Goal: Task Accomplishment & Management: Complete application form

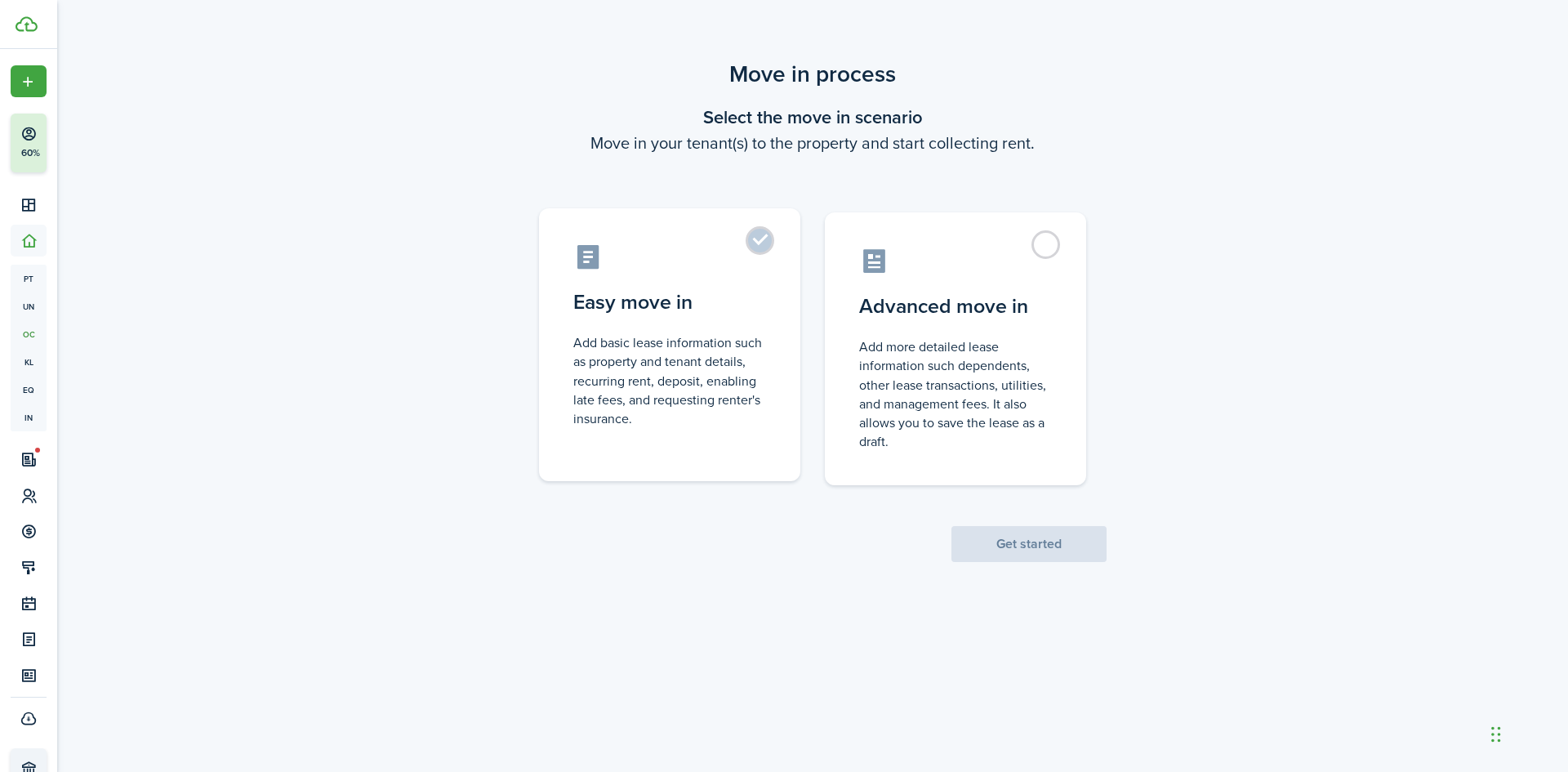
drag, startPoint x: 716, startPoint y: 361, endPoint x: 790, endPoint y: 469, distance: 130.9
click at [716, 364] on control-radio-card-description "Add basic lease information such as property and tenant details, recurring rent…" at bounding box center [669, 380] width 193 height 94
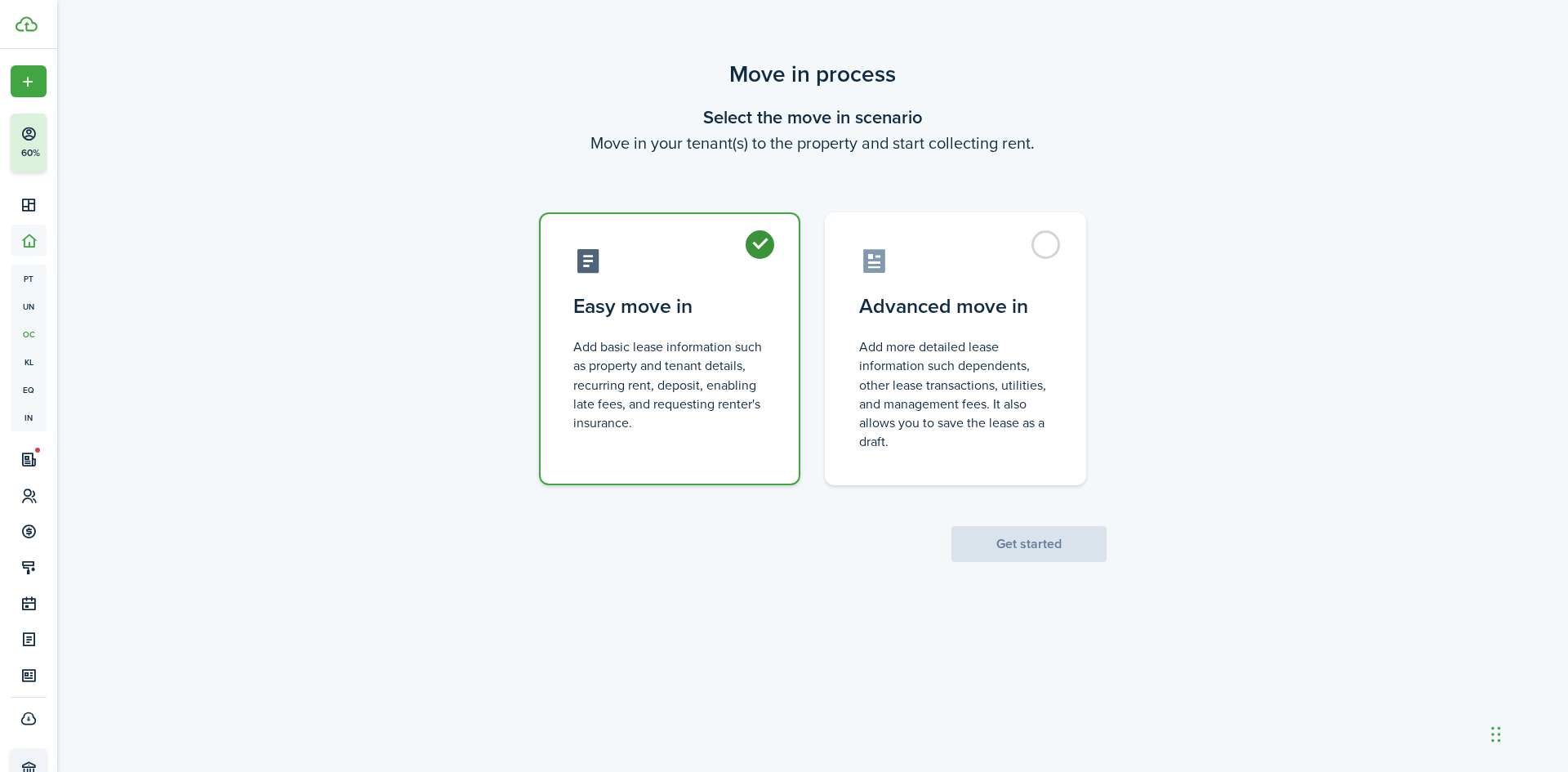
radio input "true"
click at [1010, 550] on button "Get started" at bounding box center [1029, 543] width 156 height 36
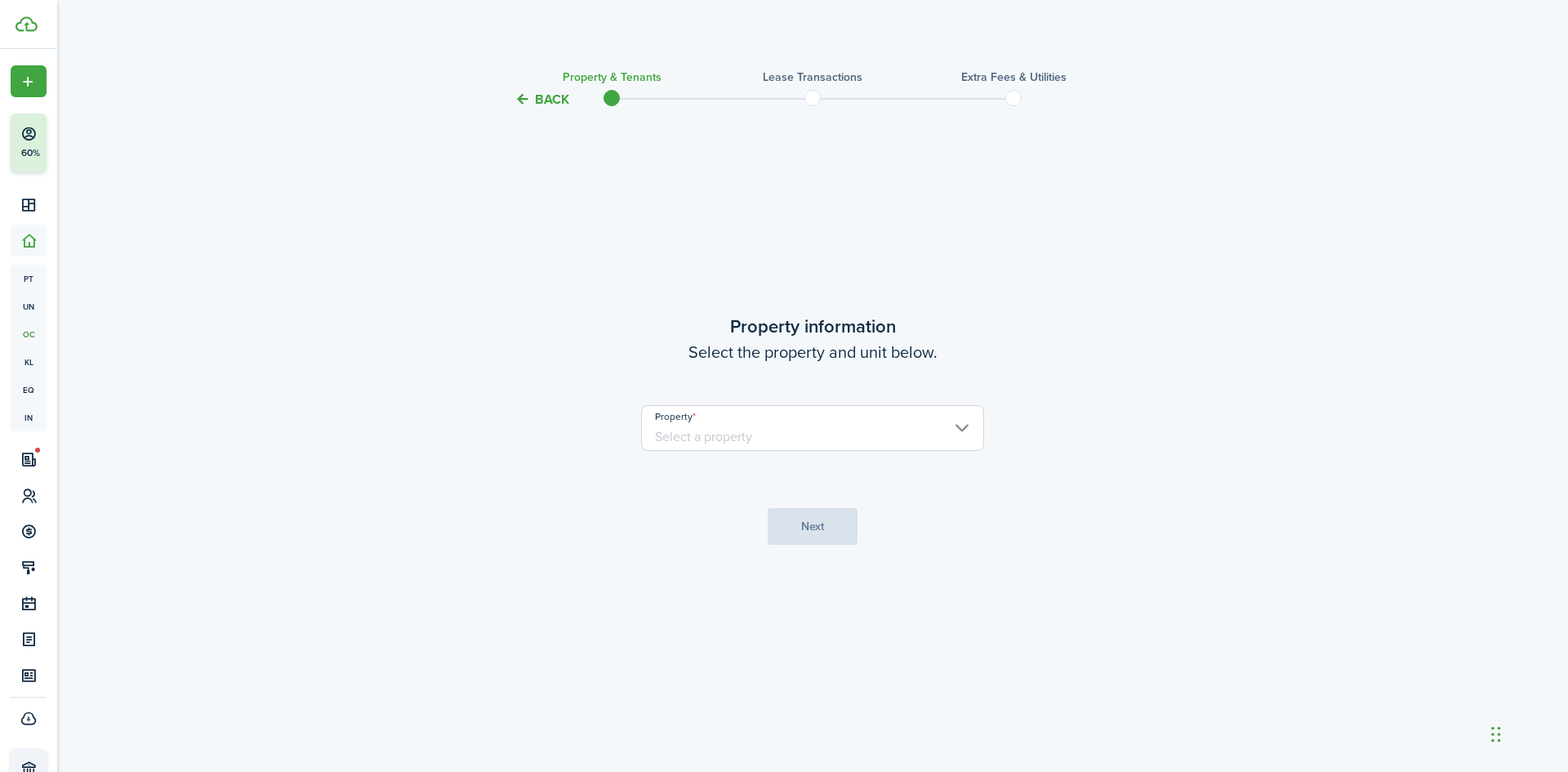
click at [732, 417] on input "Property" at bounding box center [813, 428] width 343 height 45
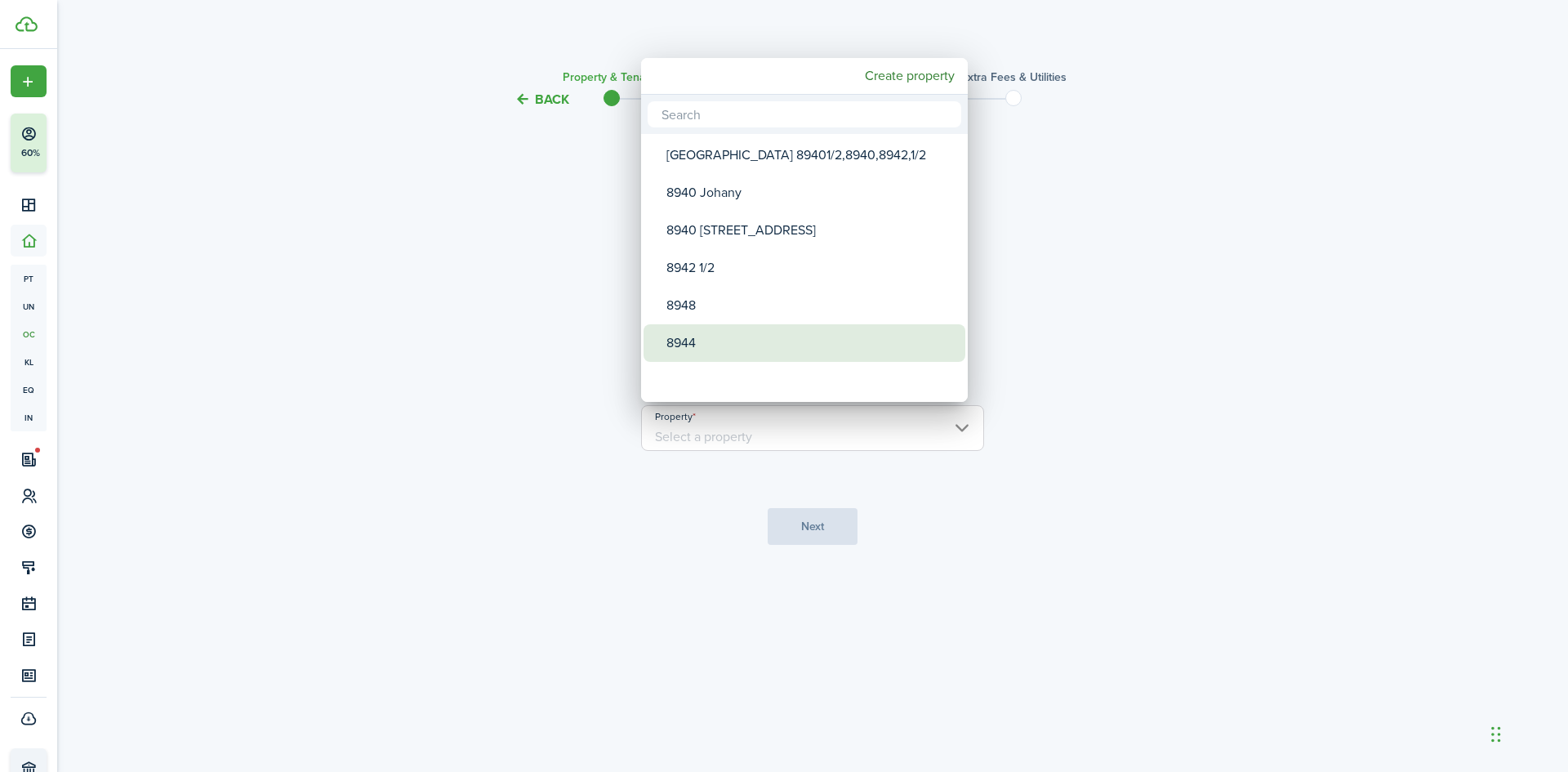
click at [691, 335] on div "8944" at bounding box center [811, 342] width 289 height 38
type input "8944"
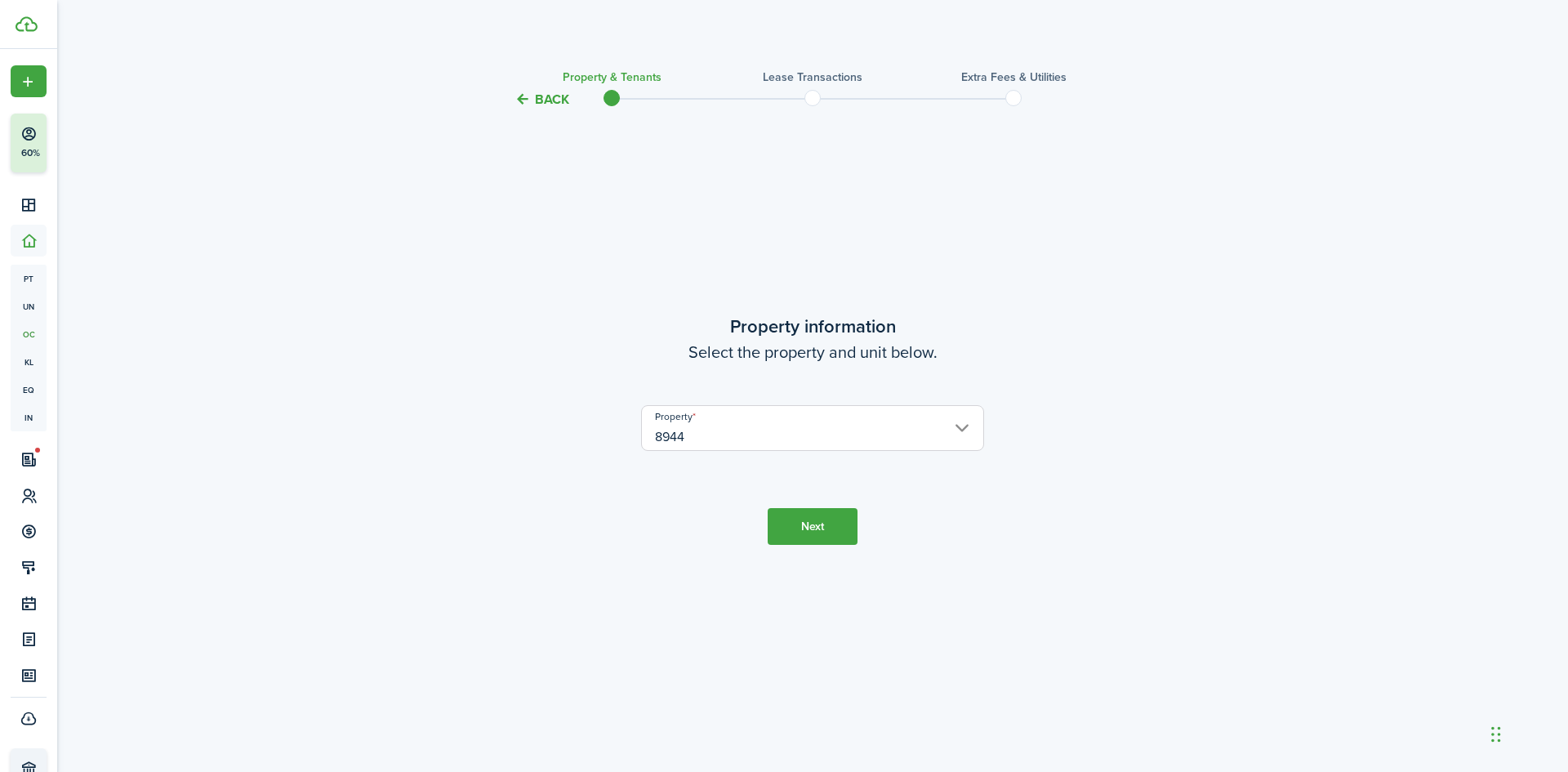
click at [830, 521] on button "Next" at bounding box center [812, 527] width 90 height 37
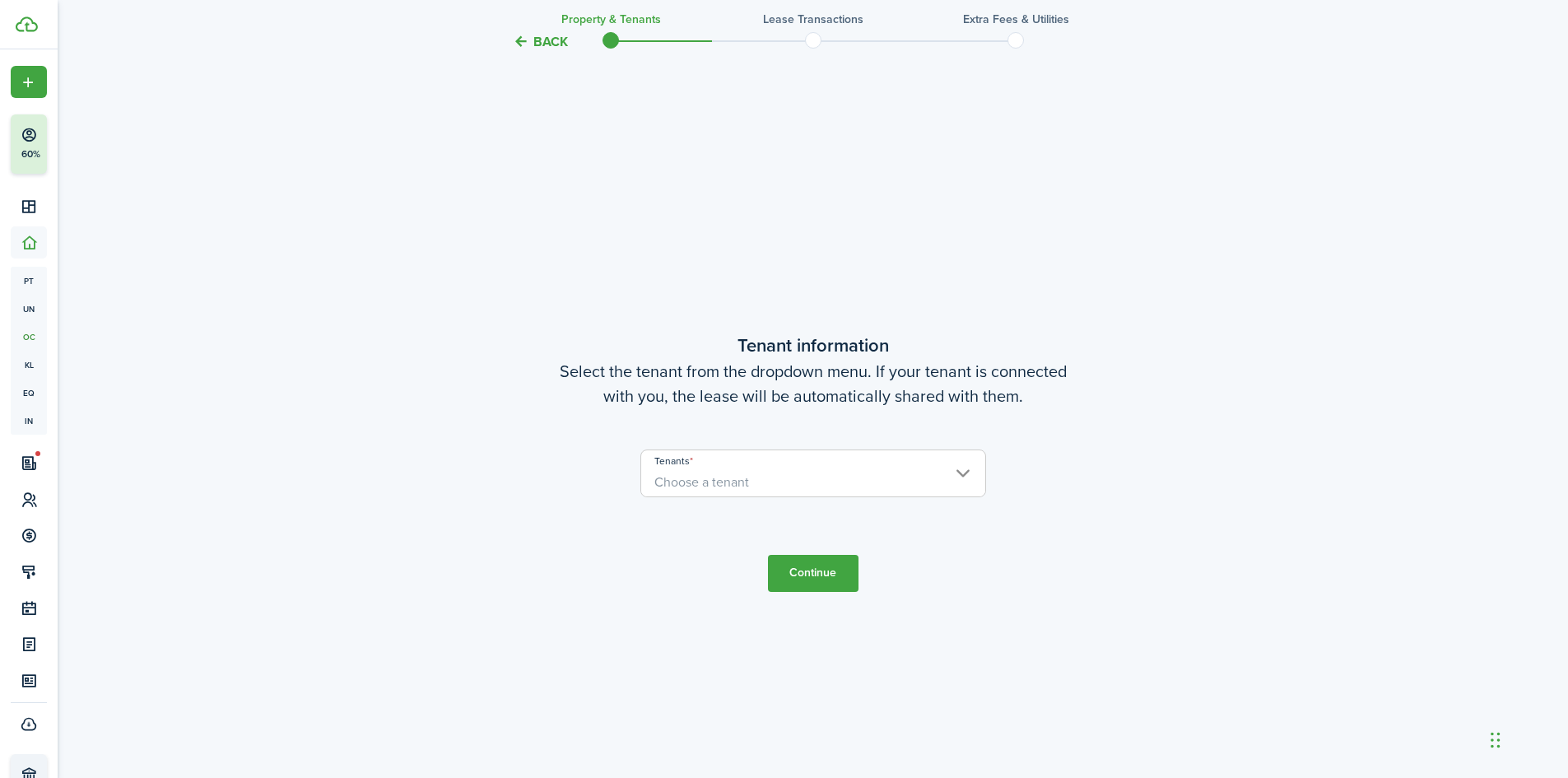
scroll to position [668, 0]
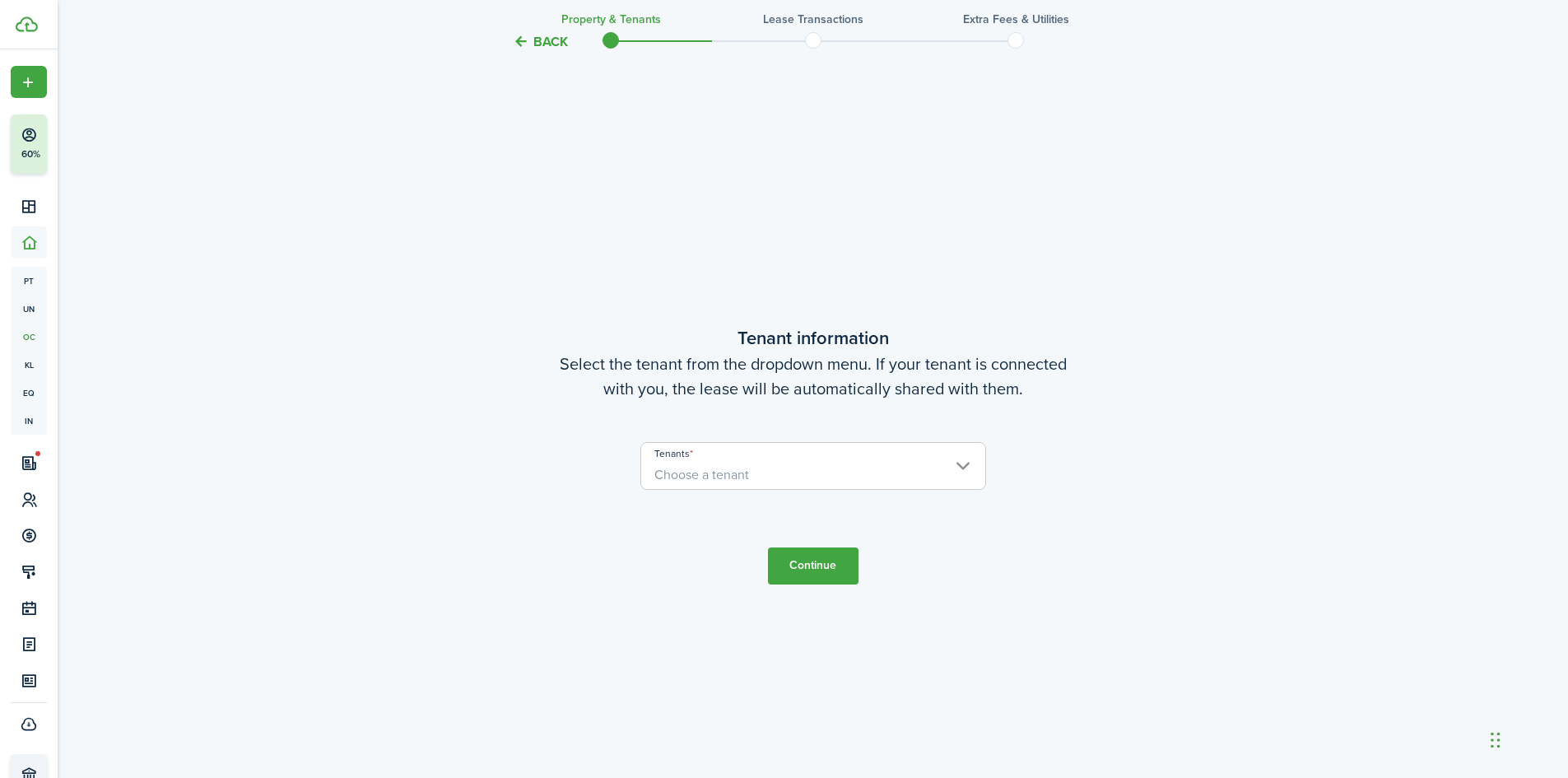
click at [715, 470] on span "Choose a tenant" at bounding box center [701, 475] width 94 height 19
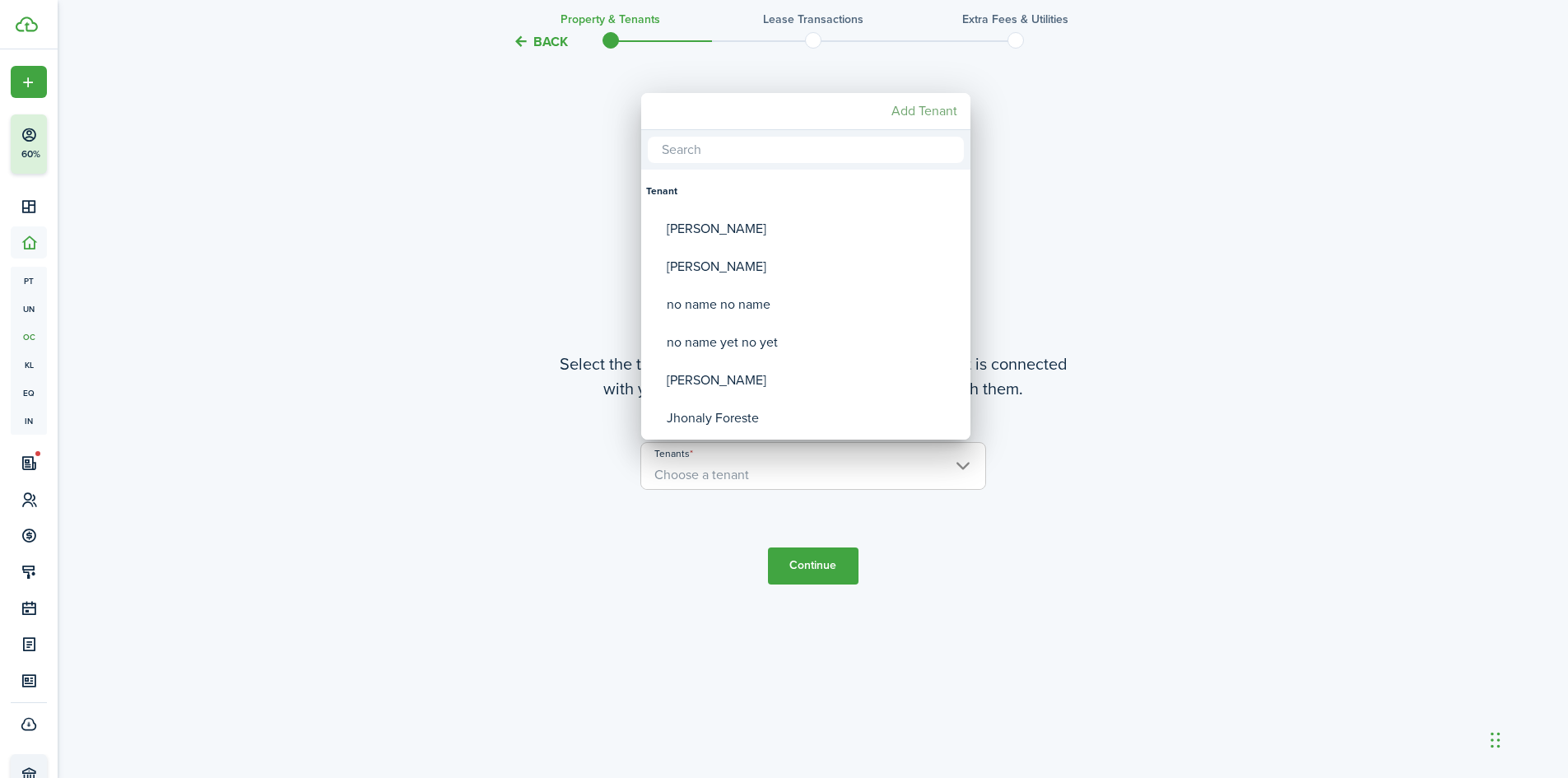
click at [917, 109] on mbsc-button "Add Tenant" at bounding box center [924, 111] width 79 height 30
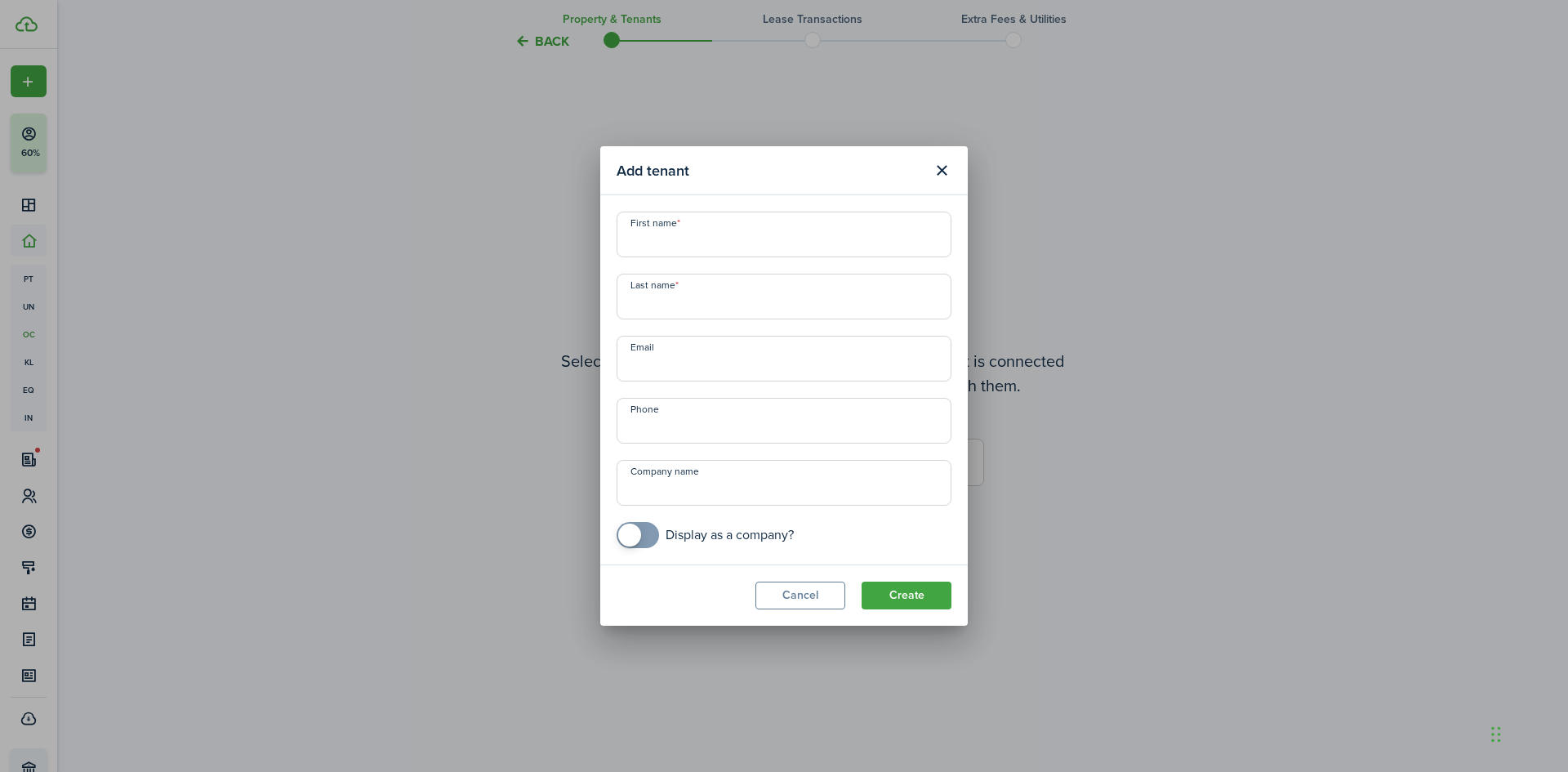
click at [681, 238] on input "First name" at bounding box center [784, 234] width 335 height 45
type input "[PERSON_NAME]"
click at [654, 306] on input "Last name" at bounding box center [784, 296] width 335 height 45
type input "[PERSON_NAME]"
click at [647, 362] on input "Email" at bounding box center [784, 358] width 335 height 45
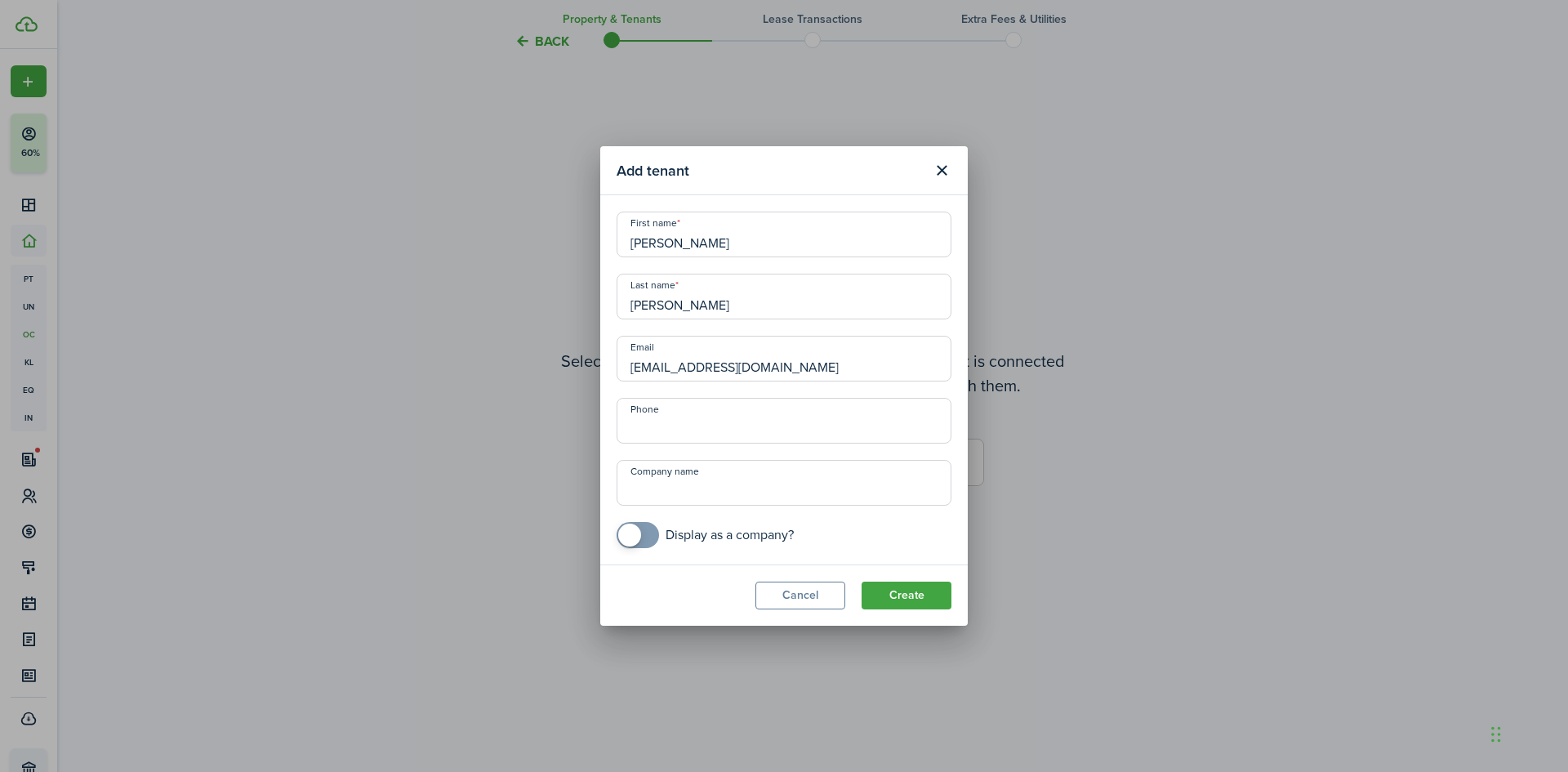
type input "[EMAIL_ADDRESS][DOMAIN_NAME]"
click at [652, 417] on input "+1" at bounding box center [784, 420] width 335 height 45
type input "[PHONE_NUMBER]"
drag, startPoint x: 763, startPoint y: 492, endPoint x: 772, endPoint y: 487, distance: 10.3
click at [768, 489] on input "Company name" at bounding box center [784, 482] width 335 height 45
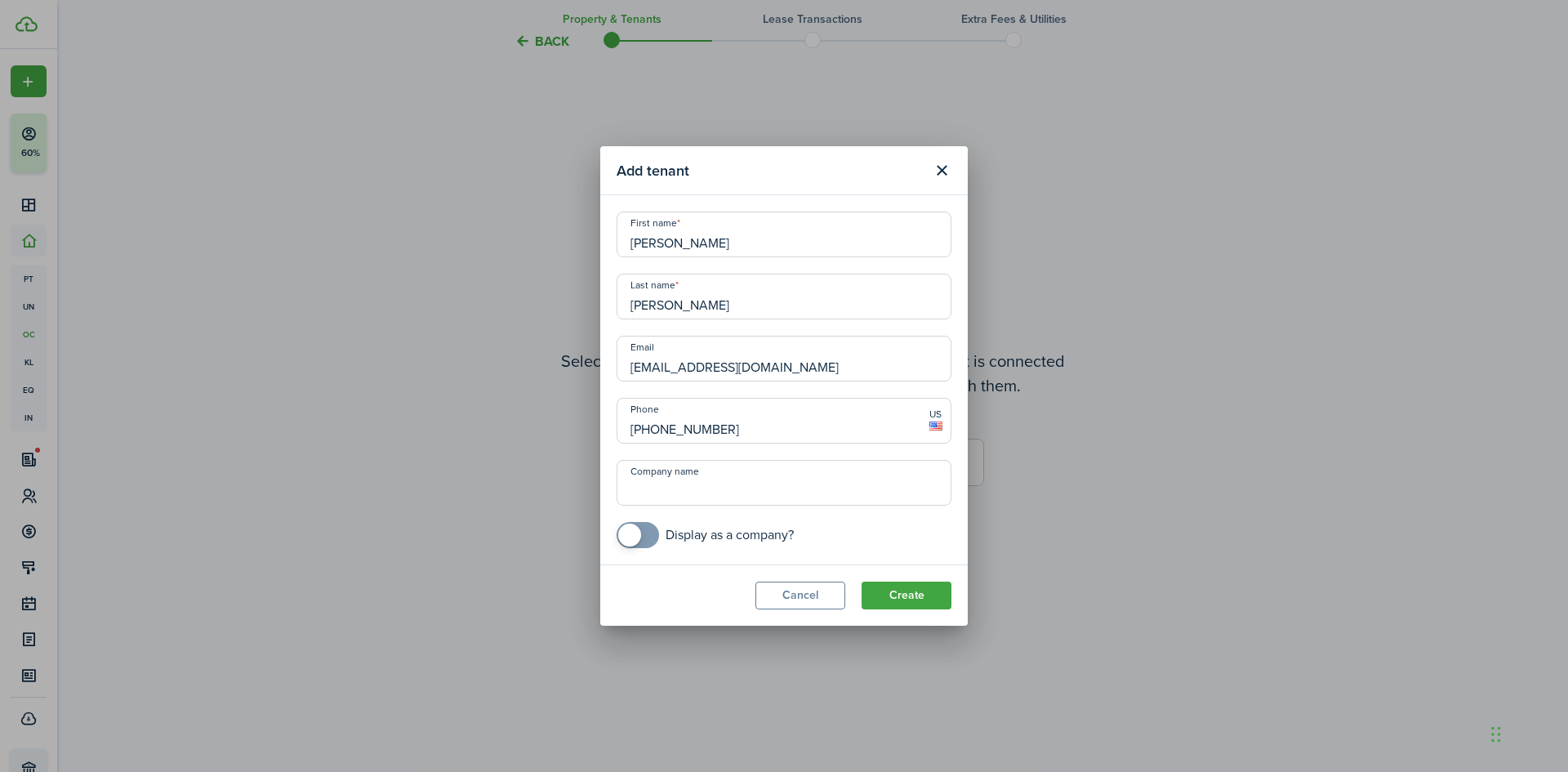
click at [882, 520] on div "First name [PERSON_NAME] Last name [PERSON_NAME] Email [EMAIL_ADDRESS][DOMAIN_N…" at bounding box center [783, 380] width 351 height 337
click at [907, 590] on button "Create" at bounding box center [906, 595] width 90 height 28
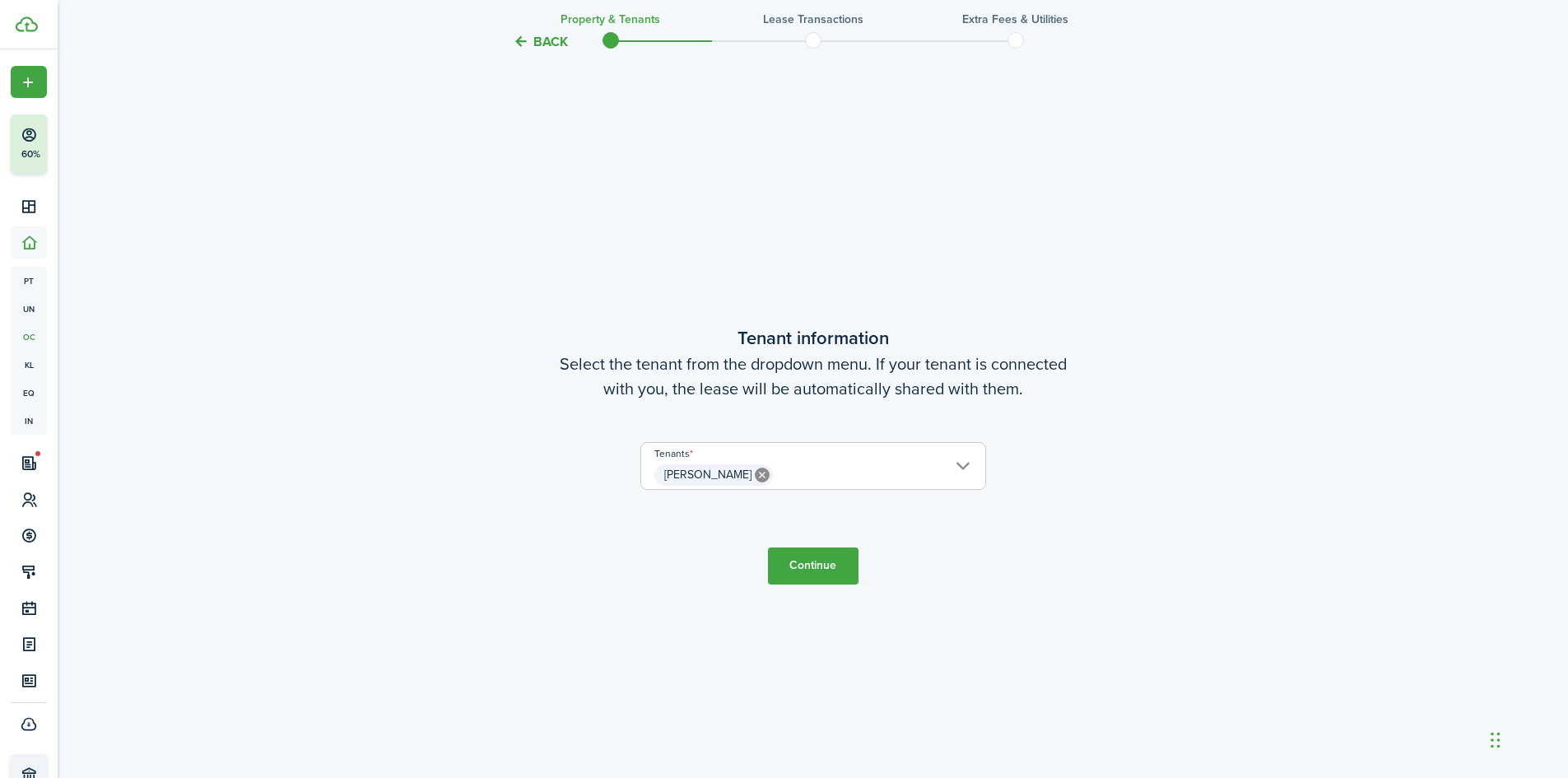
drag, startPoint x: 833, startPoint y: 567, endPoint x: 878, endPoint y: 570, distance: 45.1
click at [836, 567] on button "Continue" at bounding box center [812, 566] width 90 height 37
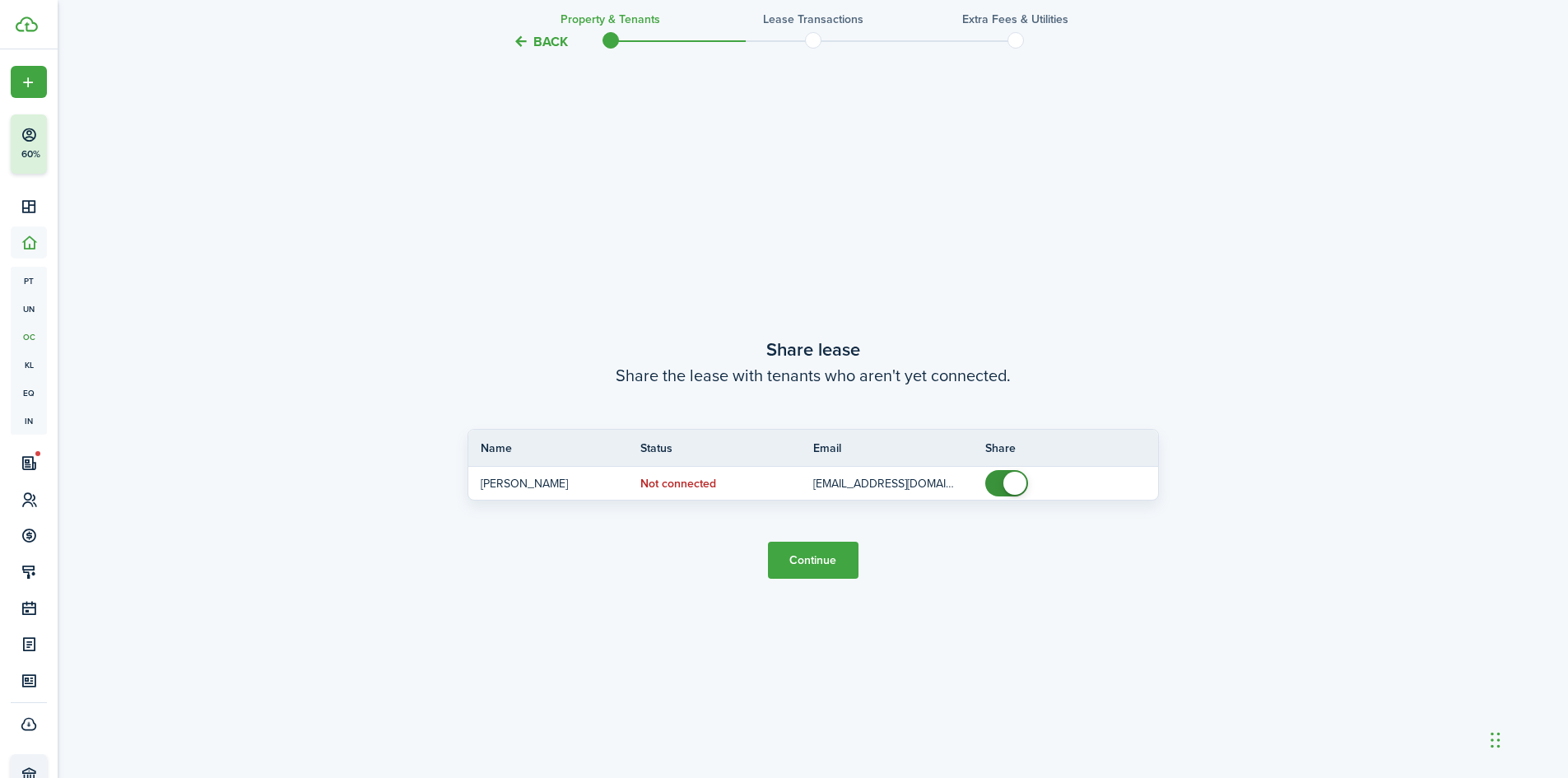
scroll to position [1445, 0]
click at [820, 563] on button "Continue" at bounding box center [812, 557] width 90 height 37
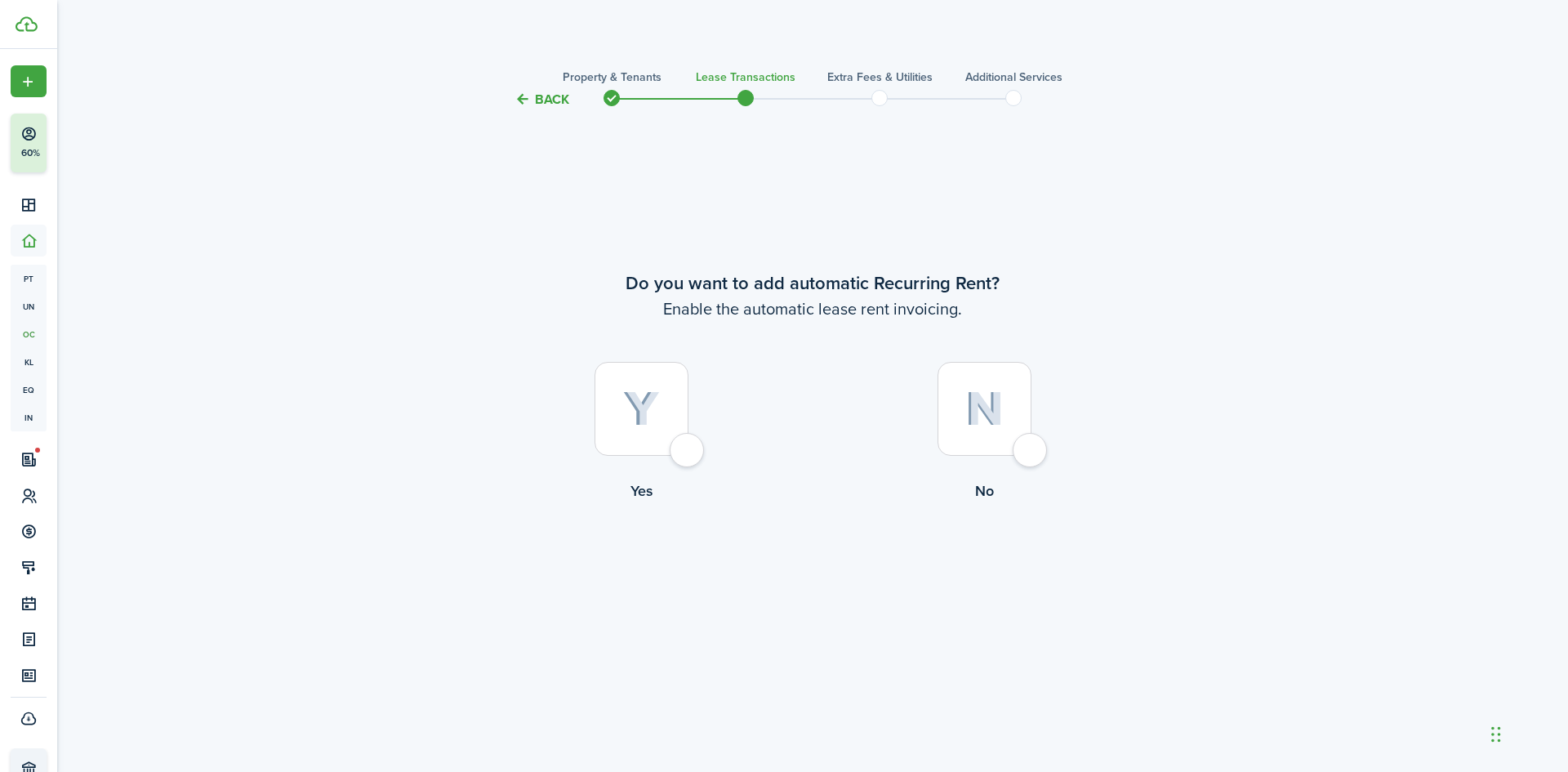
click at [786, 428] on label "Yes" at bounding box center [641, 436] width 343 height 148
radio input "true"
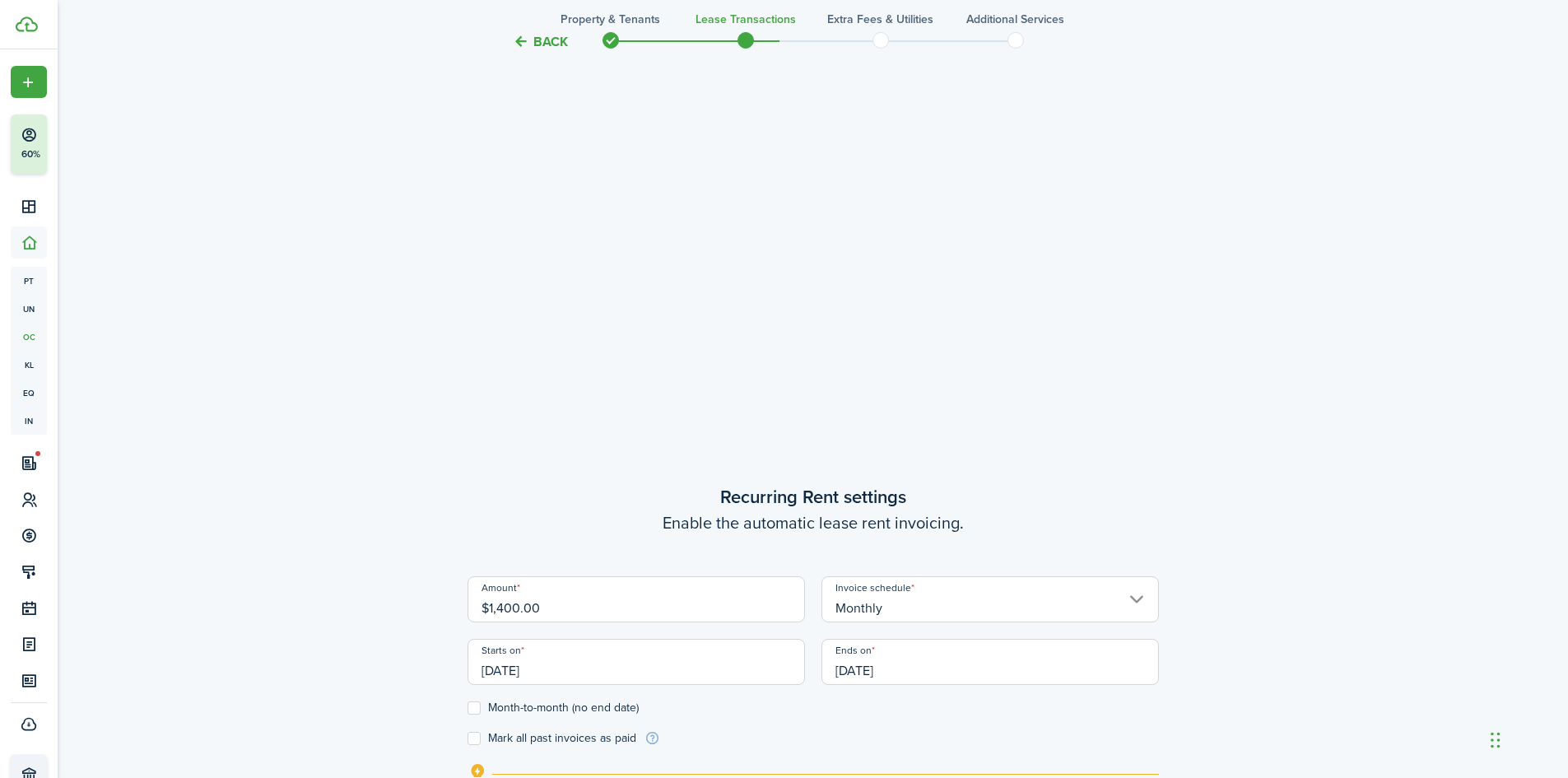
scroll to position [659, 0]
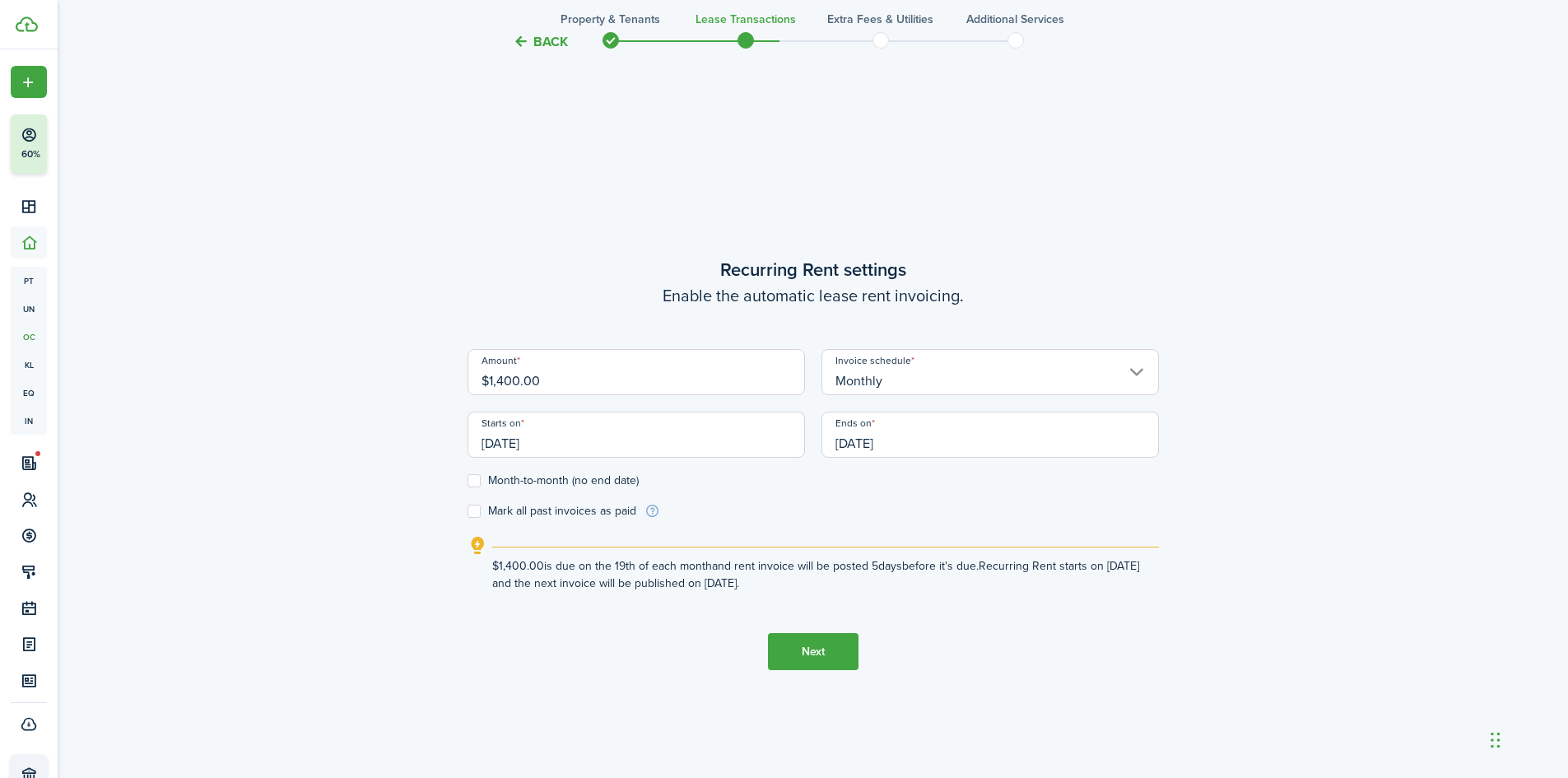
click at [895, 441] on input "[DATE]" at bounding box center [991, 434] width 338 height 46
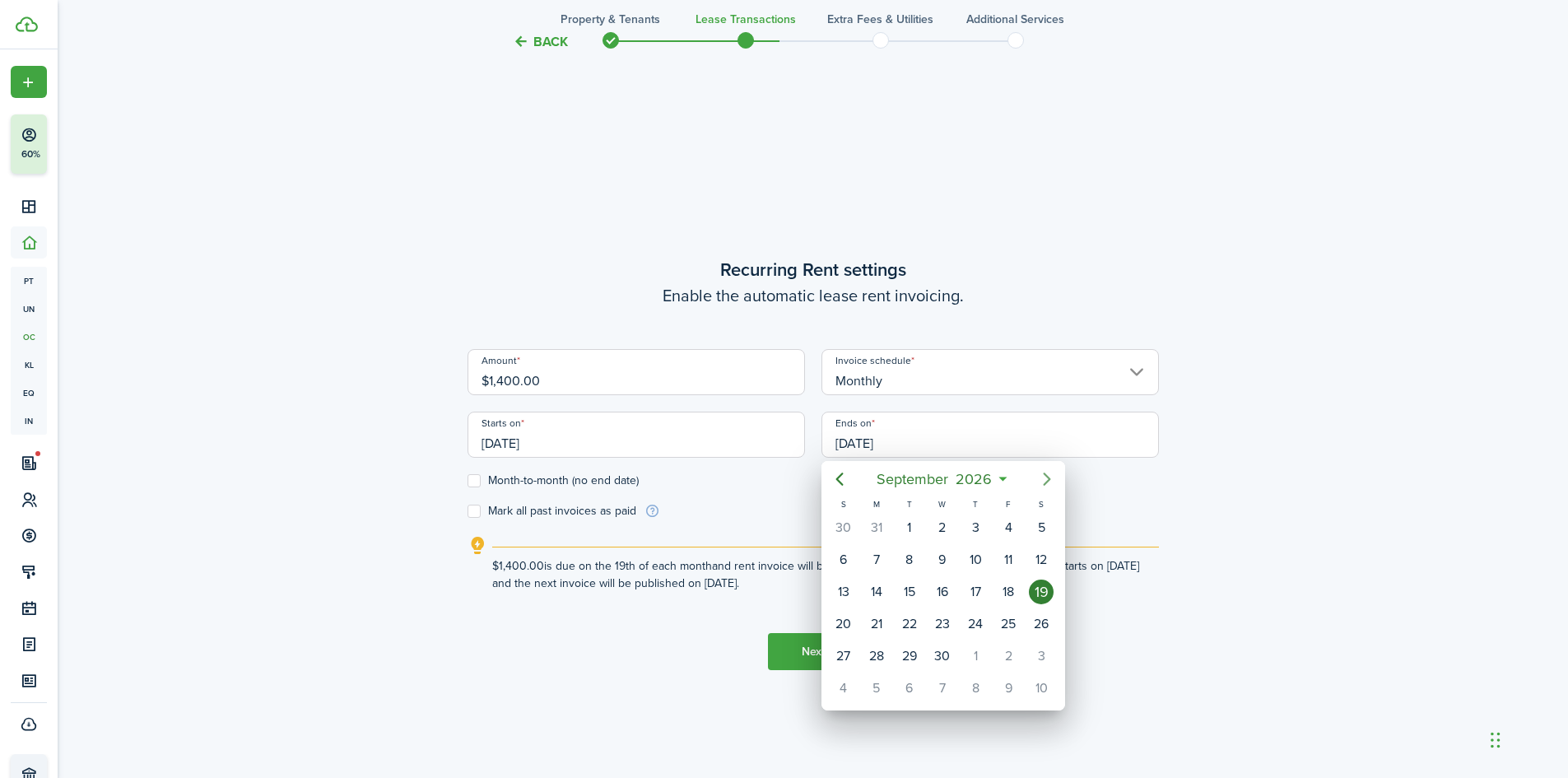
click at [1043, 481] on icon "Next page" at bounding box center [1047, 479] width 20 height 20
click at [878, 563] on div "5" at bounding box center [876, 560] width 24 height 24
type input "[DATE]"
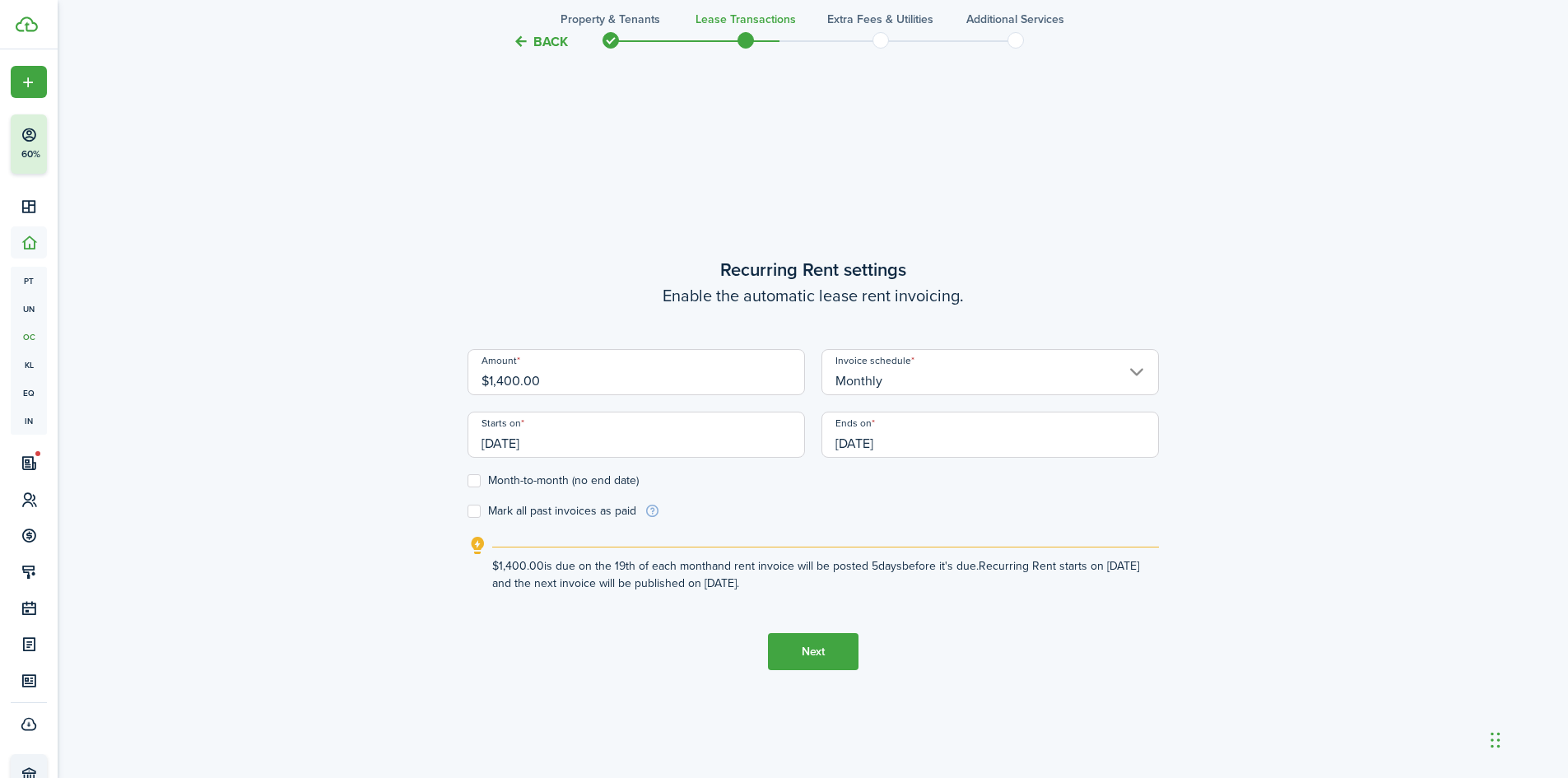
click at [1141, 499] on form "Amount $1,400.00 Invoice schedule Monthly Starts on [DATE] Ends on [DATE] Month…" at bounding box center [812, 434] width 691 height 171
click at [535, 438] on input "[DATE]" at bounding box center [636, 434] width 338 height 46
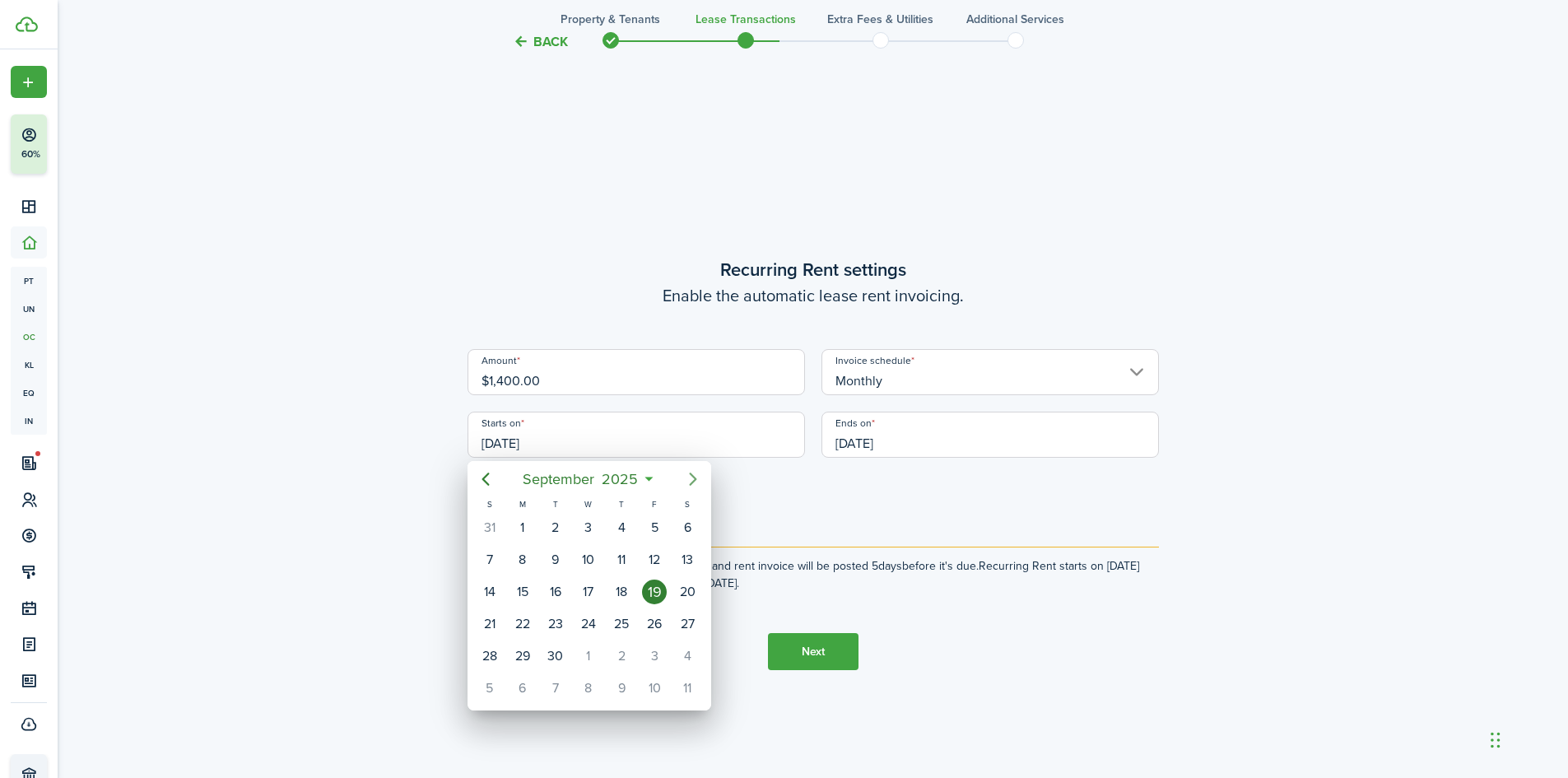
click at [701, 480] on icon "Next page" at bounding box center [692, 479] width 20 height 20
click at [598, 525] on div "1" at bounding box center [589, 527] width 24 height 24
type input "[DATE]"
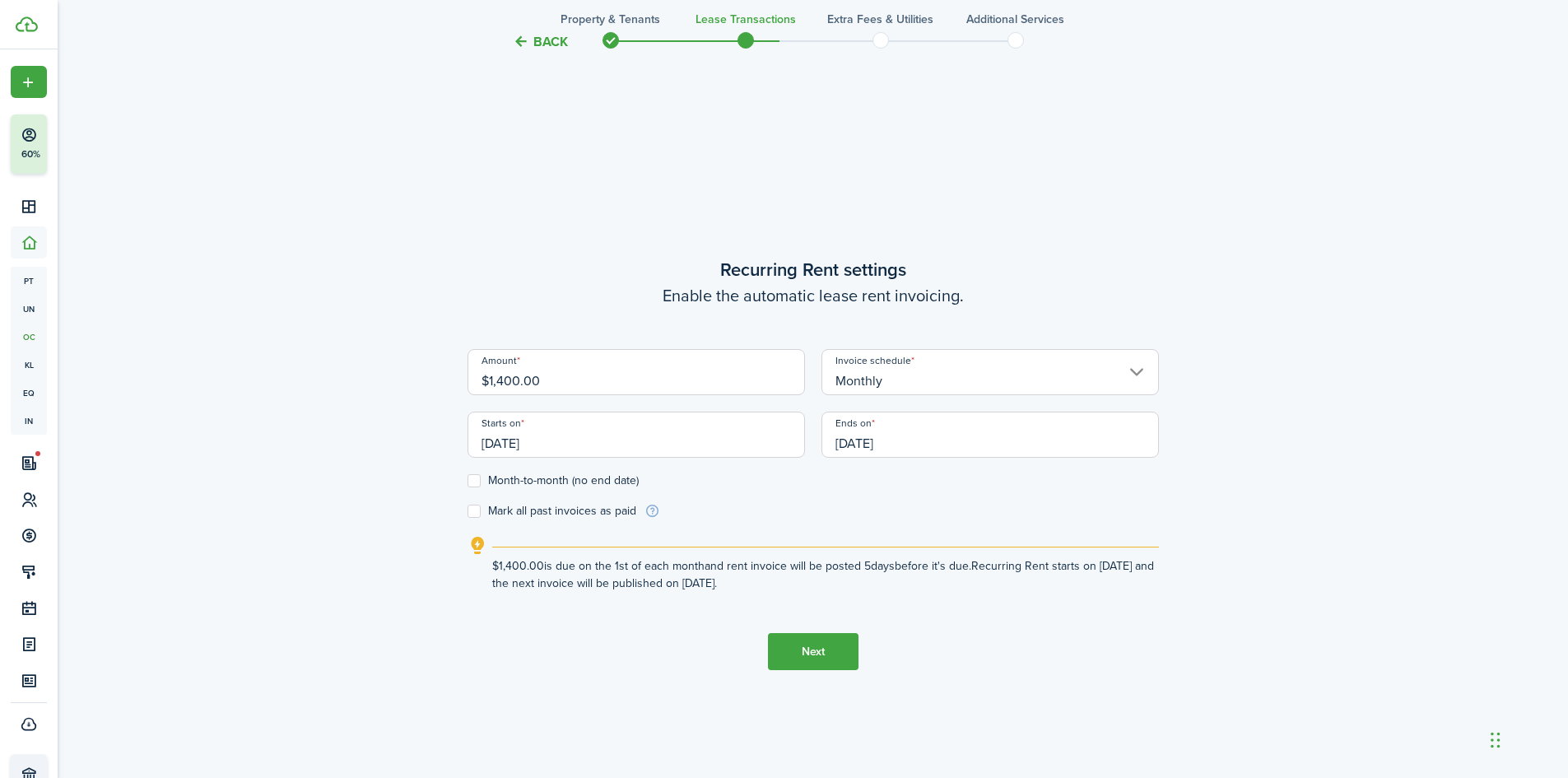
click at [870, 500] on form "Amount $1,400.00 Invoice schedule Monthly Starts on [DATE] Ends on [DATE] Month…" at bounding box center [812, 434] width 691 height 171
click at [929, 479] on control-checkbox "Month-to-month (no end date)" at bounding box center [812, 480] width 691 height 13
click at [792, 512] on form "Amount $1,400.00 Invoice schedule Monthly Starts on [DATE] Ends on [DATE] Month…" at bounding box center [812, 434] width 691 height 171
click at [806, 653] on button "Next" at bounding box center [812, 652] width 90 height 37
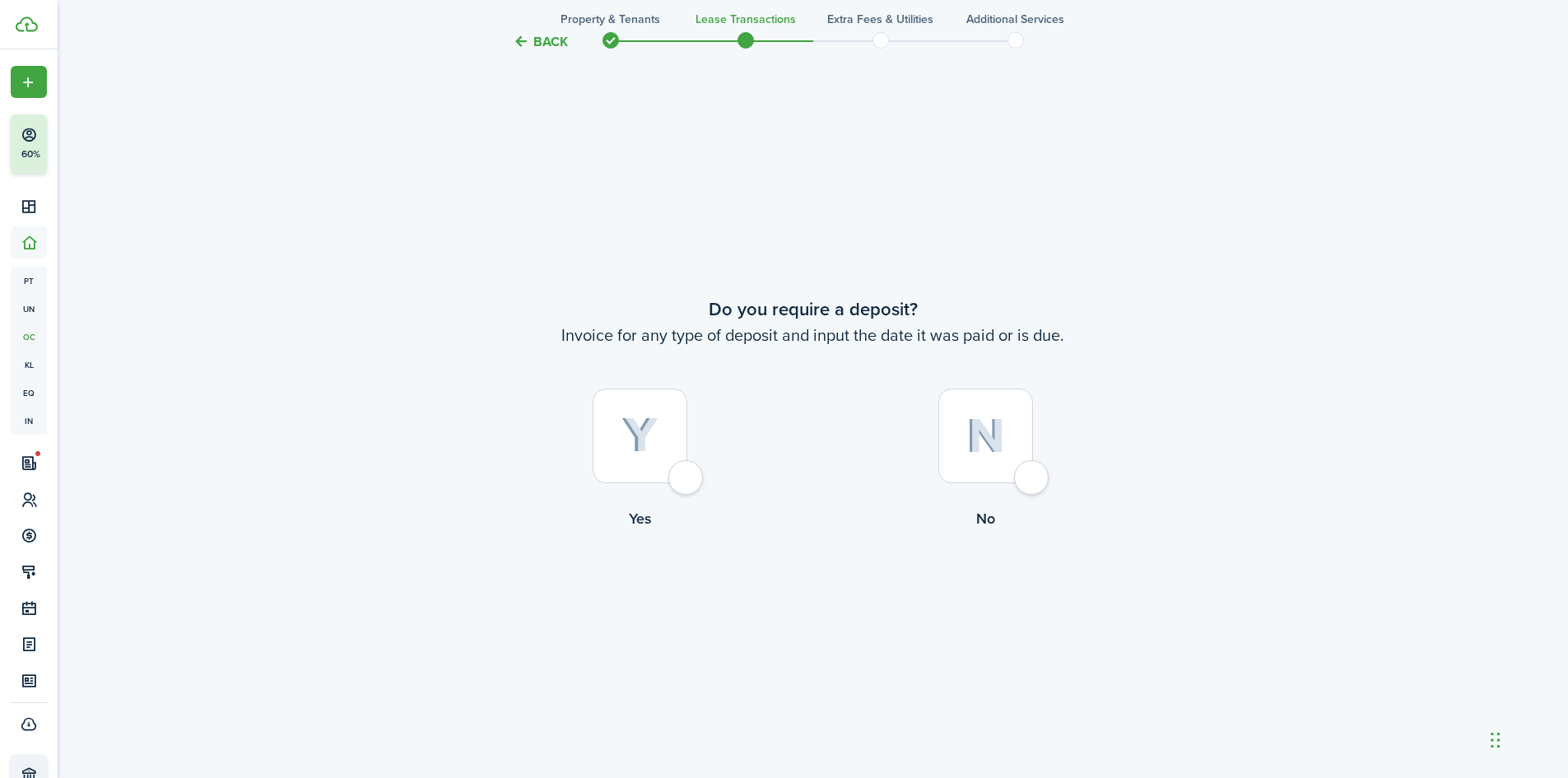
scroll to position [1445, 0]
click at [687, 479] on div at bounding box center [639, 434] width 94 height 94
radio input "true"
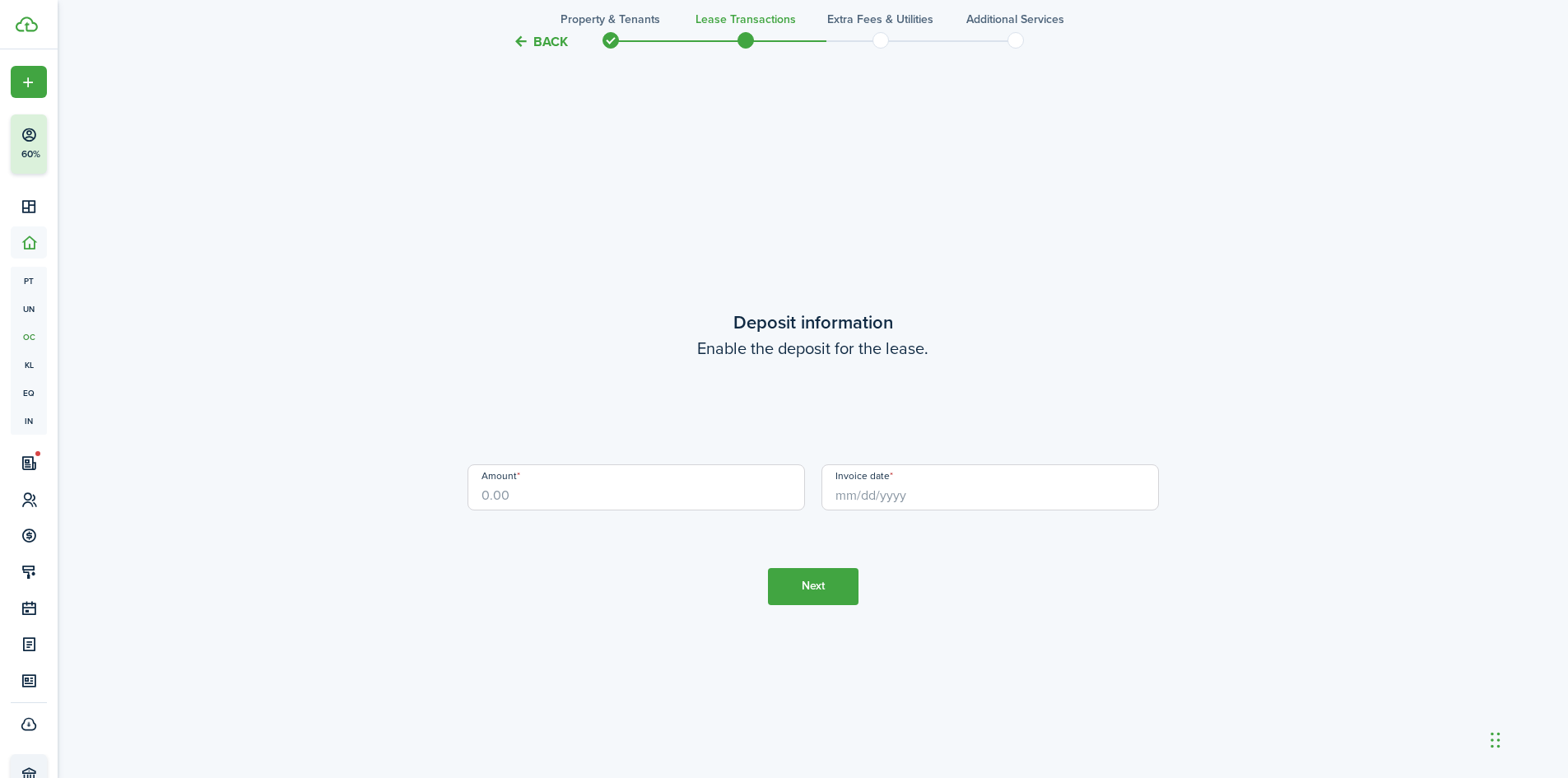
scroll to position [2223, 0]
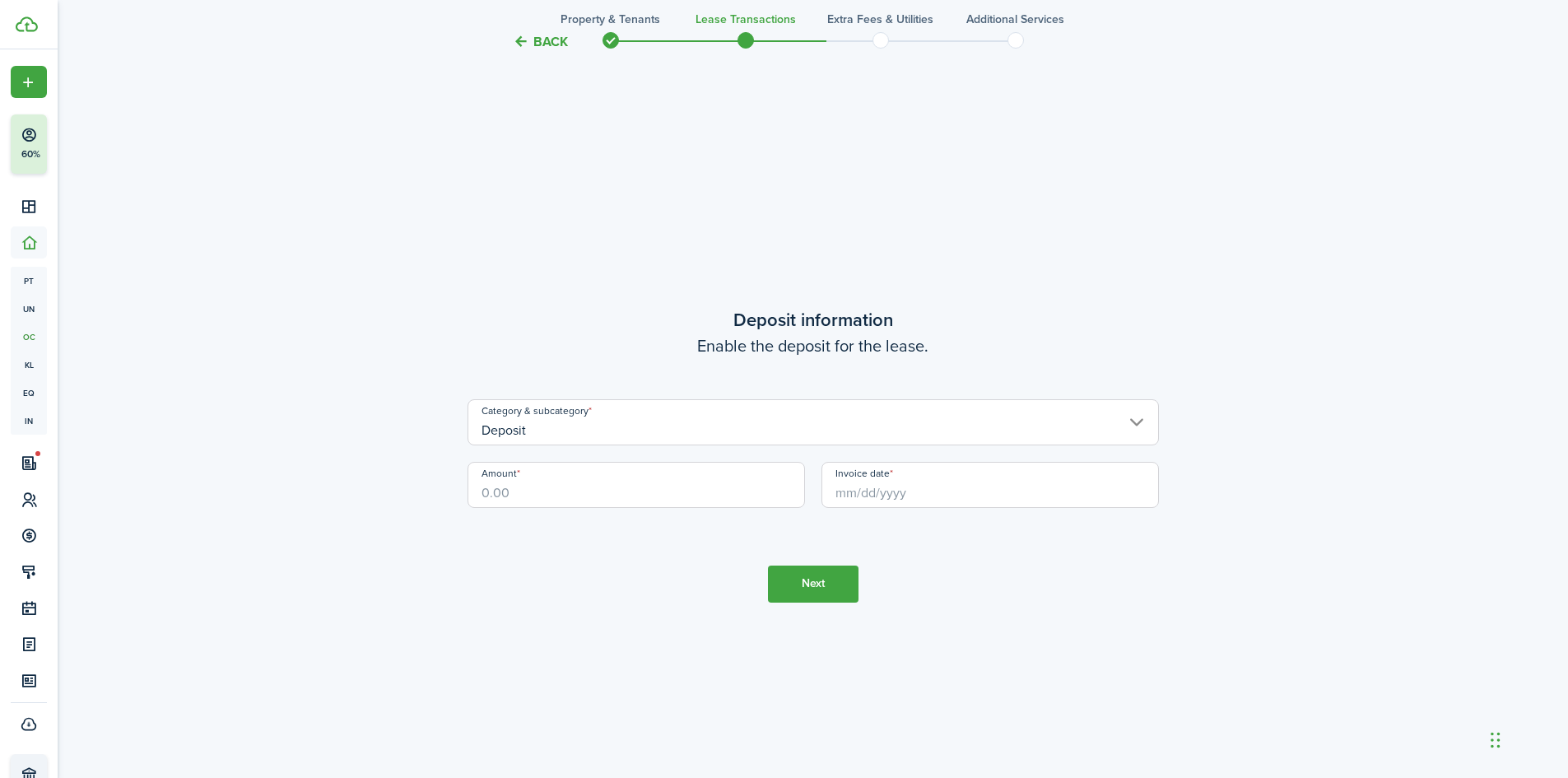
click at [535, 492] on input "Amount" at bounding box center [636, 484] width 338 height 46
click at [877, 492] on input "Invoice date" at bounding box center [991, 484] width 338 height 46
type input "$2,100.00"
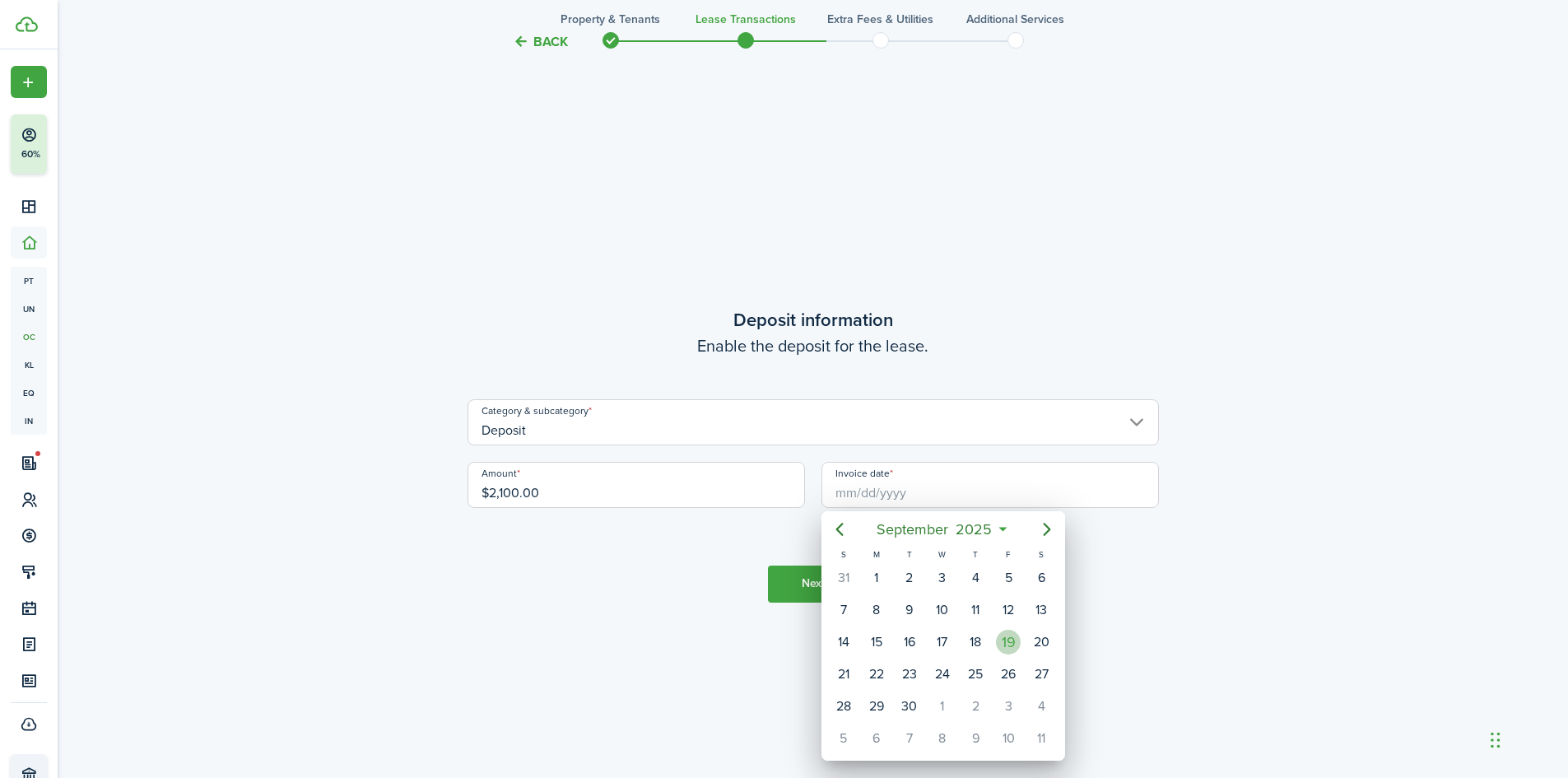
click at [1016, 646] on div "19" at bounding box center [1008, 642] width 24 height 24
type input "[DATE]"
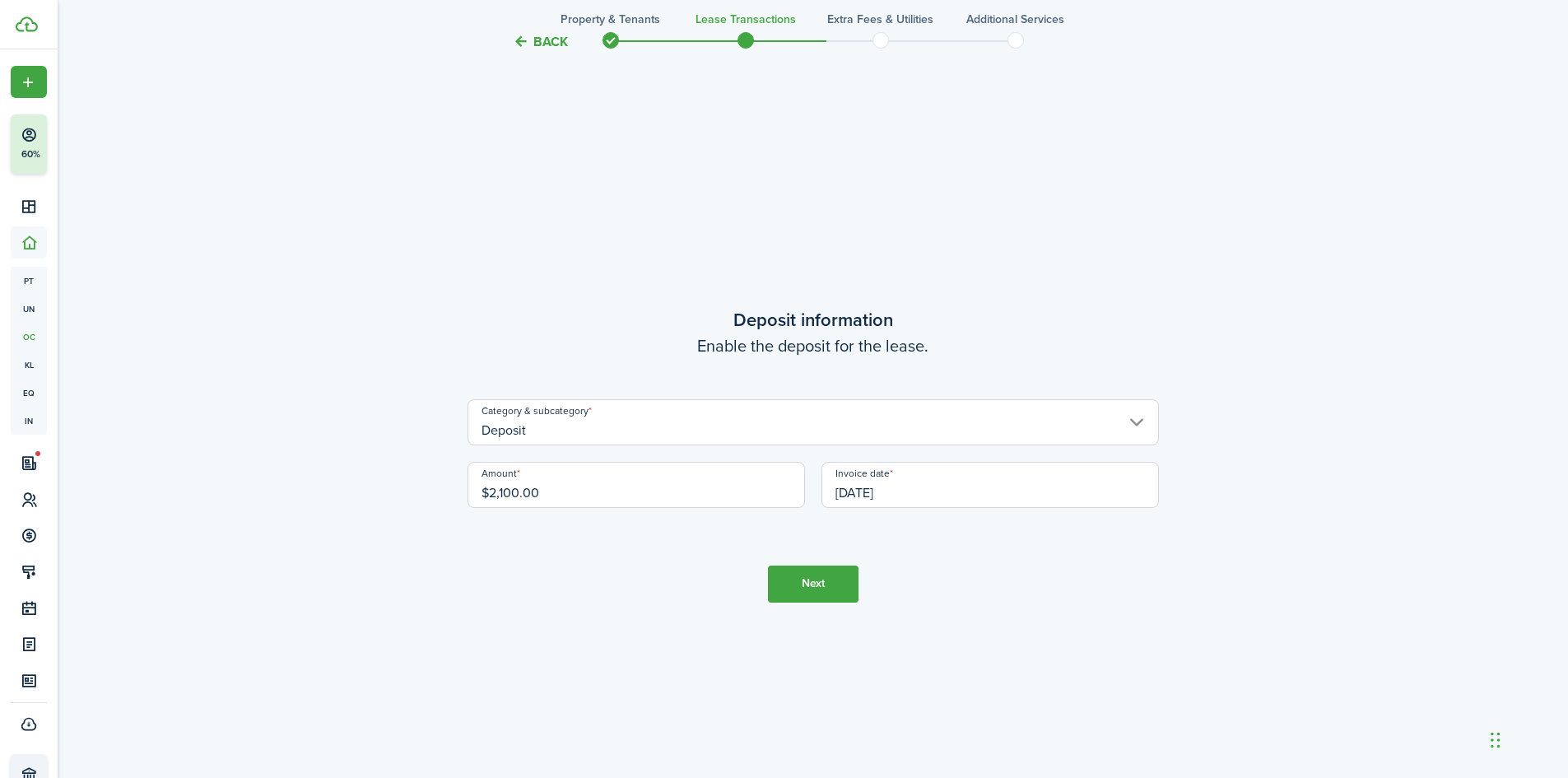
click at [651, 579] on tc-wizard-step "Deposit information Enable the deposit for the lease. Category & subcategory De…" at bounding box center [812, 454] width 691 height 778
click at [817, 577] on button "Next" at bounding box center [812, 584] width 90 height 37
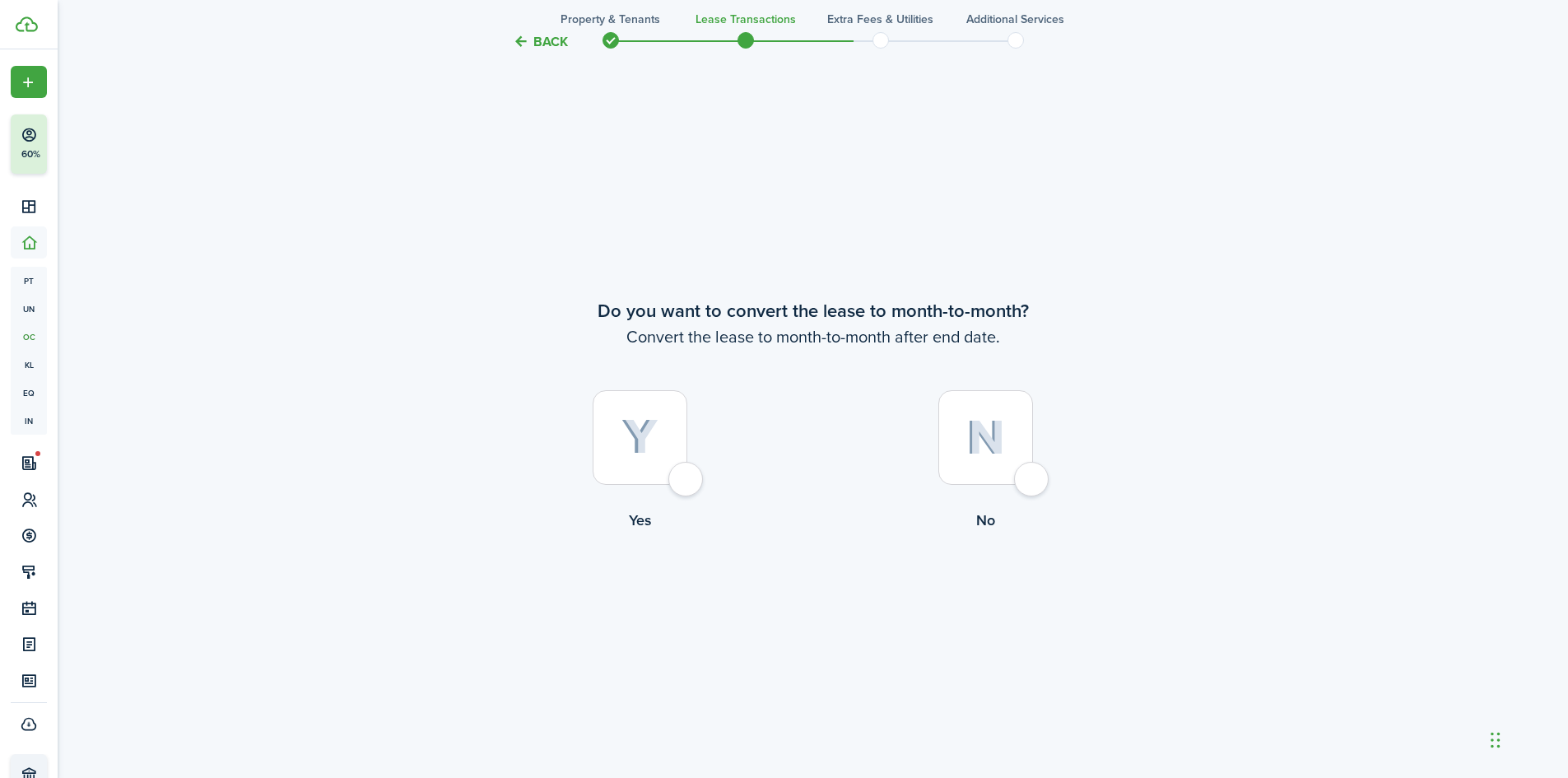
scroll to position [3001, 0]
click at [1033, 472] on div at bounding box center [985, 434] width 94 height 94
radio input "true"
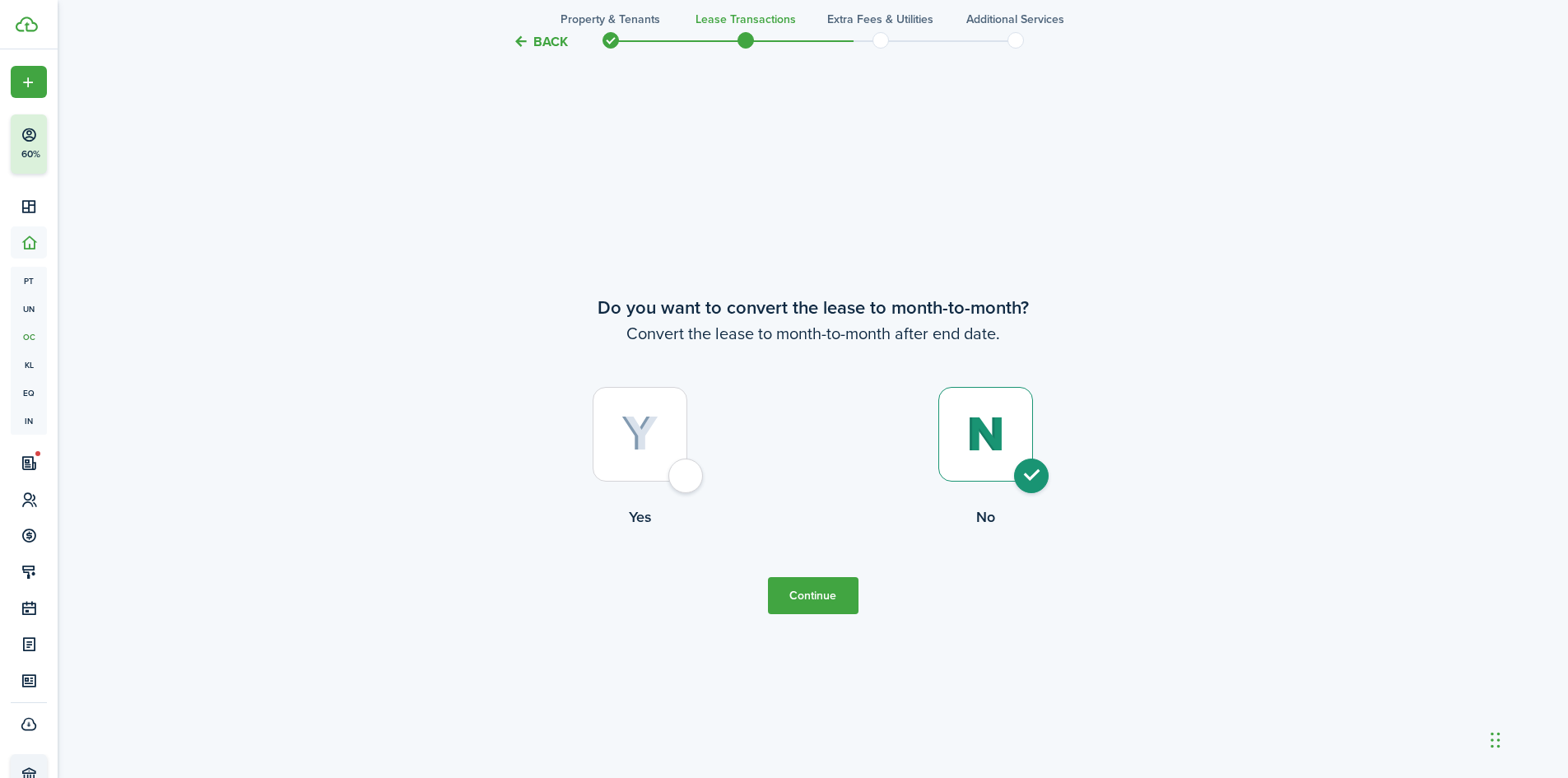
click at [827, 595] on button "Continue" at bounding box center [812, 596] width 90 height 37
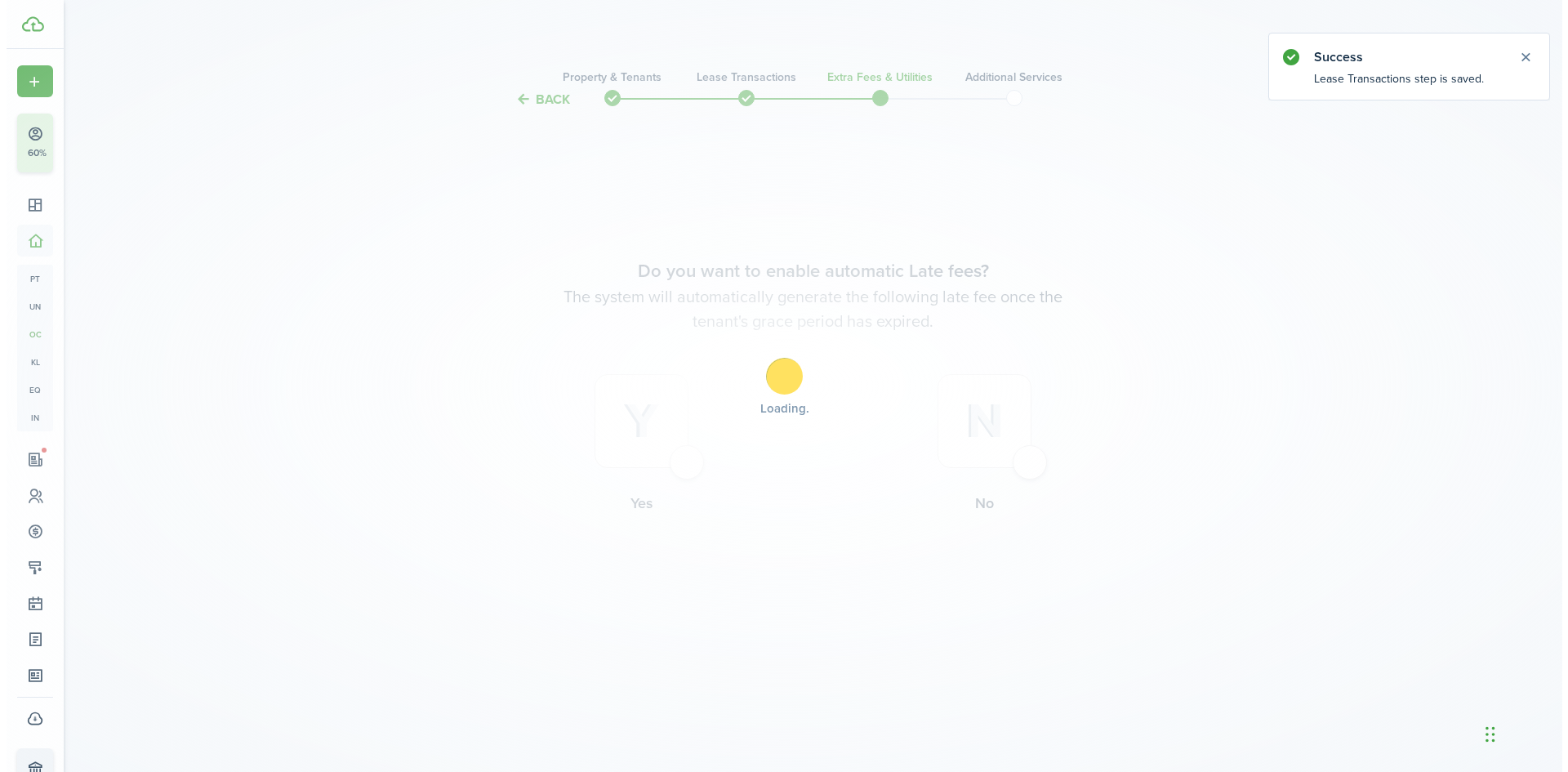
scroll to position [0, 0]
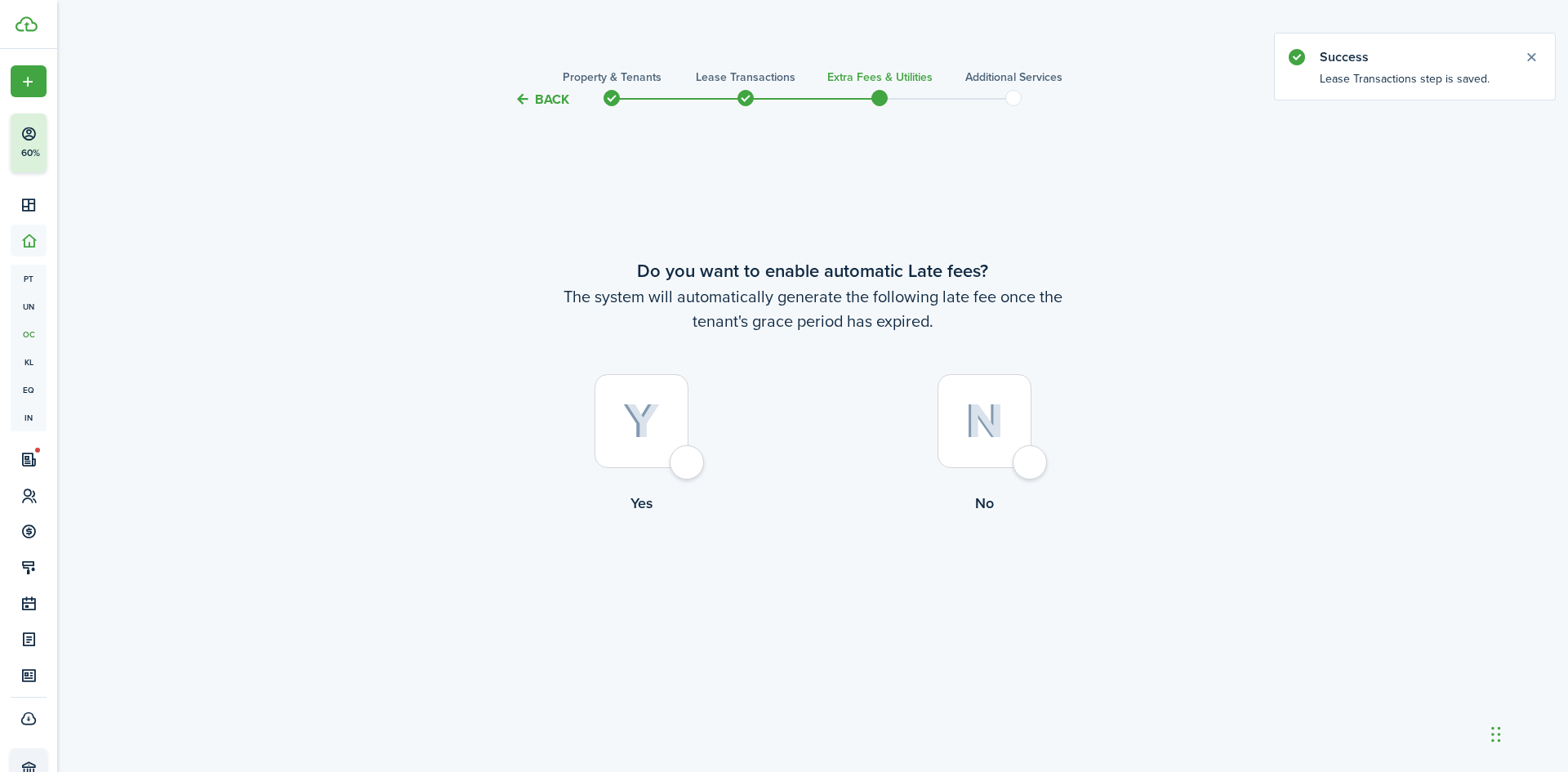
click at [689, 456] on div at bounding box center [641, 420] width 93 height 93
radio input "true"
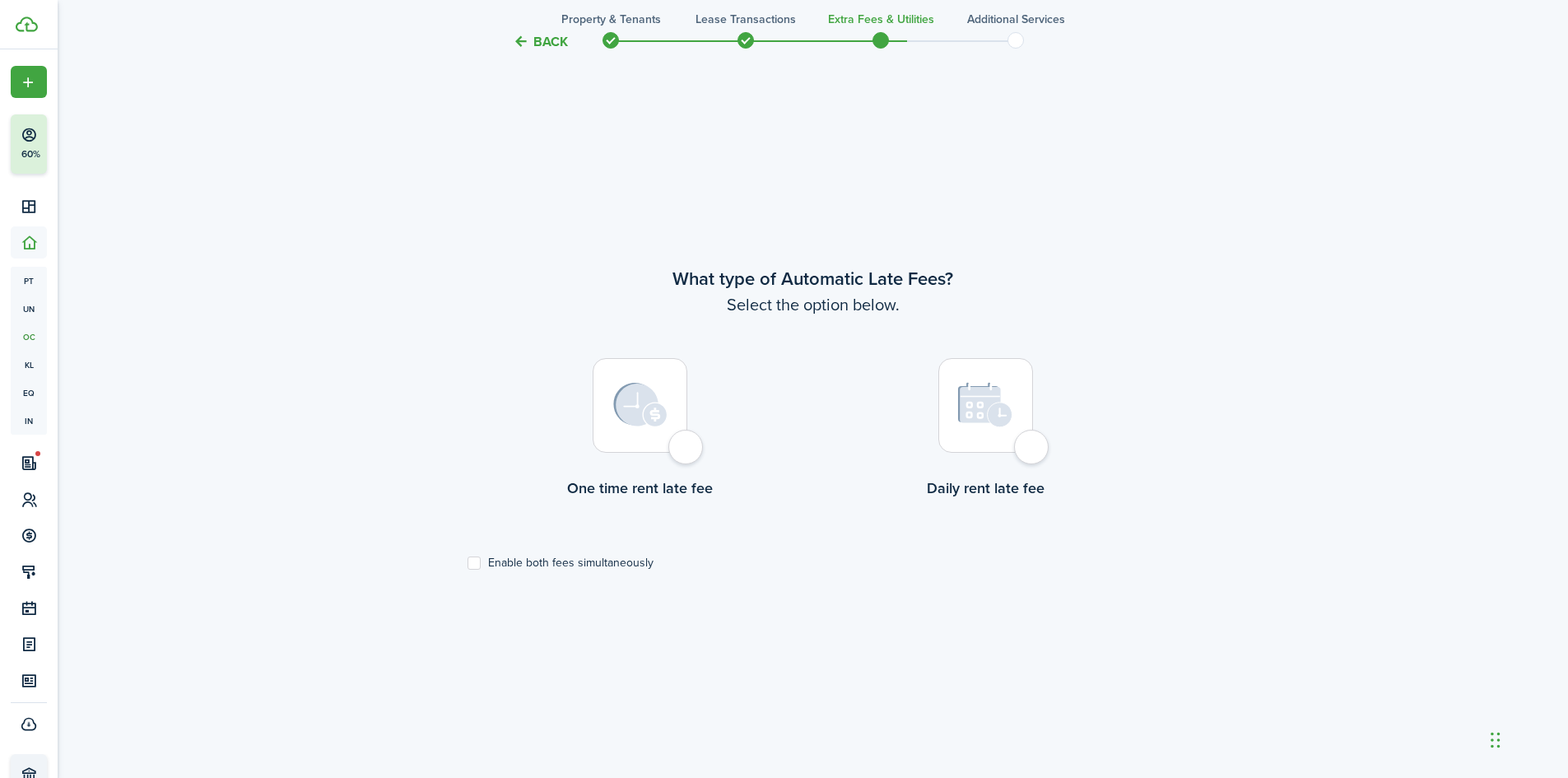
scroll to position [668, 0]
click at [685, 450] on div at bounding box center [639, 402] width 94 height 94
radio input "true"
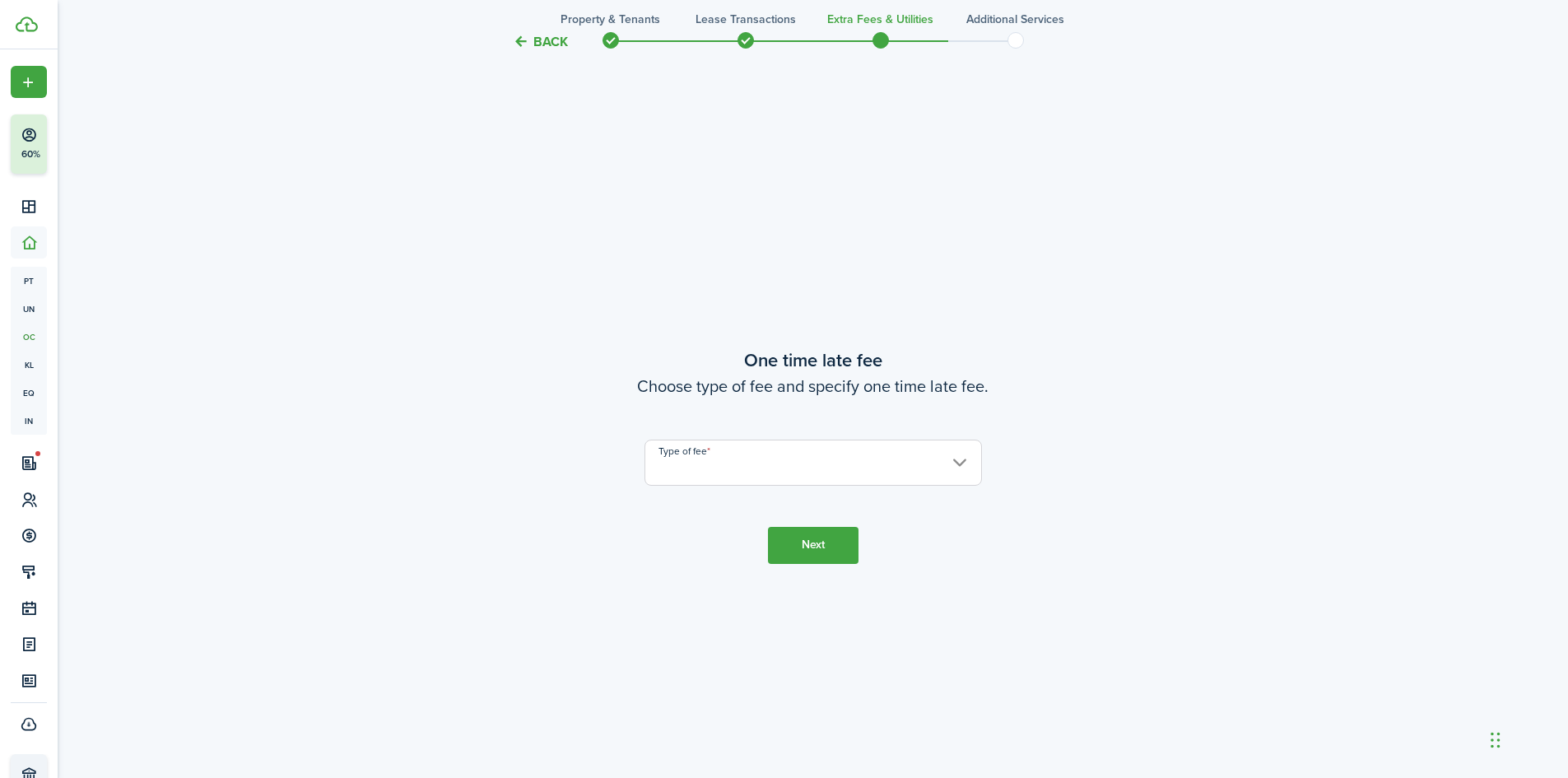
scroll to position [1445, 0]
click at [738, 465] on input "Type of fee" at bounding box center [813, 461] width 338 height 46
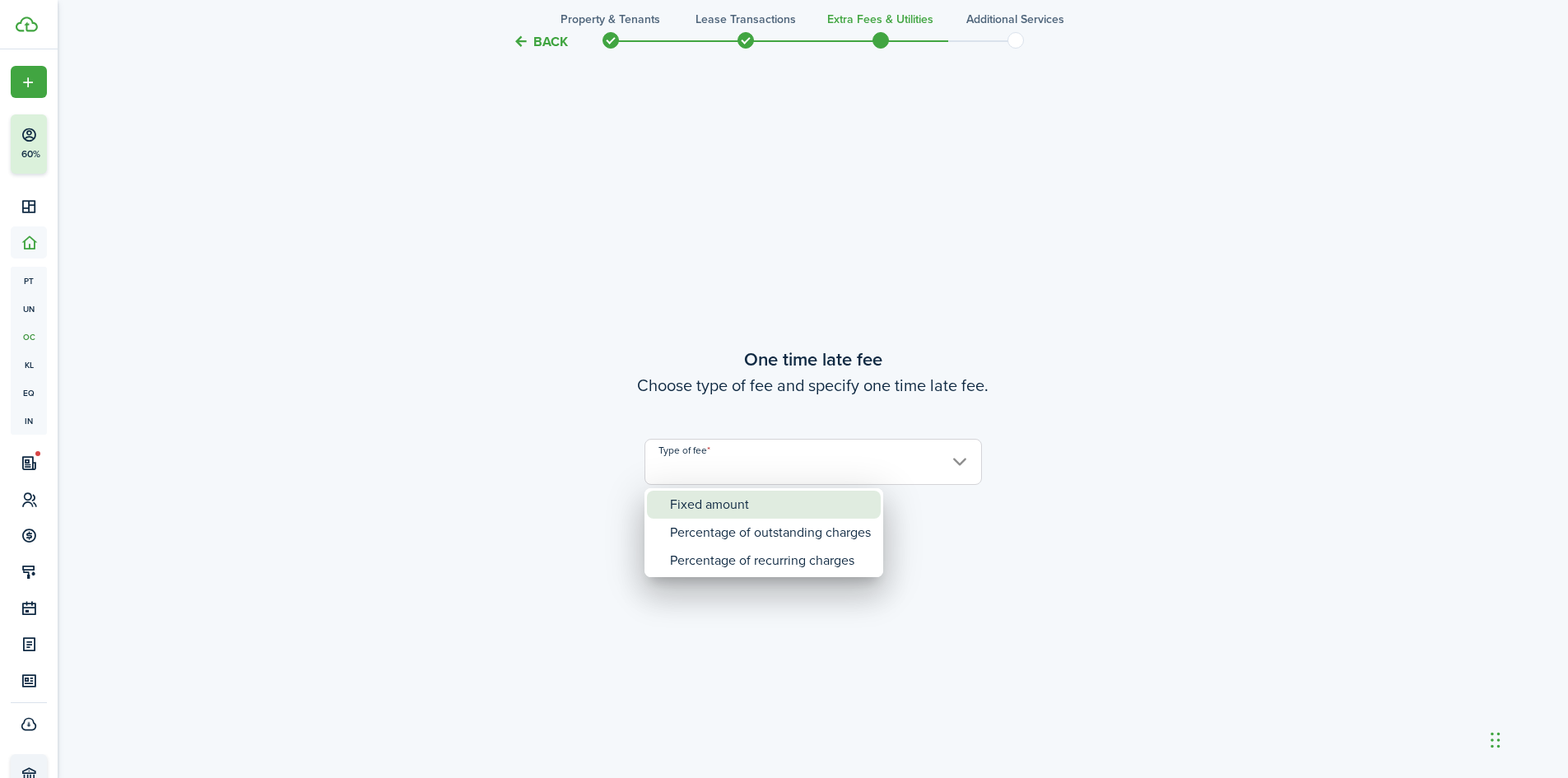
click at [719, 500] on div "Fixed amount" at bounding box center [770, 505] width 201 height 28
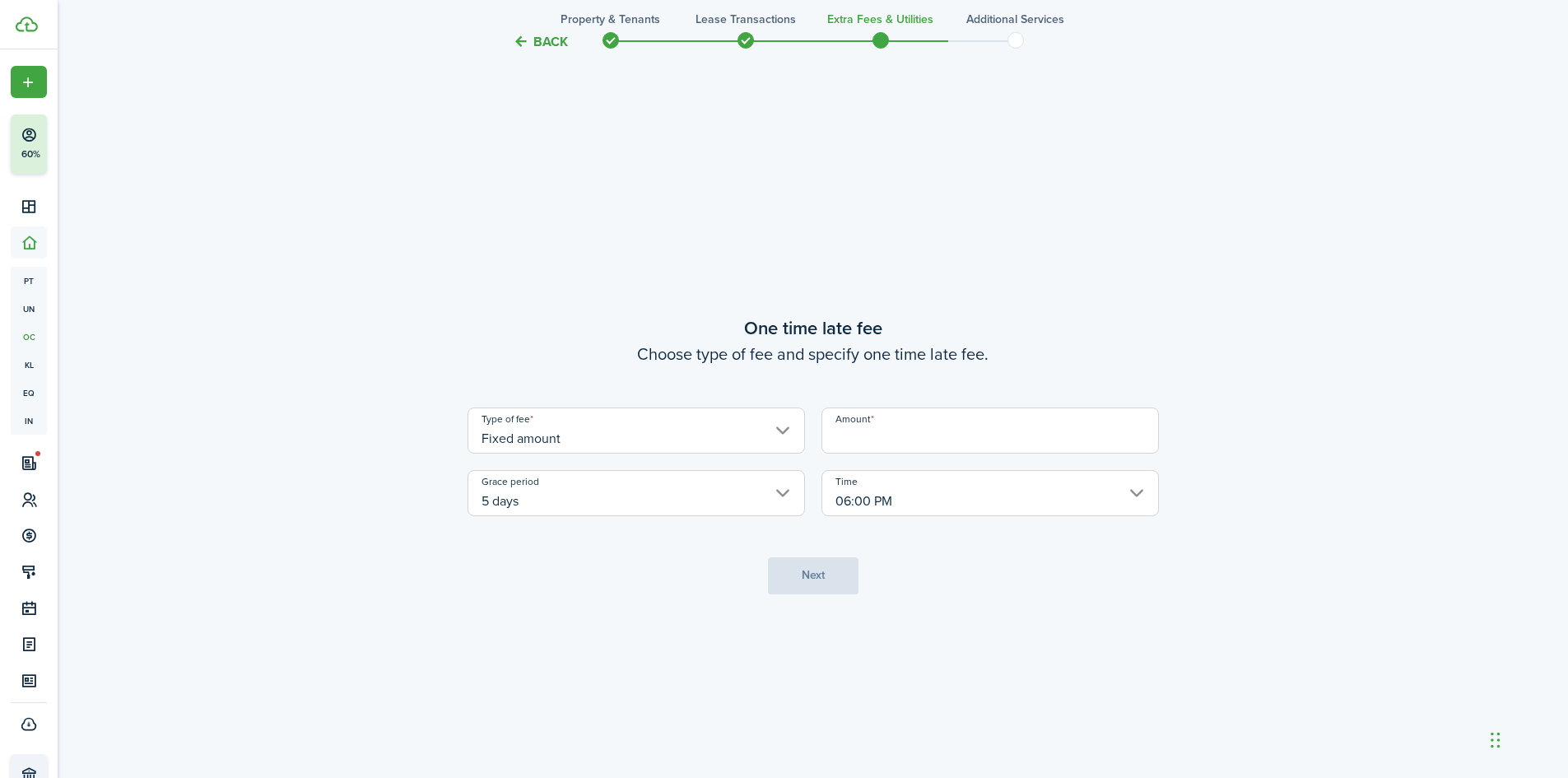
click at [780, 428] on input "Fixed amount" at bounding box center [636, 430] width 338 height 46
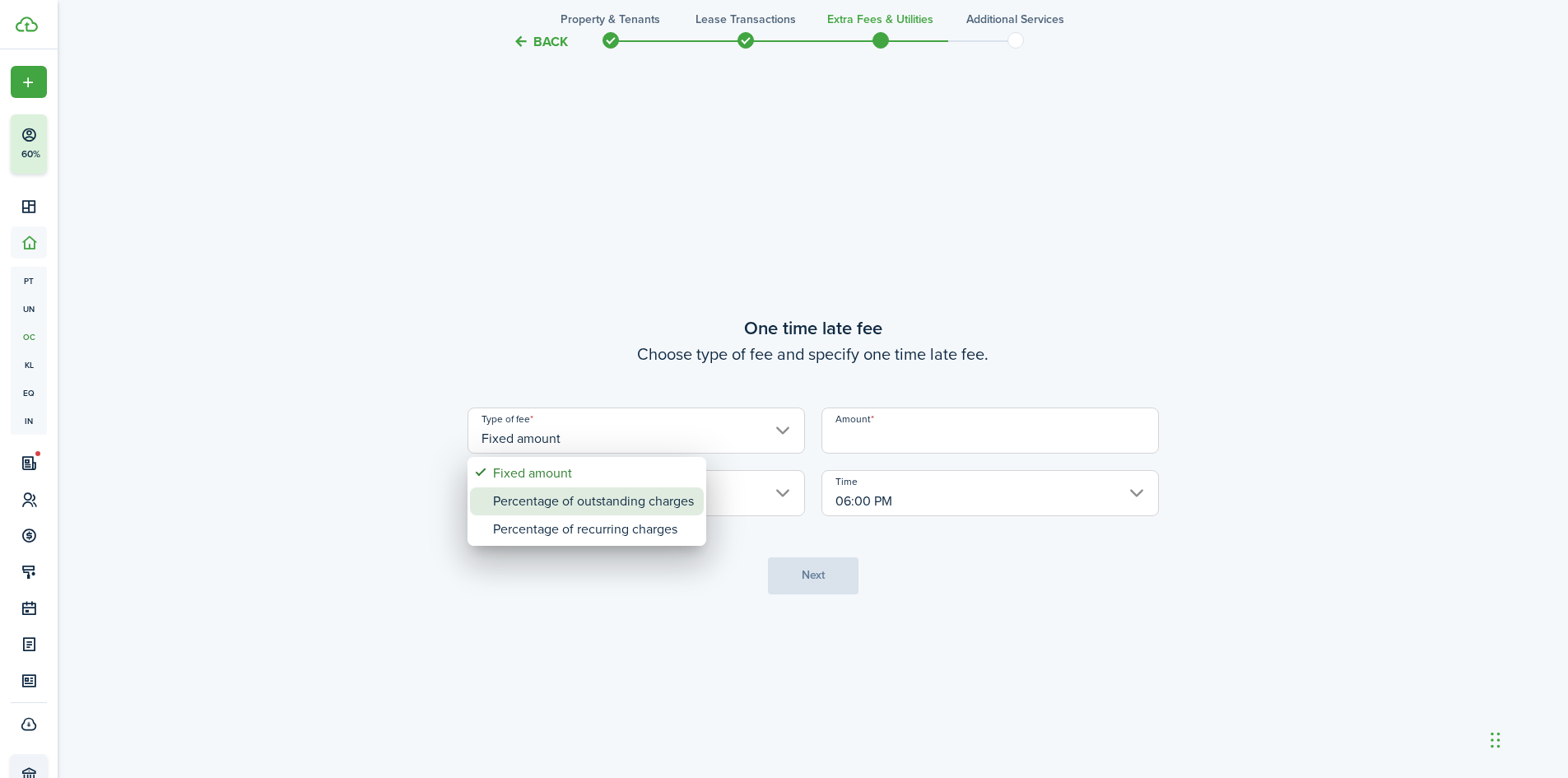
click at [570, 501] on div "Percentage of outstanding charges" at bounding box center [593, 501] width 201 height 28
type input "Percentage of outstanding charges"
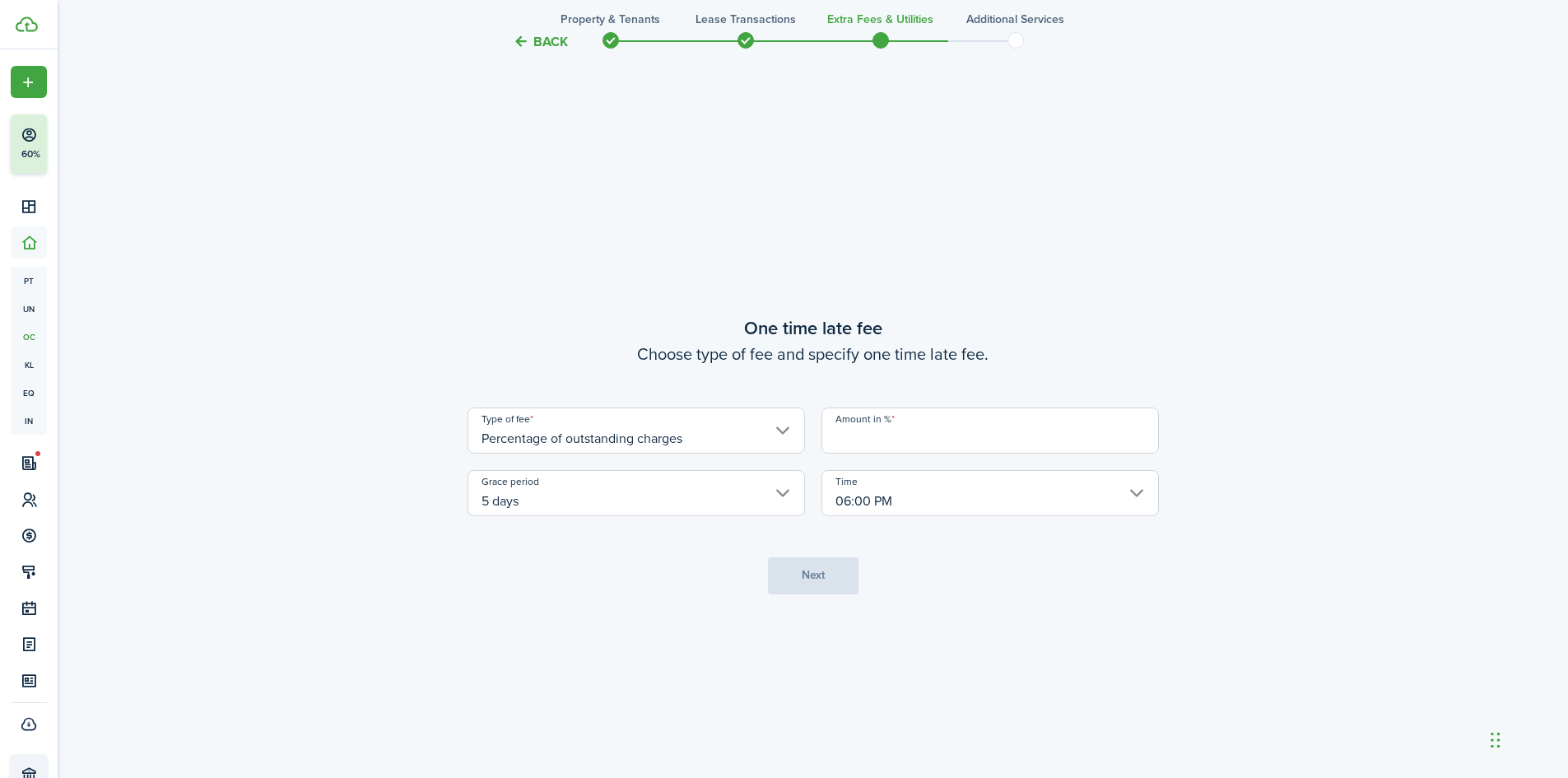
click at [912, 433] on input "Amount in %" at bounding box center [991, 430] width 338 height 46
drag, startPoint x: 846, startPoint y: 444, endPoint x: 1016, endPoint y: 384, distance: 180.3
click at [846, 443] on input "Amount in %" at bounding box center [991, 430] width 338 height 46
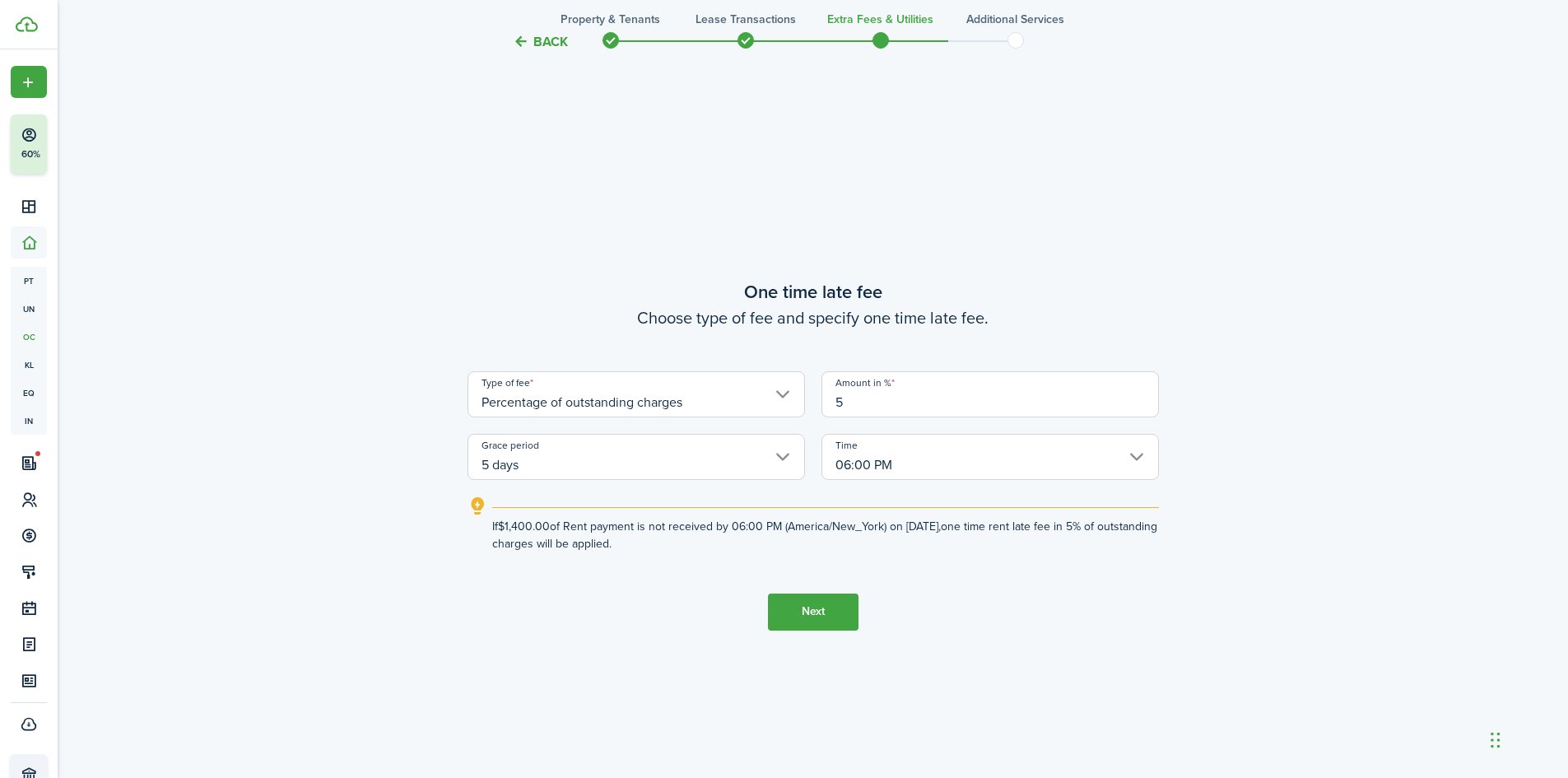
type input "5"
click at [991, 602] on tc-wizard-step "One time late fee Choose type of fee and specify one time late fee. Type of fee…" at bounding box center [812, 454] width 691 height 778
click at [803, 606] on button "Next" at bounding box center [812, 612] width 90 height 37
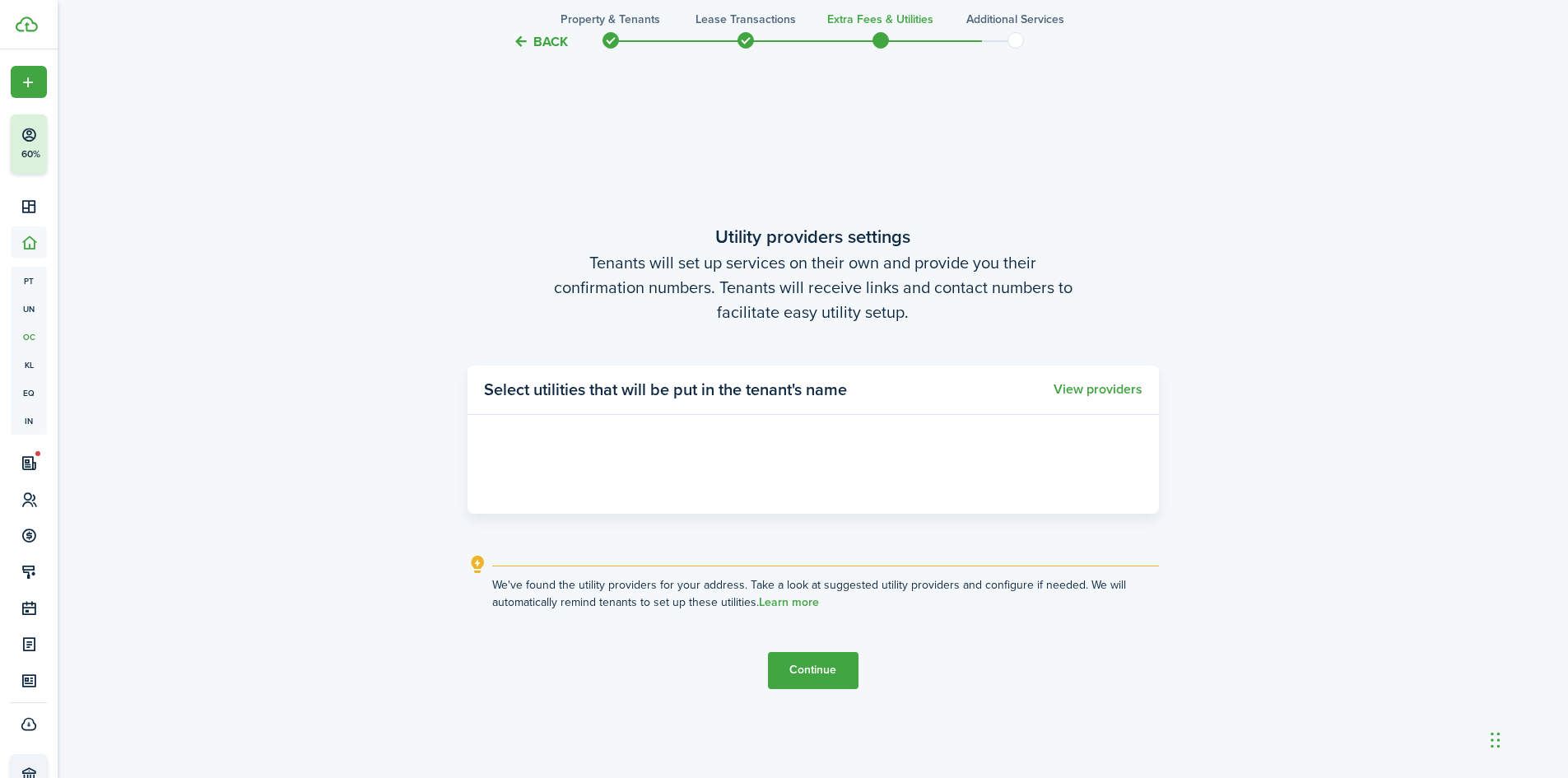
scroll to position [2223, 0]
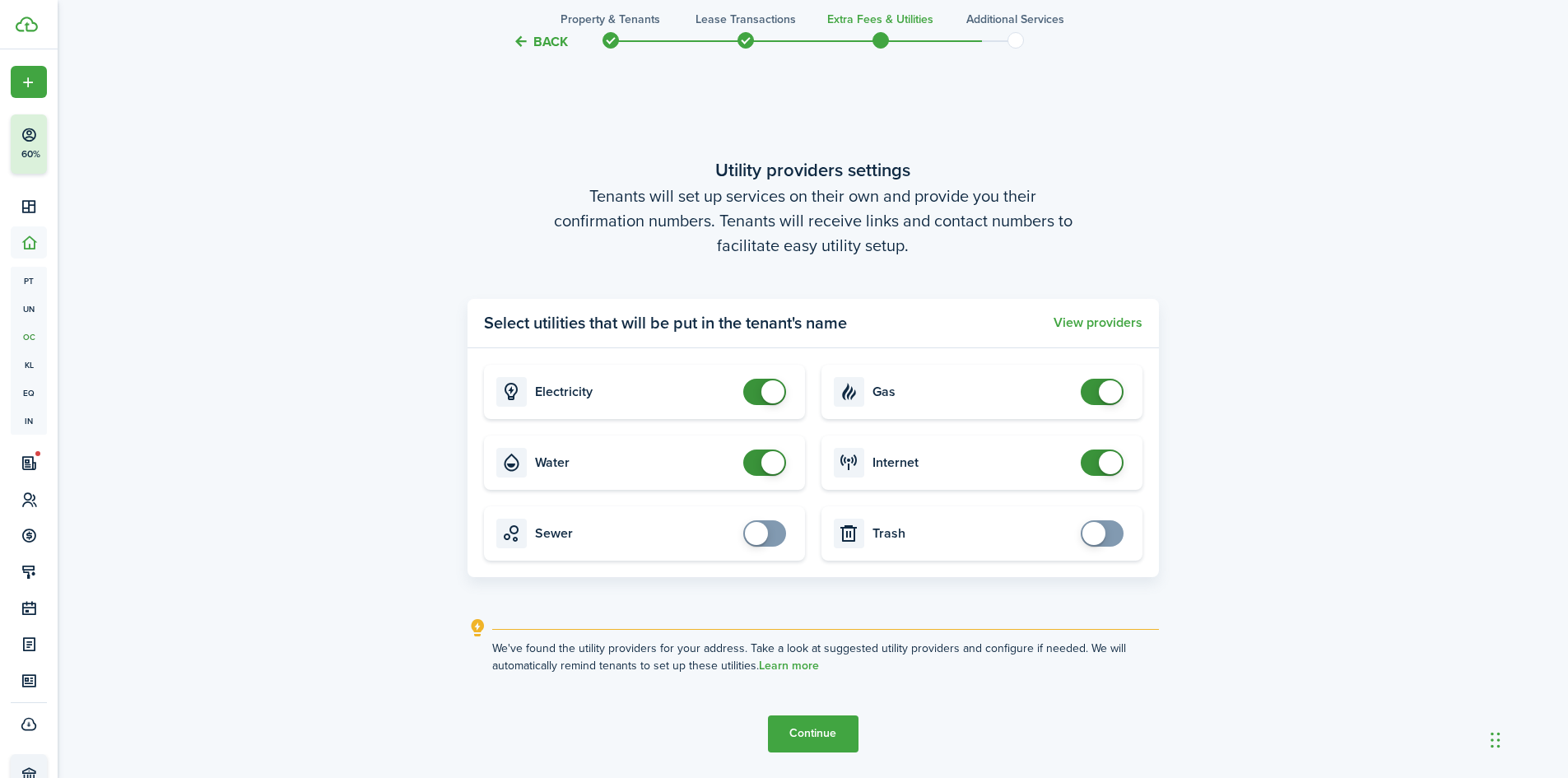
drag, startPoint x: 754, startPoint y: 465, endPoint x: 715, endPoint y: 501, distance: 53.1
click at [756, 466] on span at bounding box center [765, 463] width 17 height 26
checkbox input "false"
click at [770, 464] on span at bounding box center [772, 463] width 23 height 23
drag, startPoint x: 1098, startPoint y: 388, endPoint x: 1063, endPoint y: 417, distance: 45.5
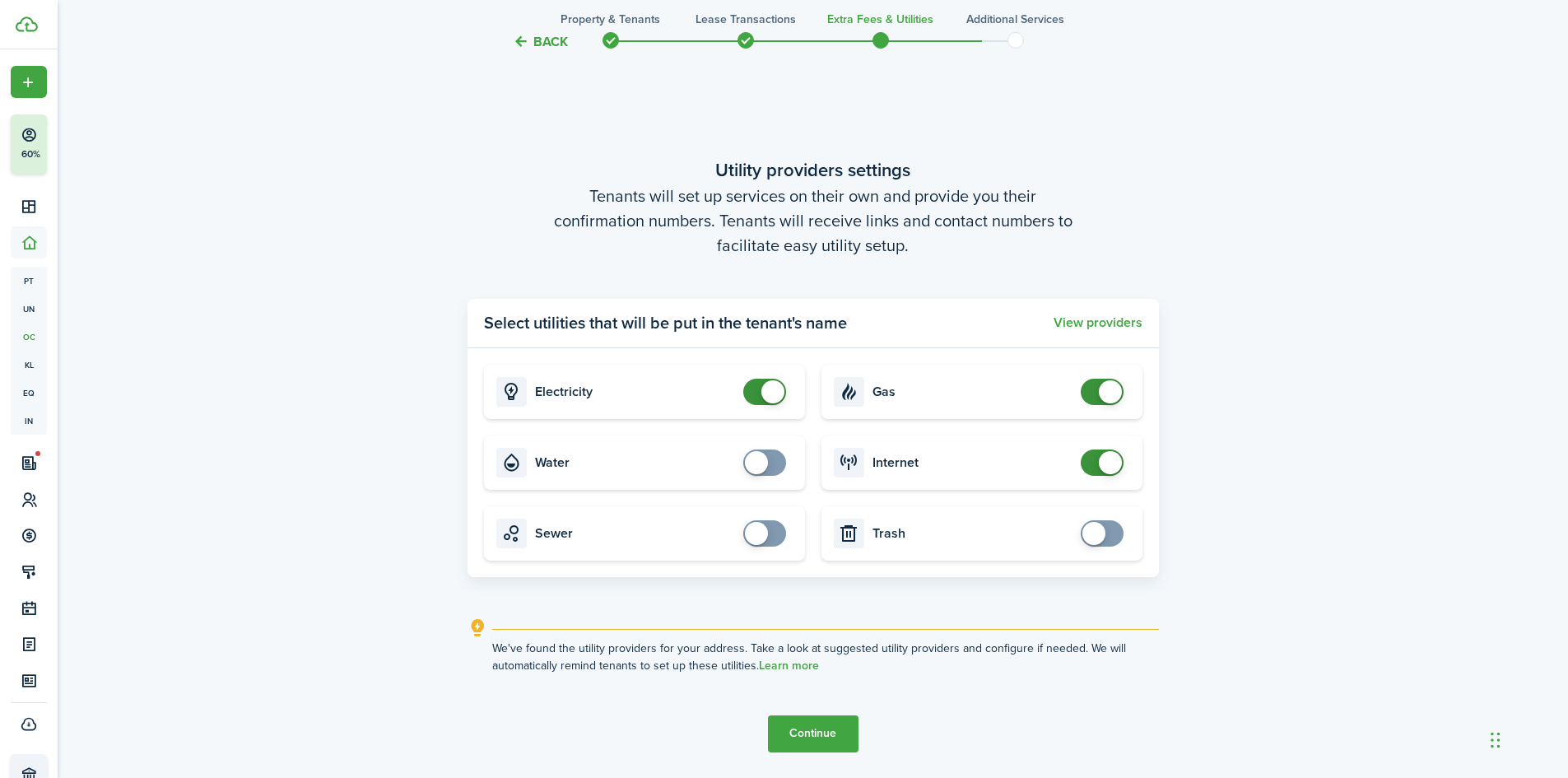
checkbox input "false"
click at [1097, 388] on span at bounding box center [1103, 392] width 17 height 26
click at [826, 731] on button "Continue" at bounding box center [812, 734] width 90 height 37
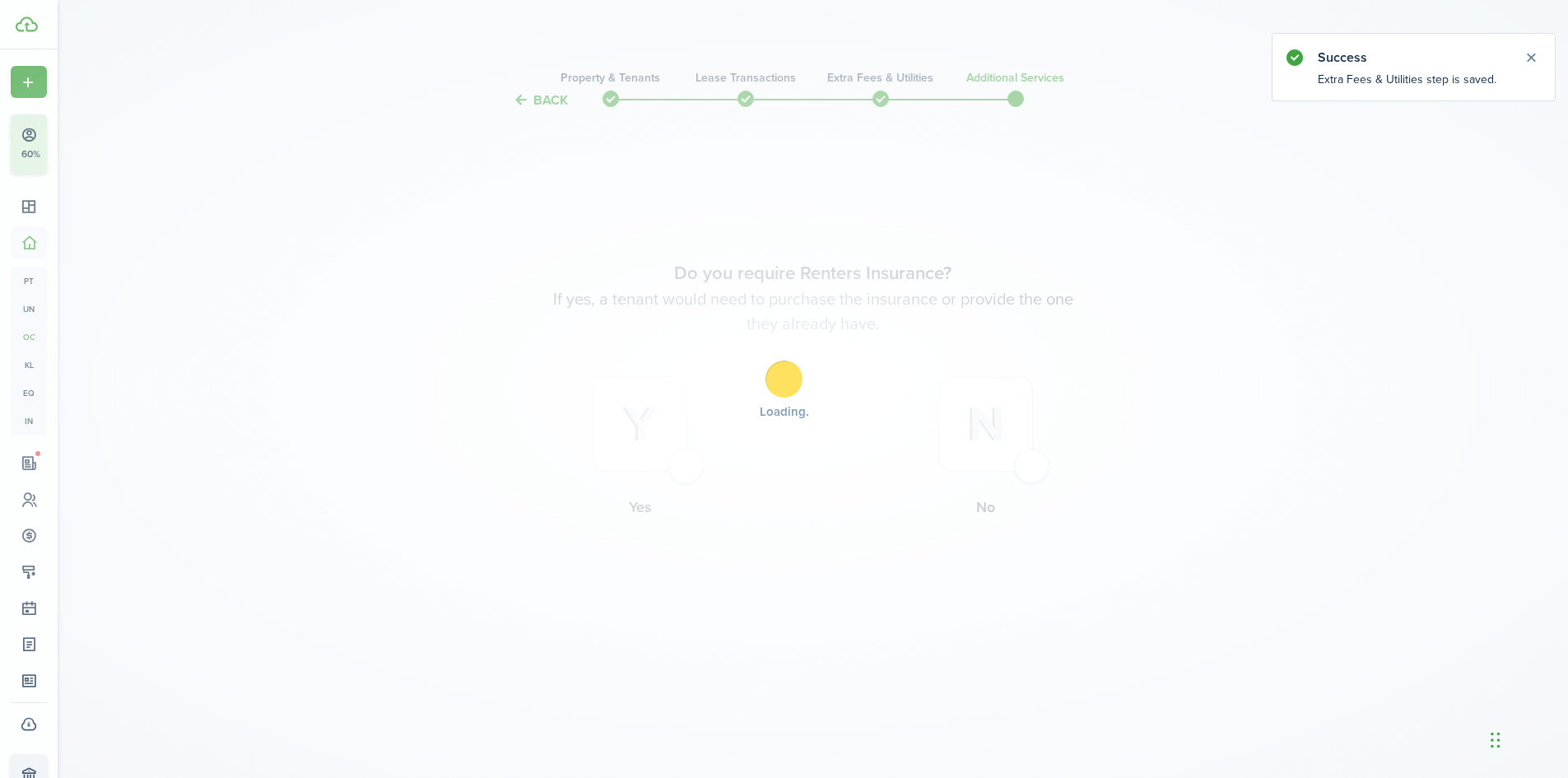
scroll to position [0, 0]
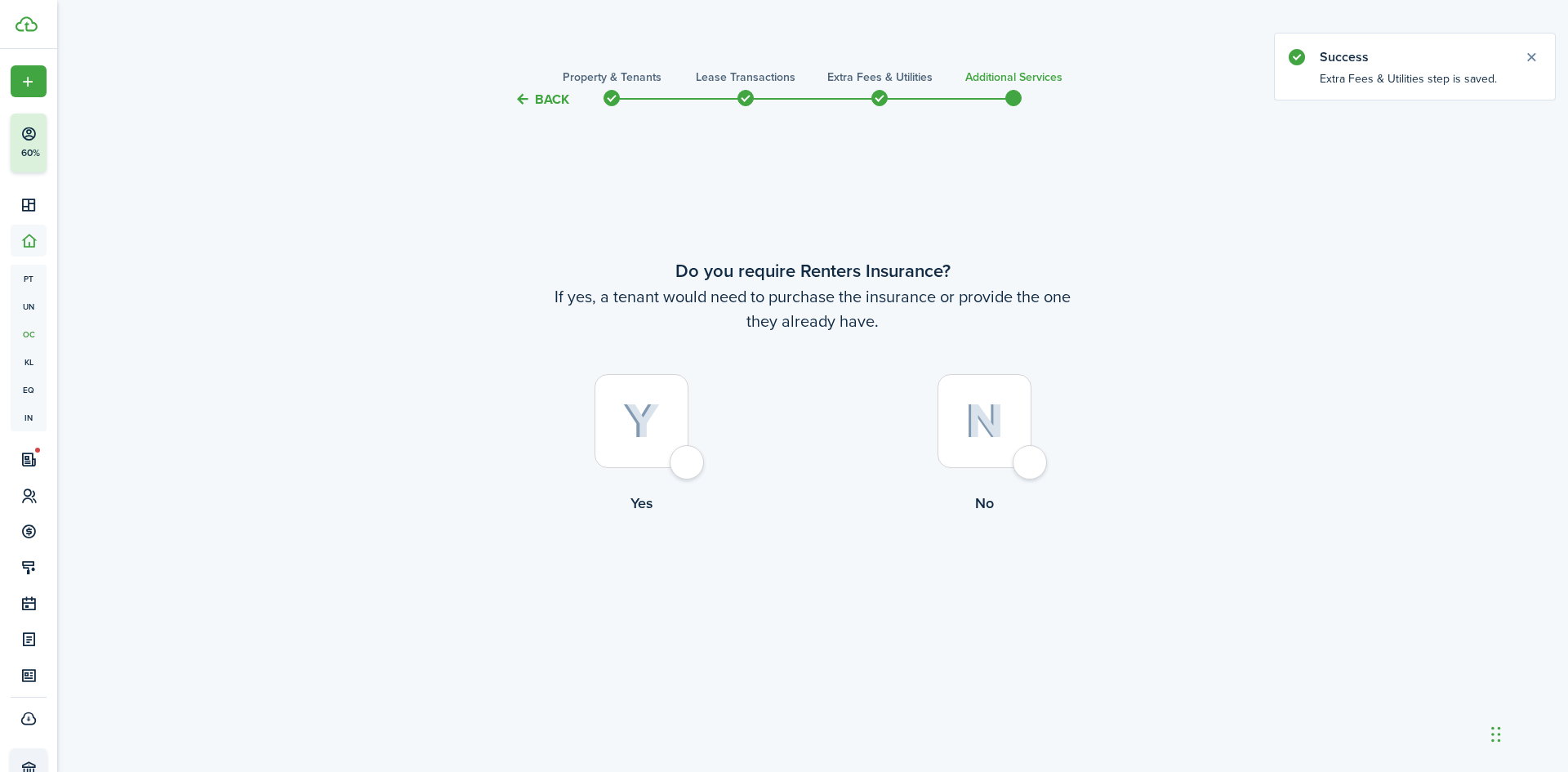
click at [1027, 466] on div at bounding box center [984, 420] width 93 height 93
radio input "true"
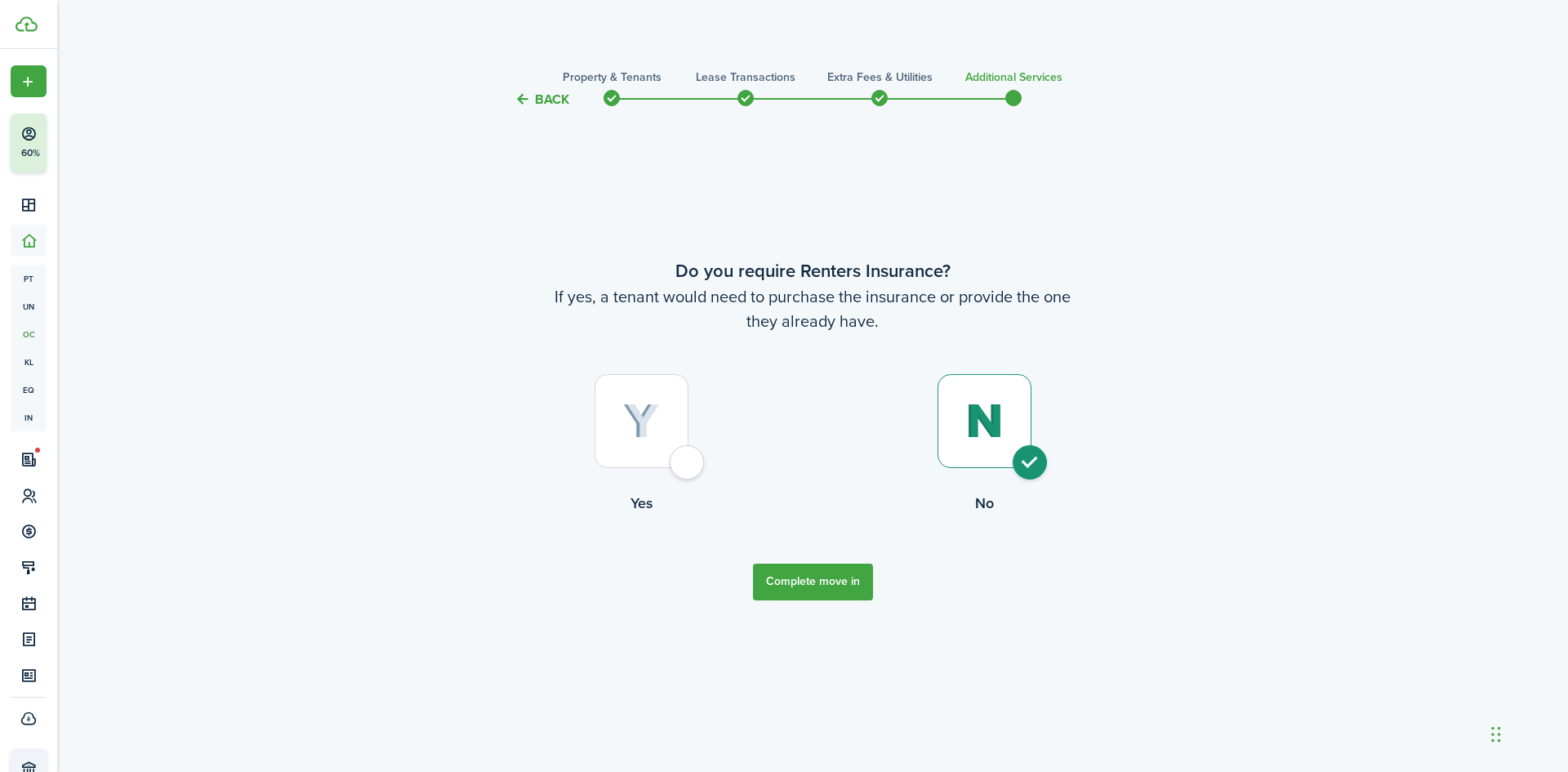
click at [829, 587] on button "Complete move in" at bounding box center [814, 582] width 120 height 37
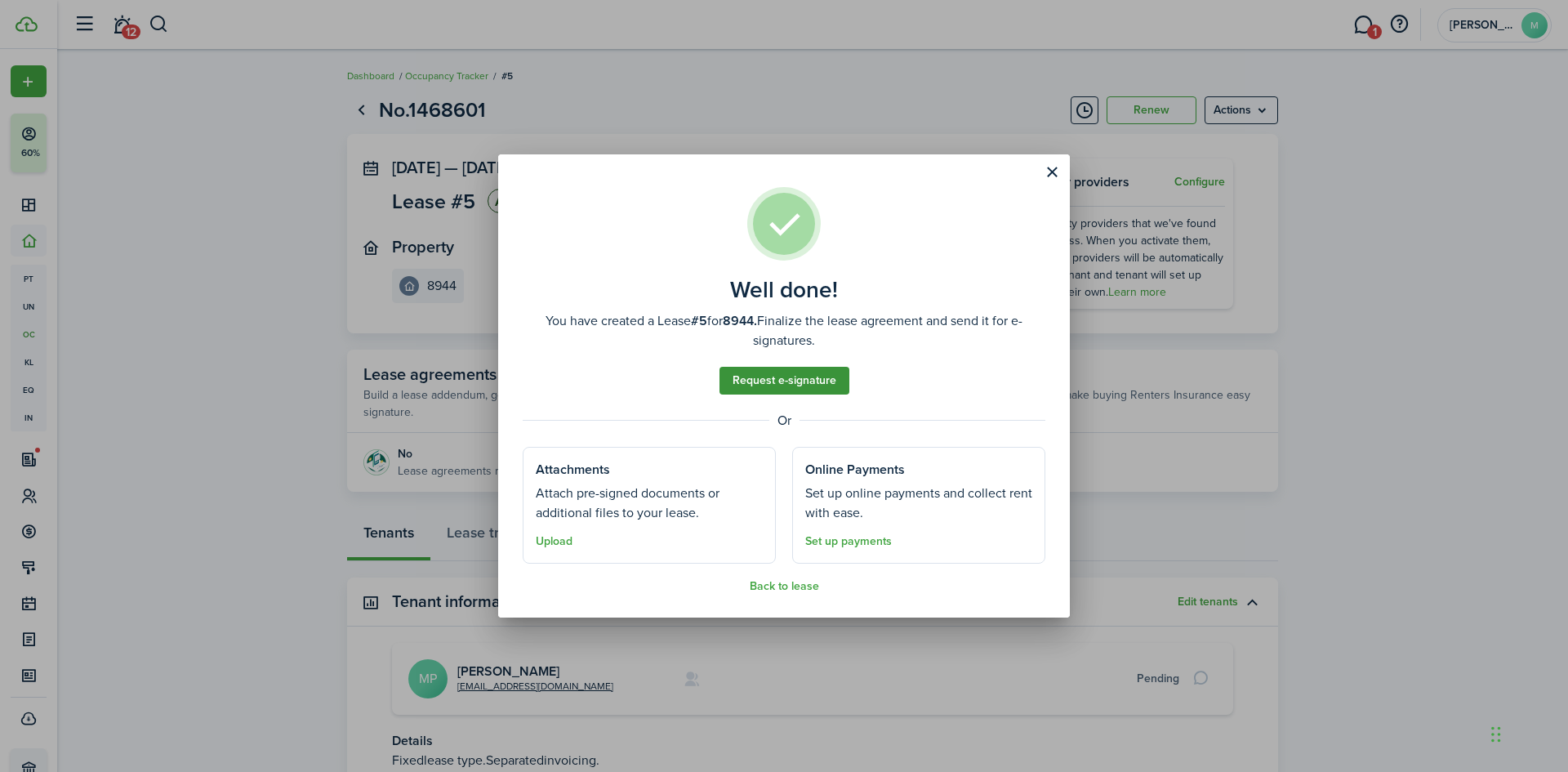
click at [803, 377] on link "Request e-signature" at bounding box center [784, 380] width 130 height 28
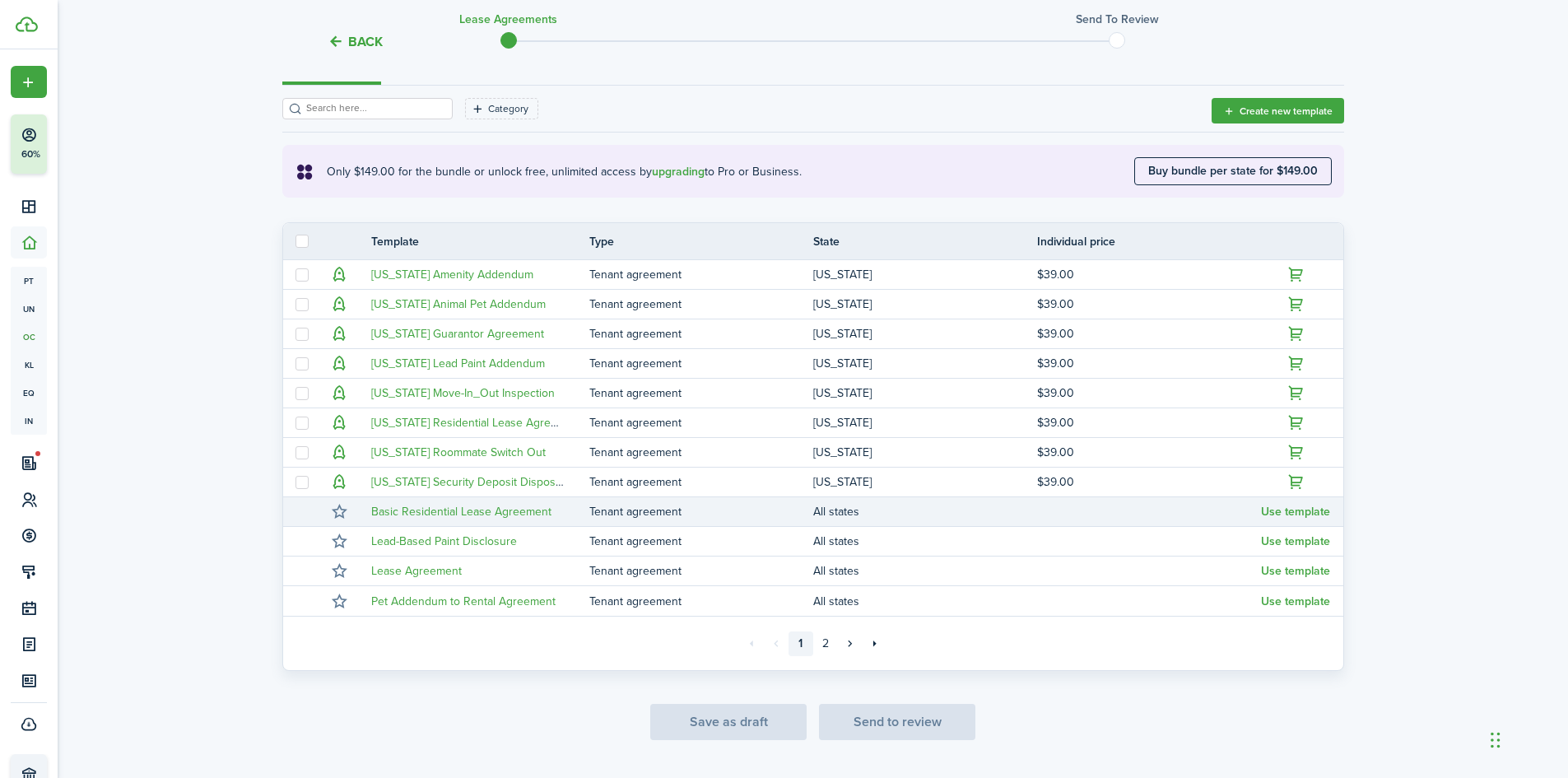
scroll to position [262, 0]
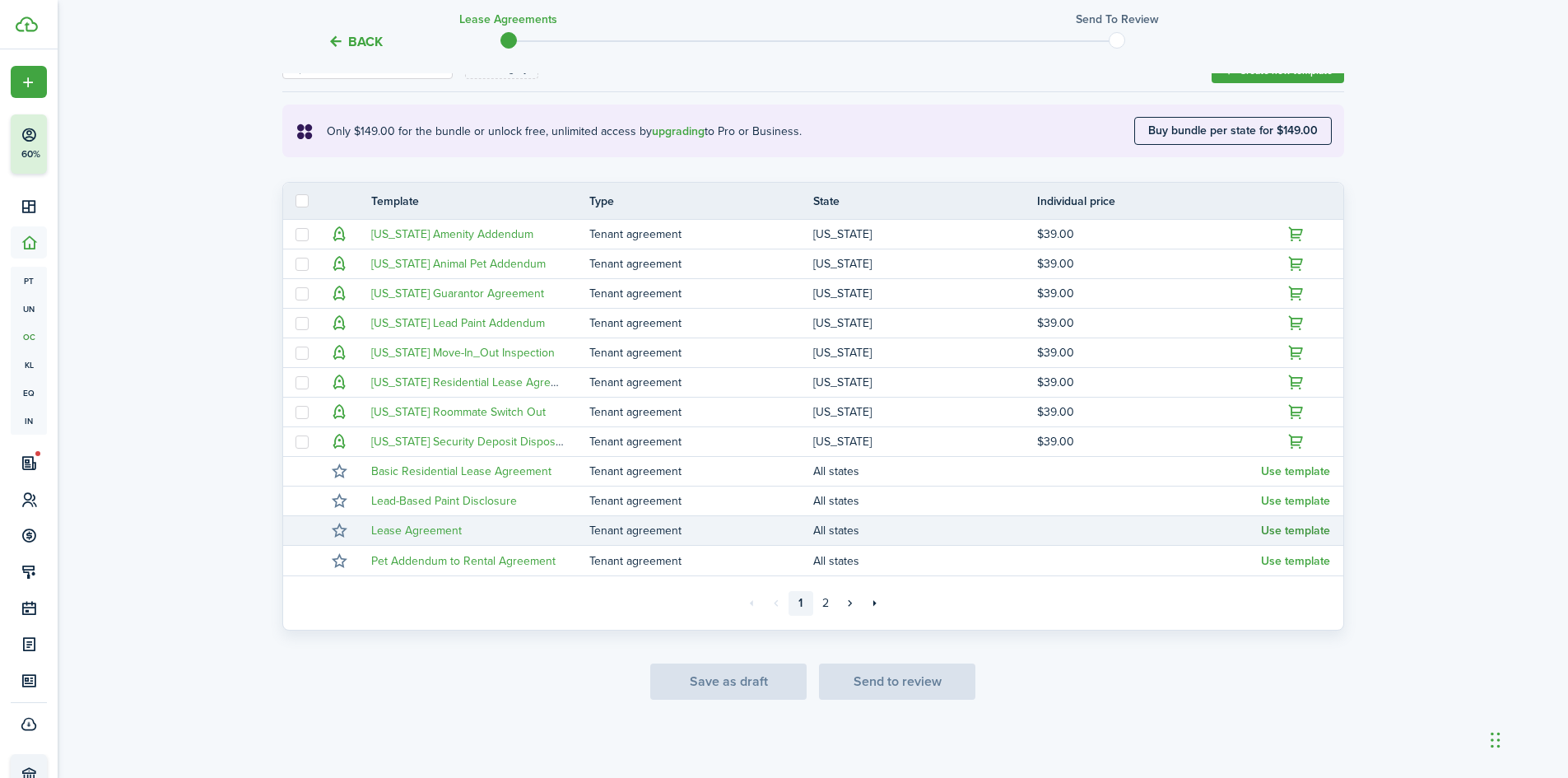
click at [1296, 534] on button "Use template" at bounding box center [1296, 531] width 69 height 13
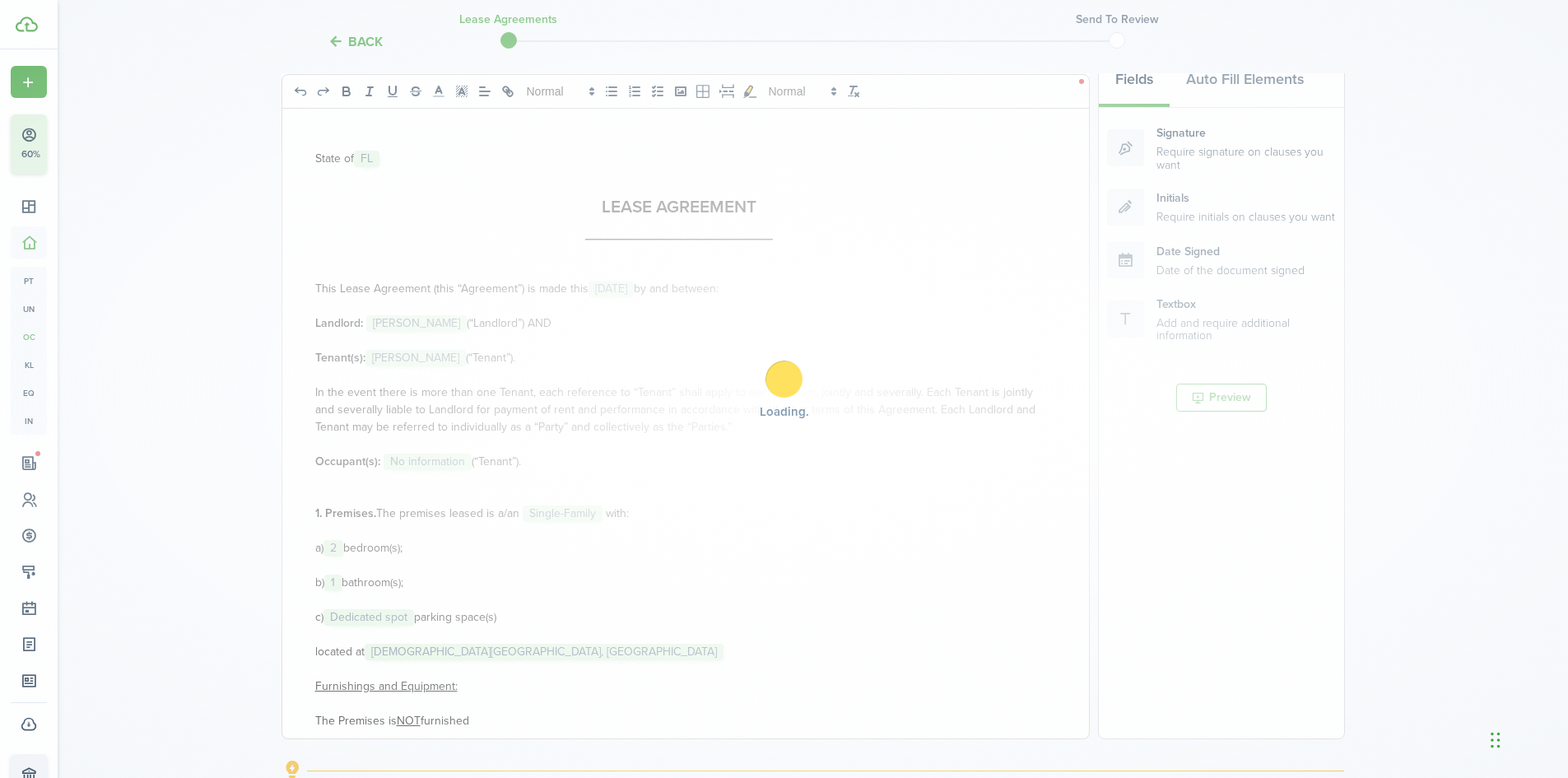
scroll to position [192, 0]
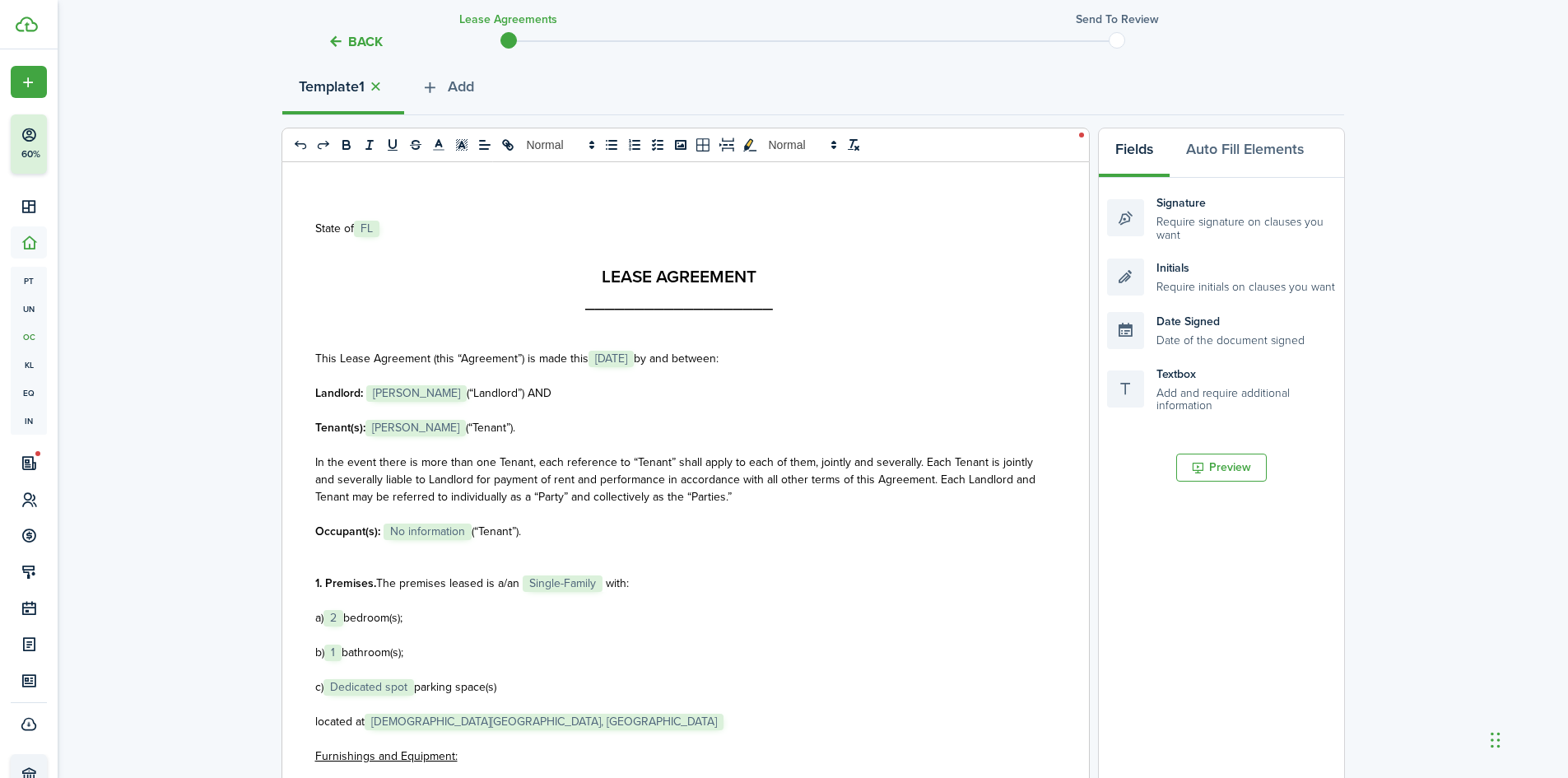
click at [394, 262] on h2 at bounding box center [679, 250] width 728 height 26
click at [732, 396] on p "Landlord: ﻿ [PERSON_NAME] ﻿ (“Landlord”) AND" at bounding box center [679, 393] width 728 height 18
click at [462, 388] on span "[PERSON_NAME]" at bounding box center [417, 394] width 101 height 17
click at [417, 391] on span "[PERSON_NAME]" at bounding box center [417, 394] width 101 height 17
click at [752, 144] on icon "toggleMarkYellow: markYellow" at bounding box center [750, 145] width 15 height 15
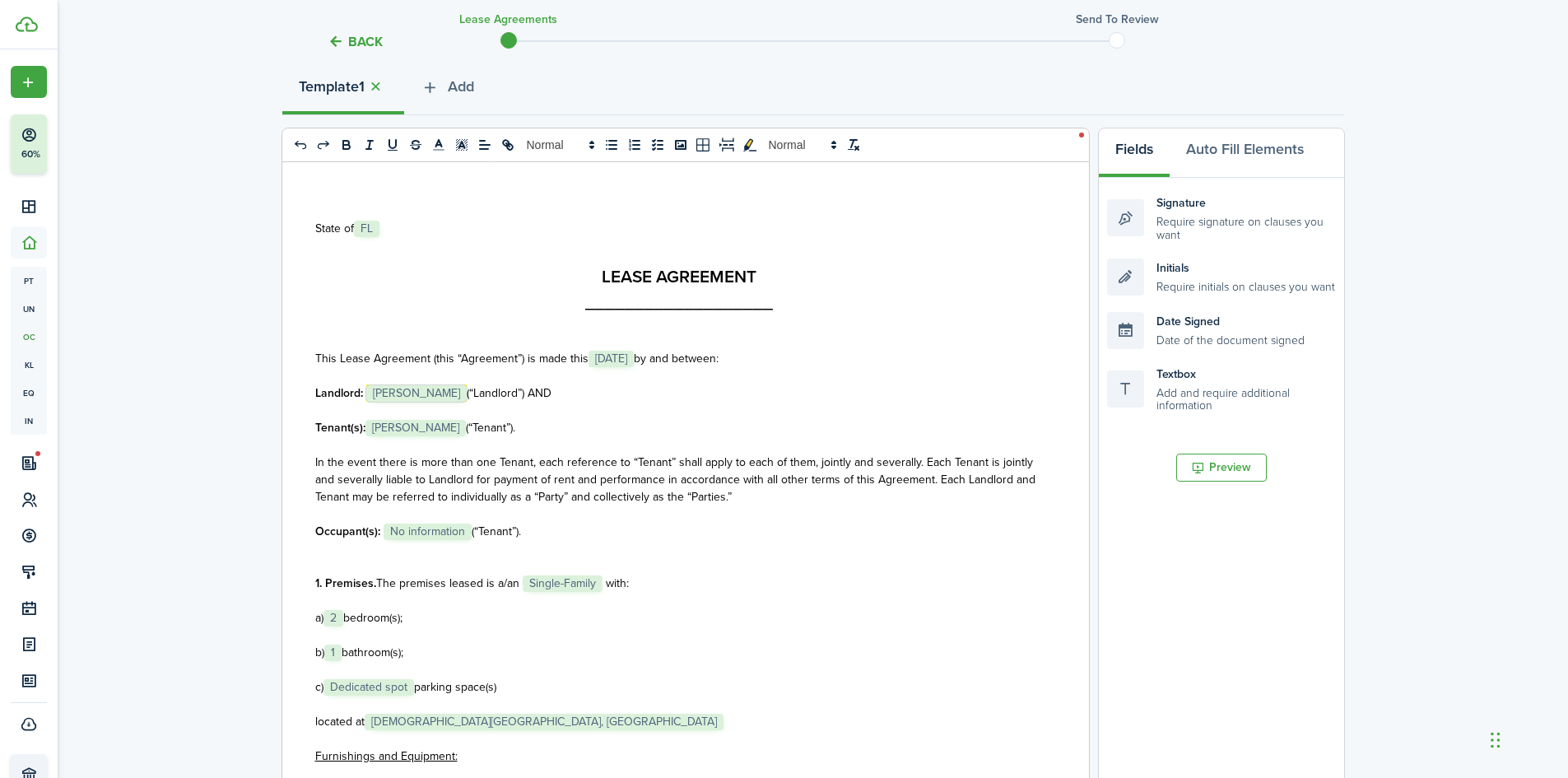
click at [460, 391] on span "[PERSON_NAME]" at bounding box center [417, 394] width 101 height 17
click at [891, 276] on h2 "LEASE AGREEMENT" at bounding box center [679, 276] width 728 height 26
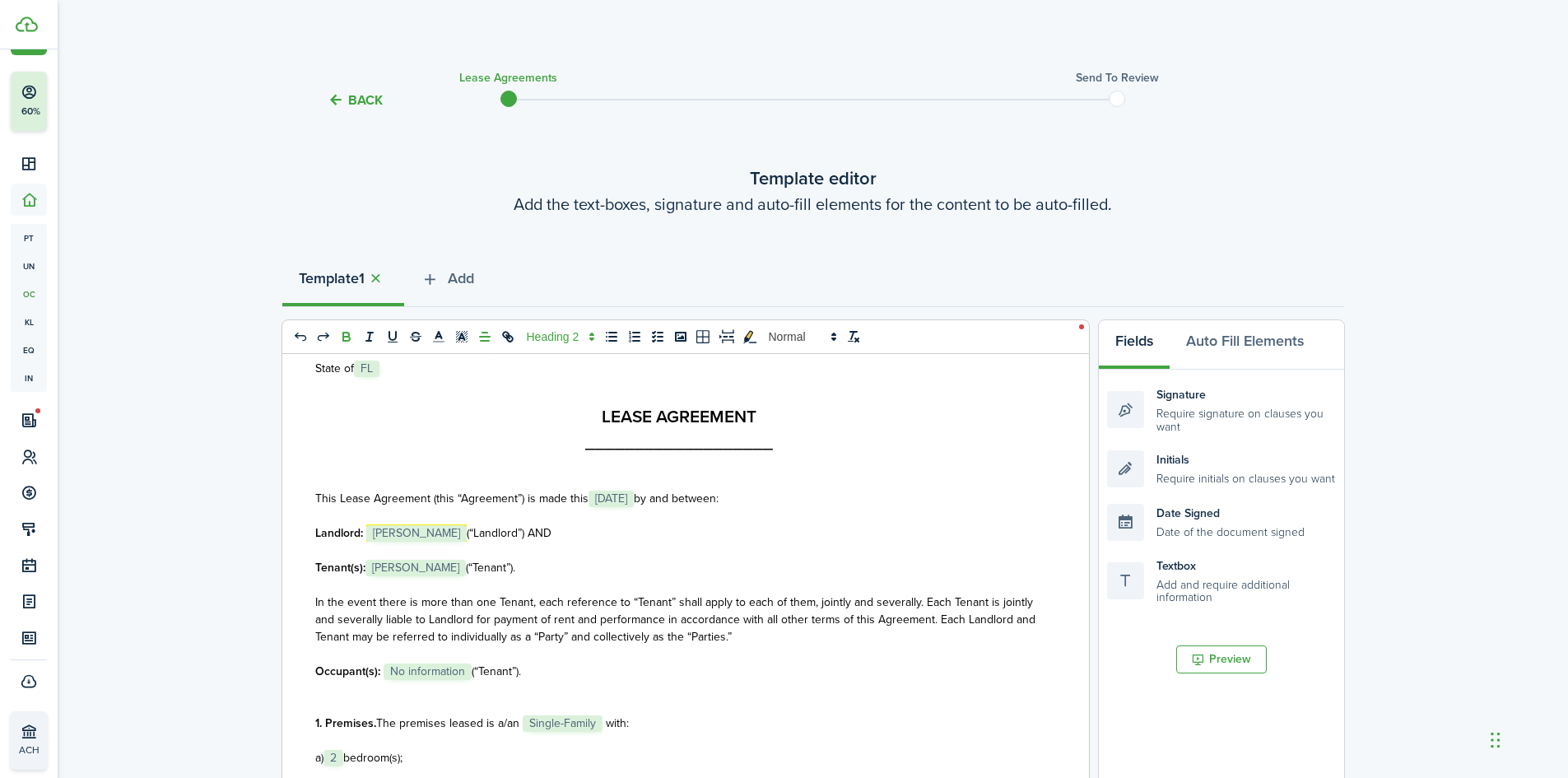
scroll to position [164, 0]
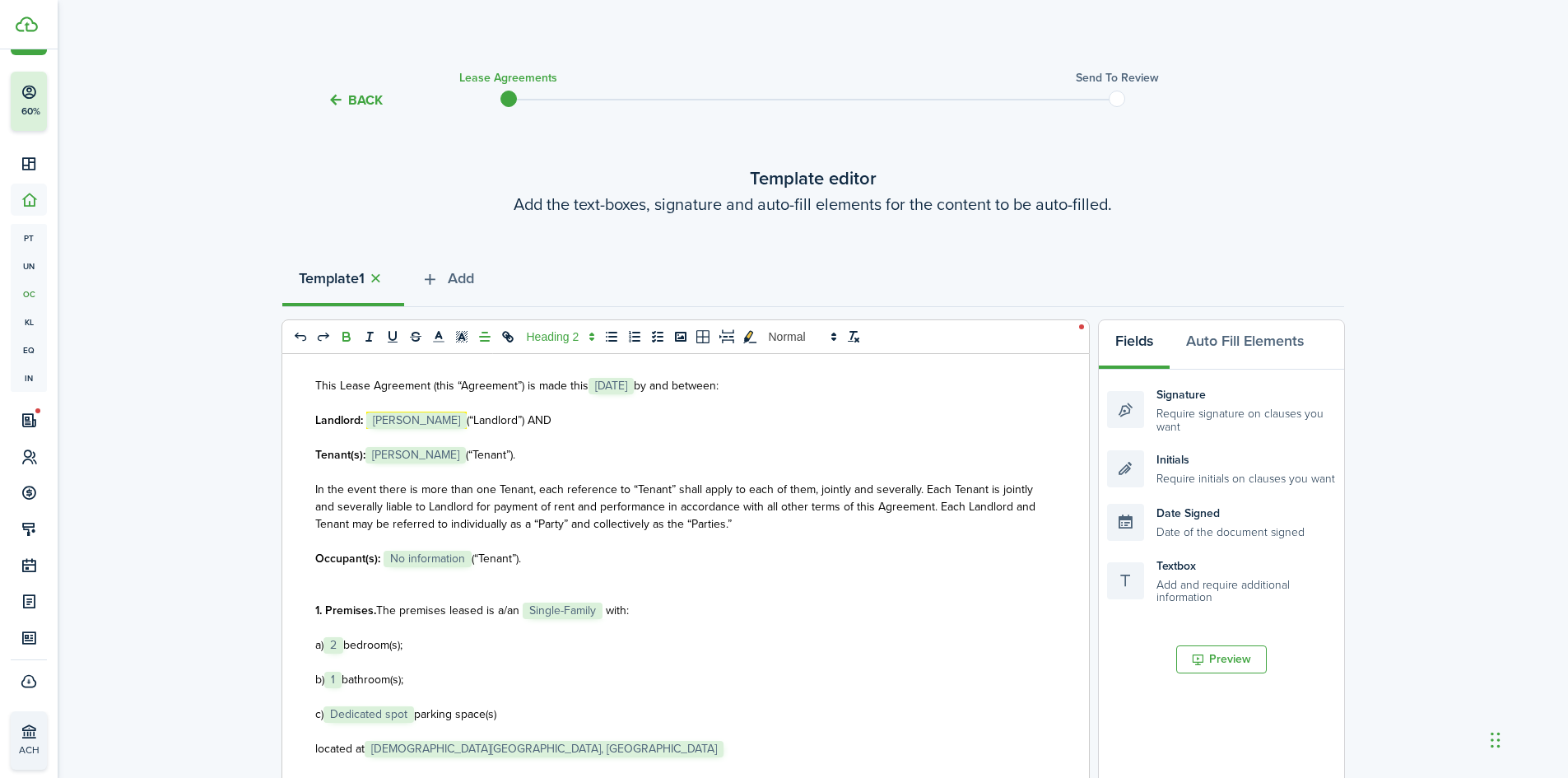
click at [416, 424] on span "[PERSON_NAME]" at bounding box center [417, 421] width 101 height 17
click at [439, 277] on icon "button" at bounding box center [430, 278] width 19 height 18
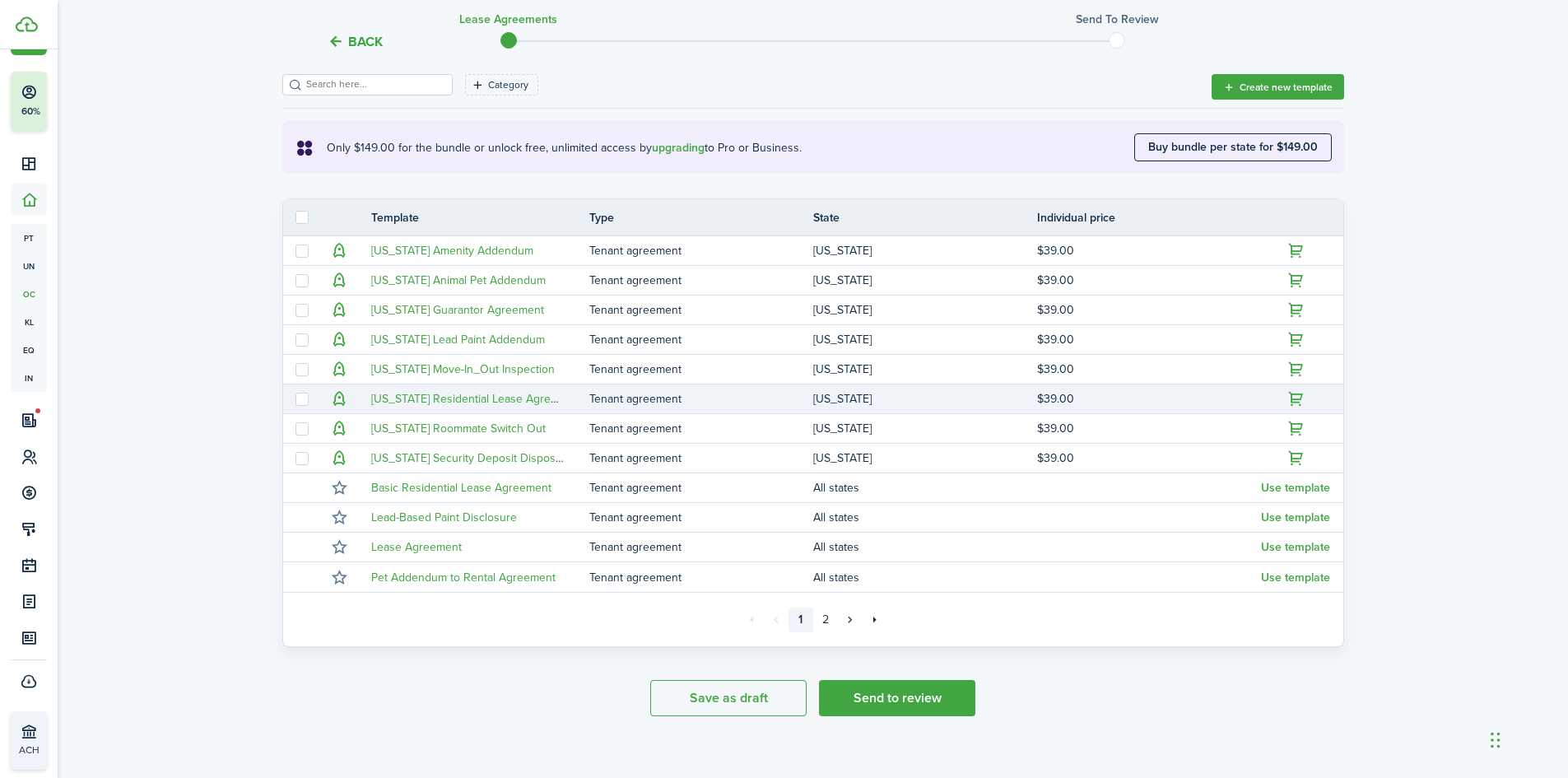
scroll to position [262, 0]
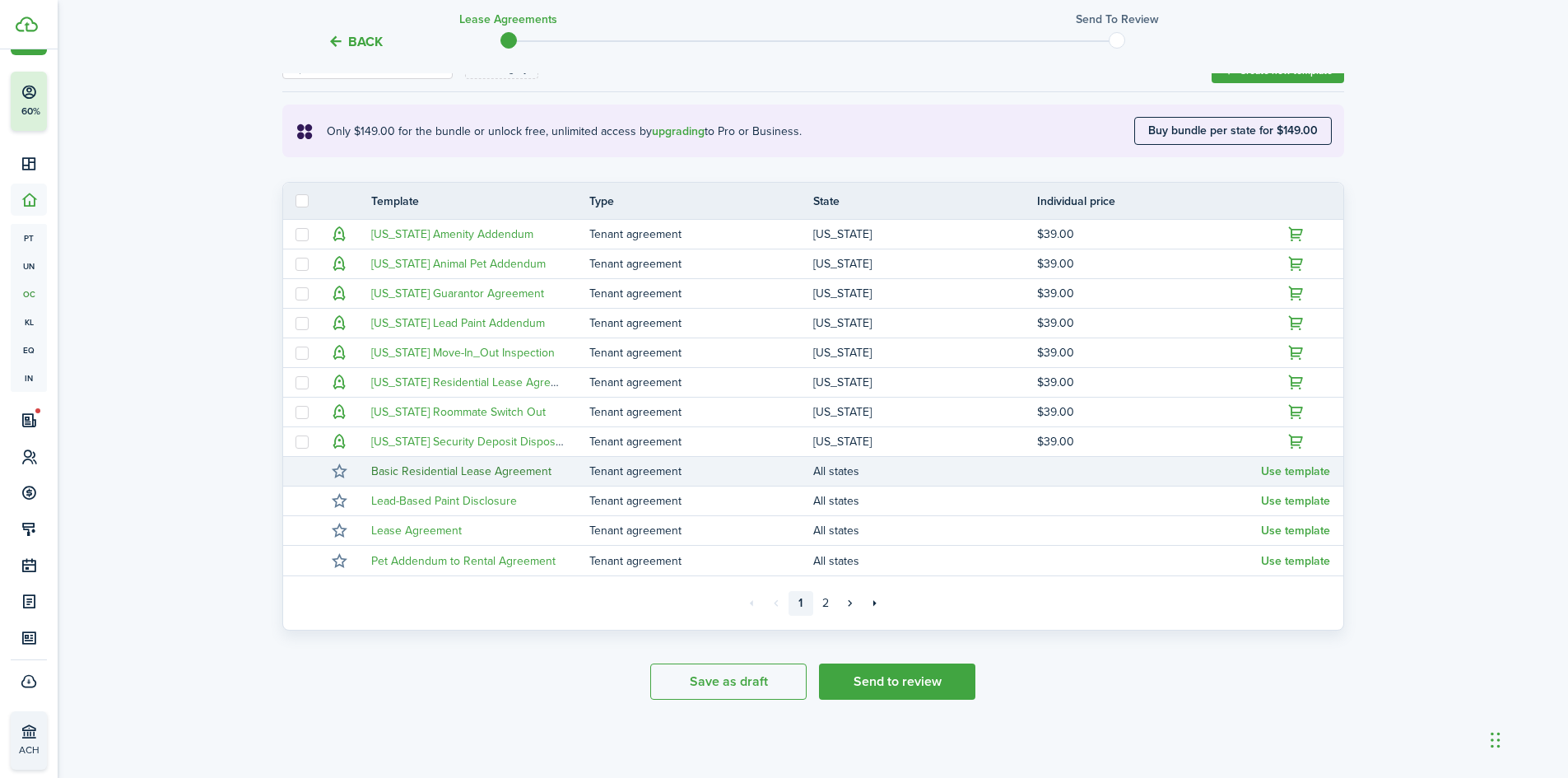
click at [543, 465] on link "Basic Residential Lease Agreement" at bounding box center [461, 471] width 180 height 18
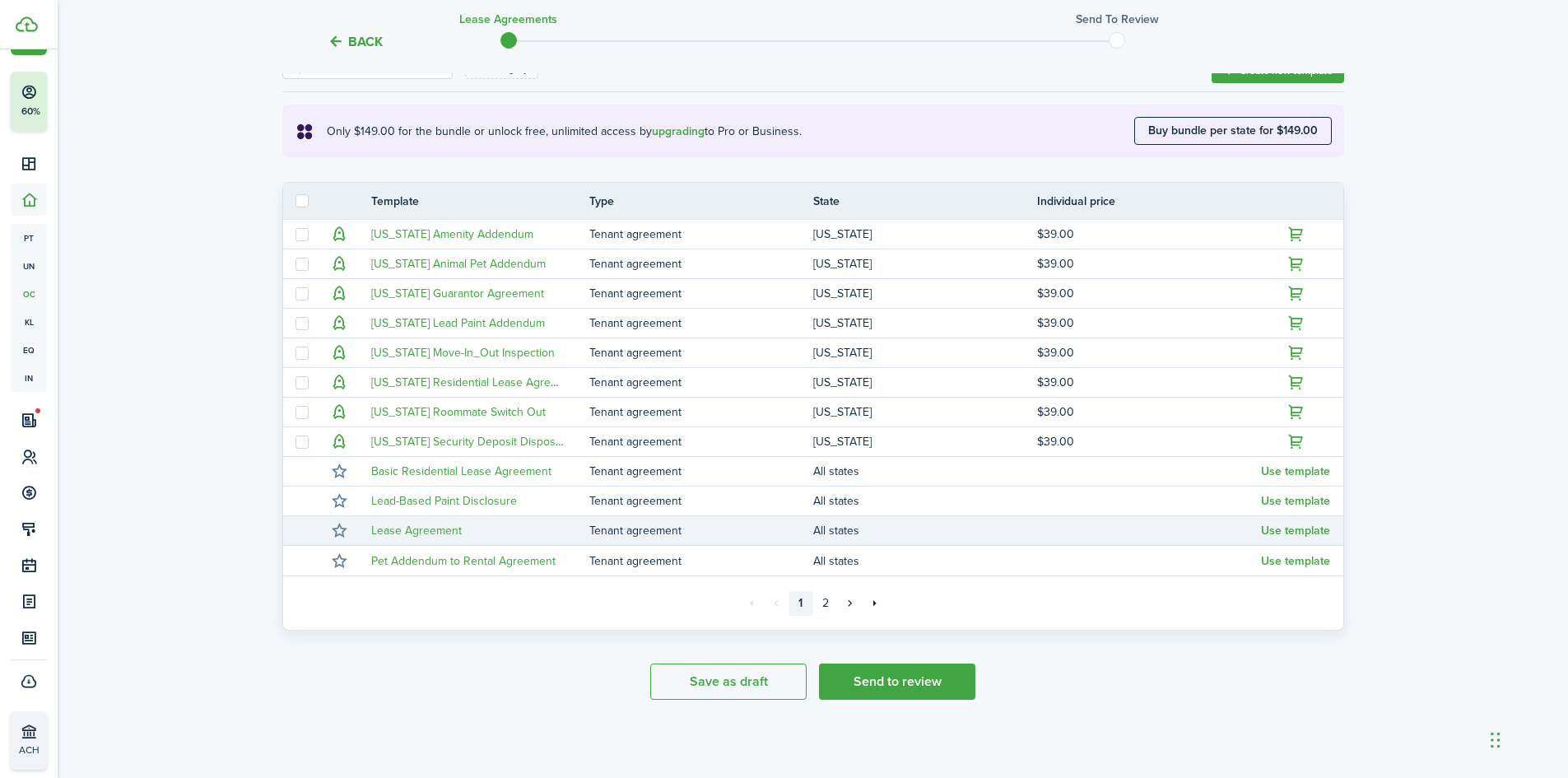
click at [513, 534] on td "Lease Agreement" at bounding box center [474, 531] width 230 height 22
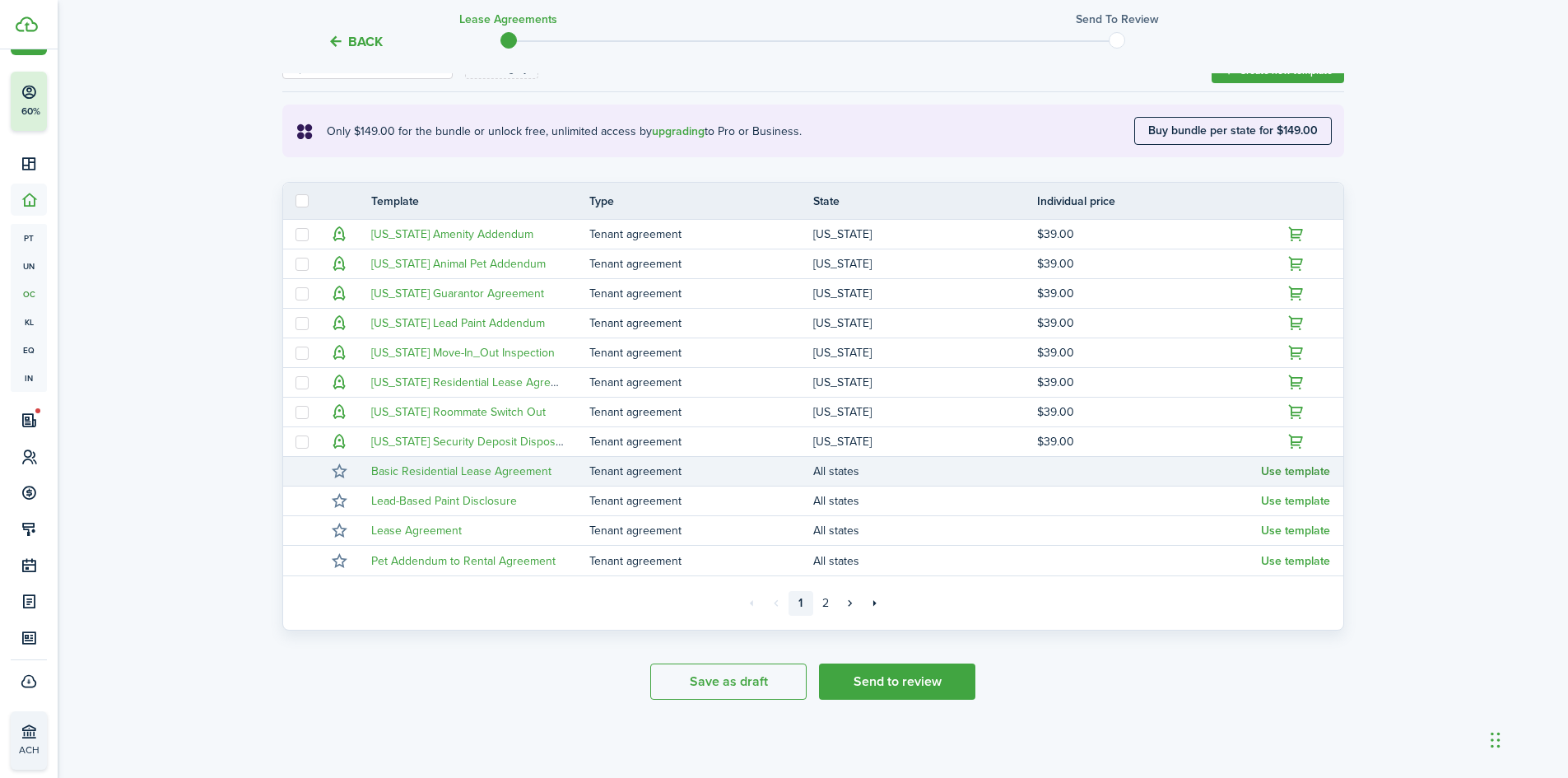
click at [1290, 471] on button "Use template" at bounding box center [1296, 472] width 69 height 13
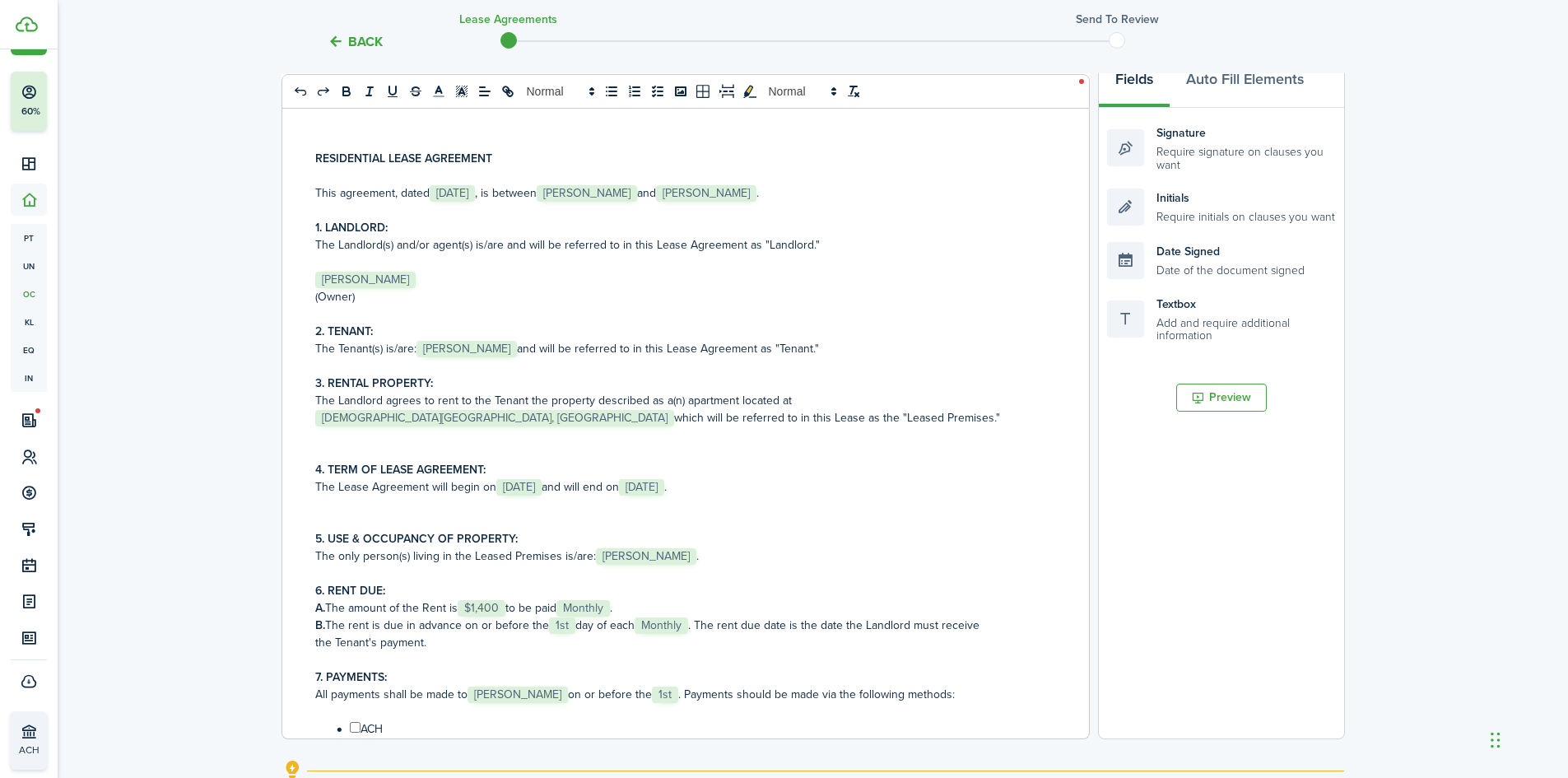
click at [382, 270] on p at bounding box center [679, 262] width 728 height 18
click at [394, 276] on span "[PERSON_NAME]" at bounding box center [366, 280] width 101 height 17
click at [395, 242] on select "Select size 8px 9px 10px 11px 12px 13px 14px 15px 16px 17px 18px 19px 20px 21px…" at bounding box center [366, 243] width 81 height 29
click at [500, 285] on p "﻿ [PERSON_NAME] ﻿" at bounding box center [679, 279] width 728 height 18
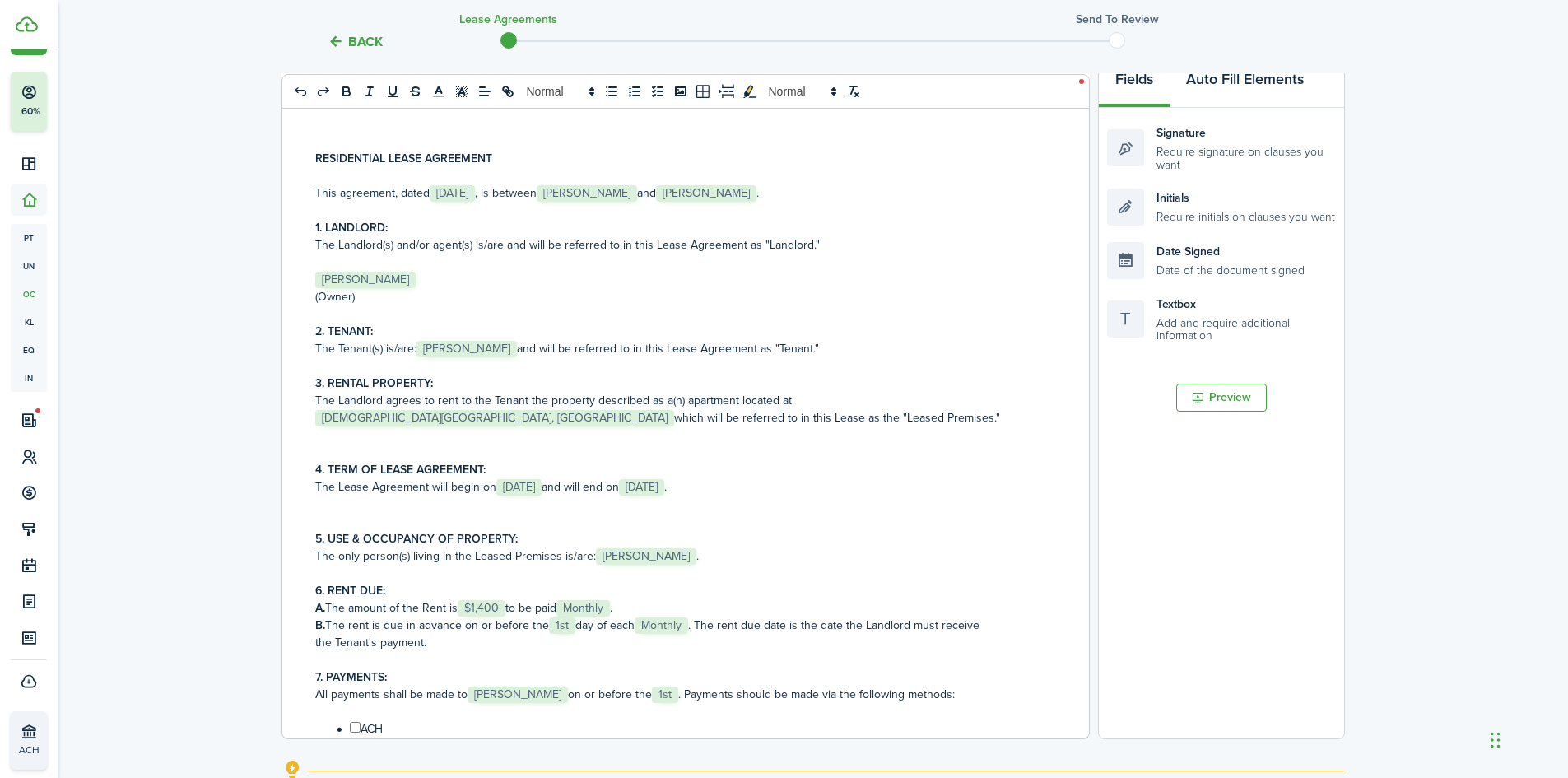
click at [1228, 76] on button "Auto Fill Elements" at bounding box center [1244, 83] width 150 height 49
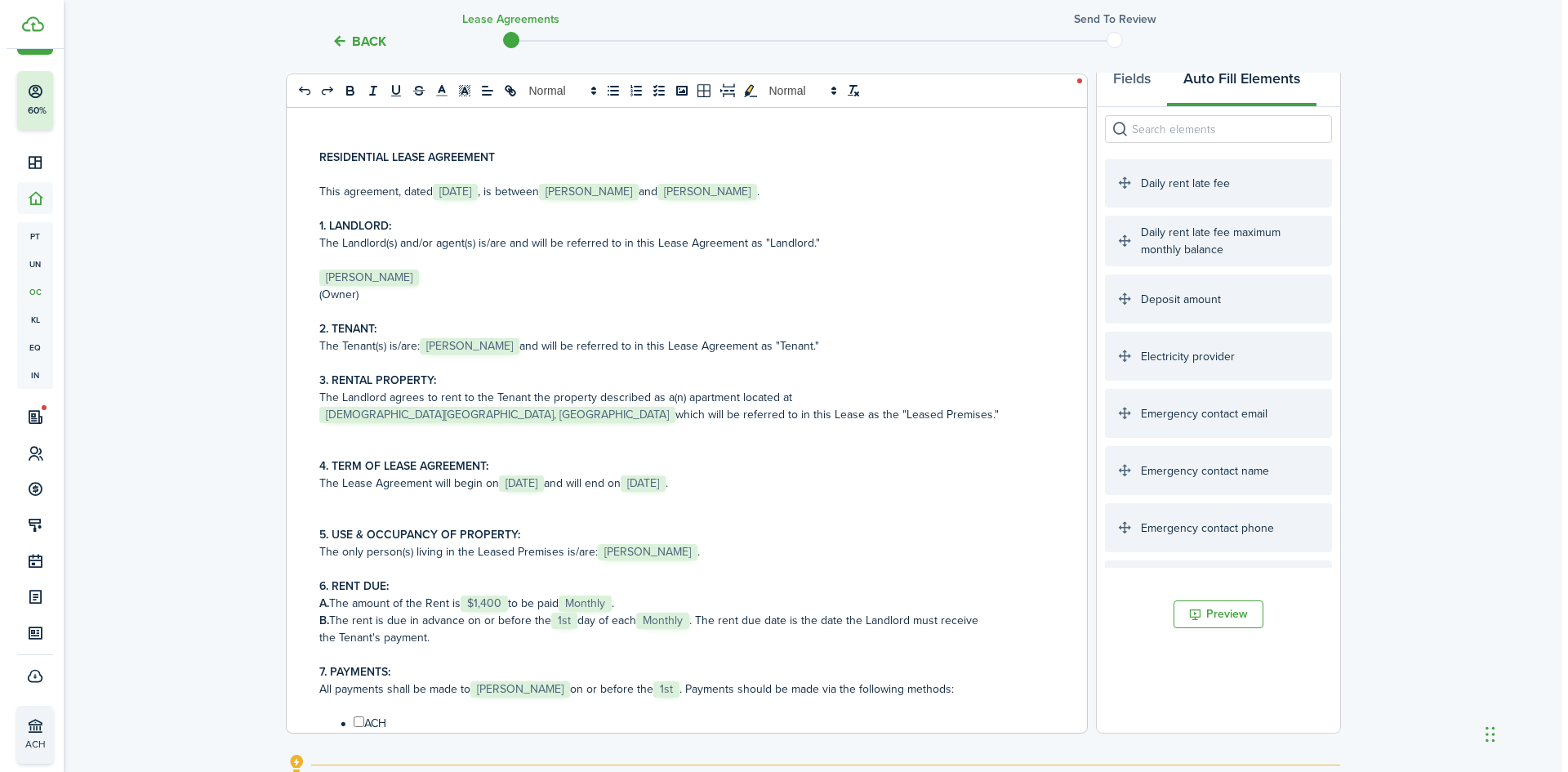
scroll to position [0, 0]
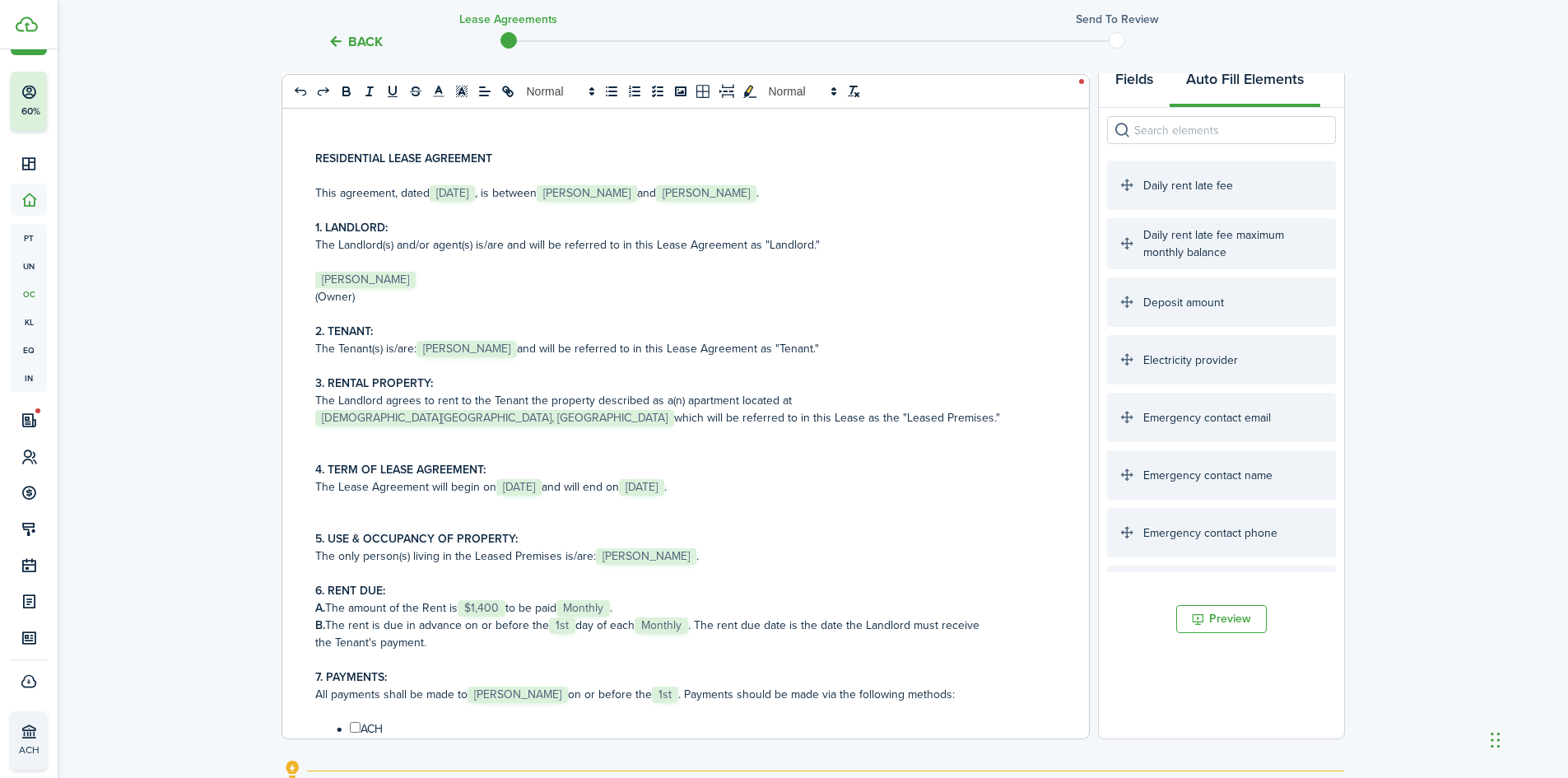
click at [1146, 80] on button "Fields" at bounding box center [1134, 83] width 71 height 49
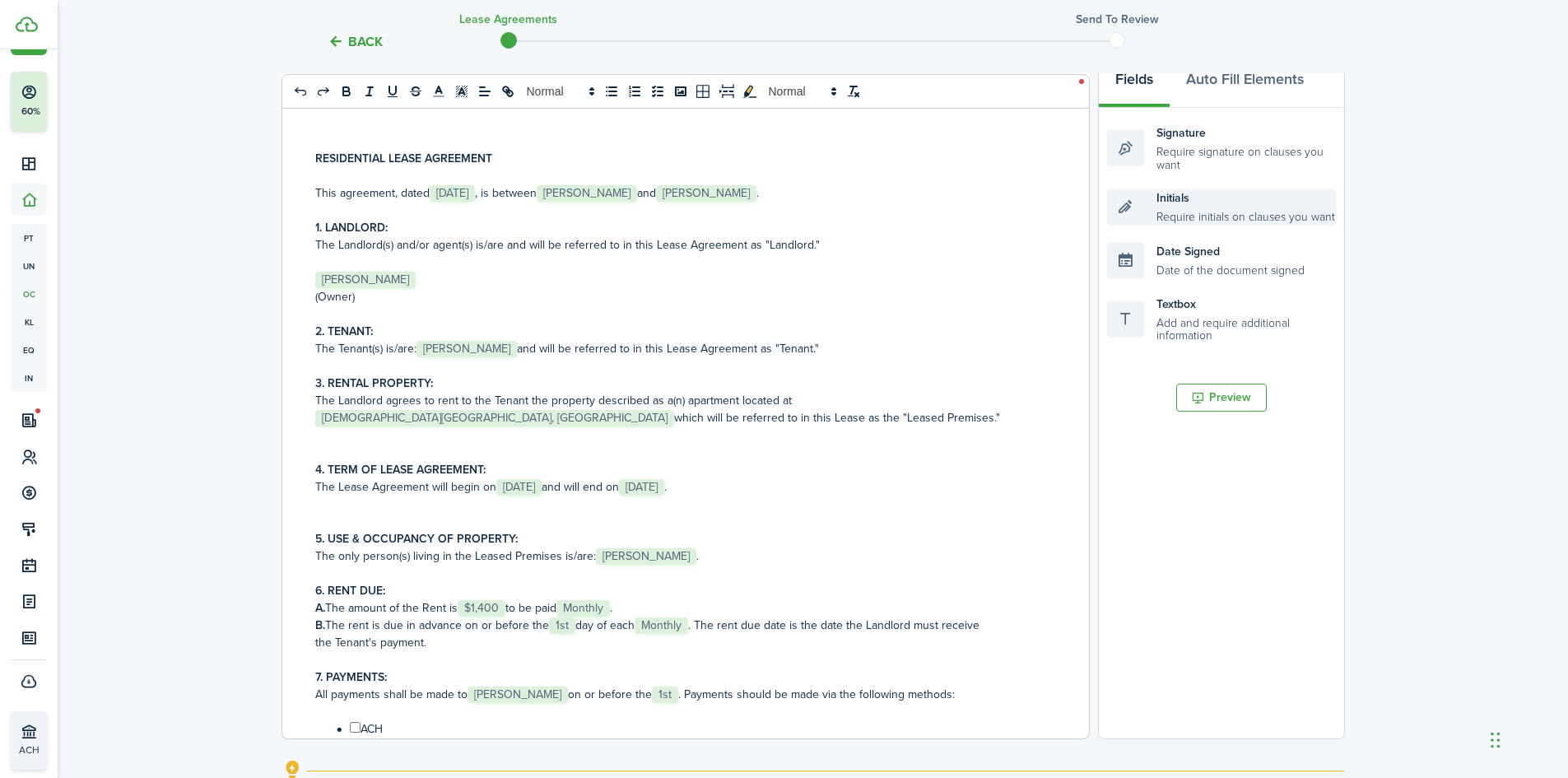
click at [1206, 214] on div "Initials Require initials on clauses you want" at bounding box center [1221, 207] width 229 height 37
click at [1123, 212] on div "Initials Require initials on clauses you want" at bounding box center [1221, 207] width 229 height 37
click at [1210, 146] on div "Signature Require signature on clauses you want" at bounding box center [1221, 147] width 229 height 48
click at [1186, 328] on div "Textbox Add and require additional information" at bounding box center [1221, 319] width 229 height 48
drag, startPoint x: 1130, startPoint y: 321, endPoint x: 1162, endPoint y: 326, distance: 32.4
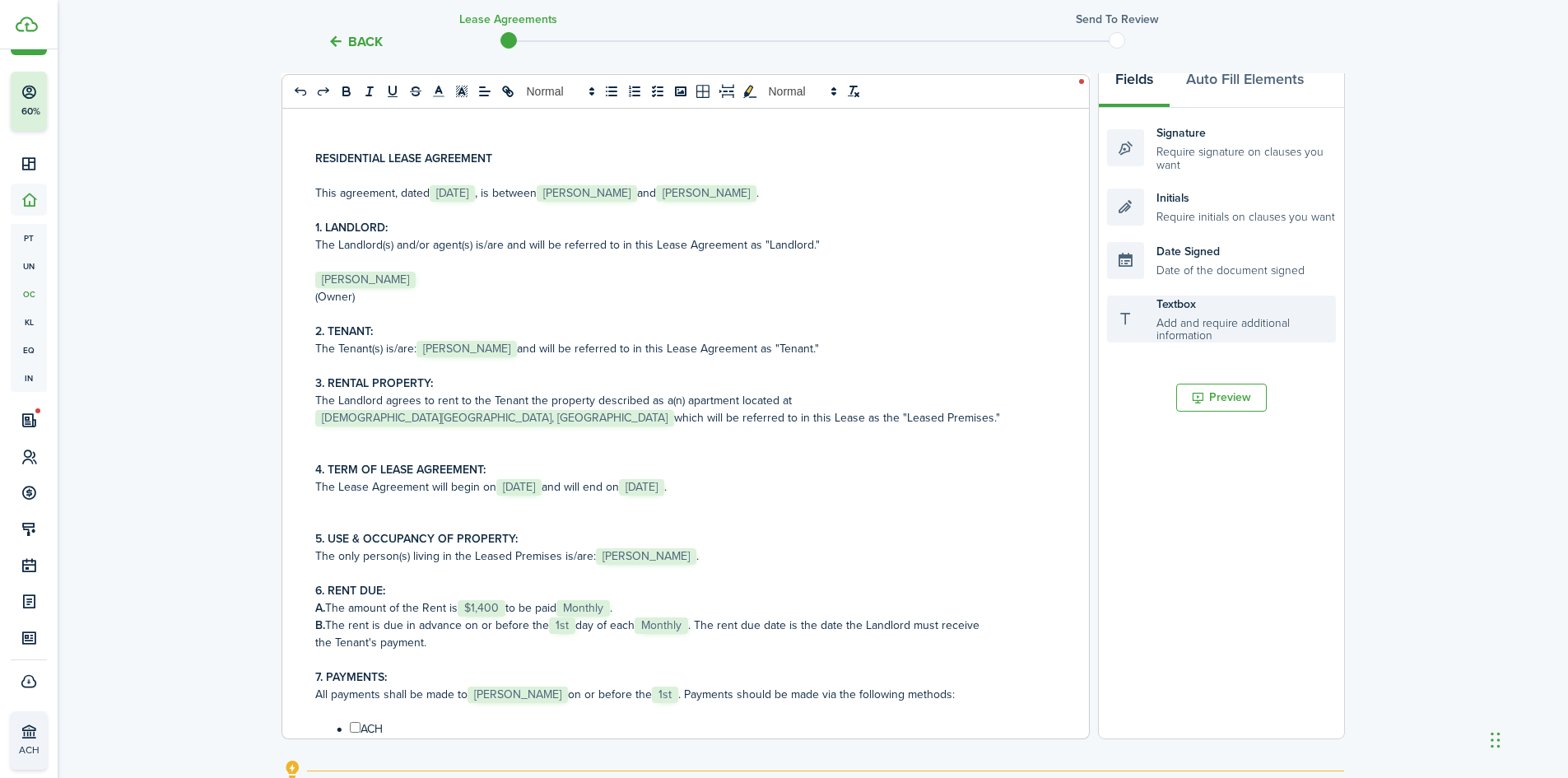
click at [1131, 321] on div "Textbox Add and require additional information" at bounding box center [1221, 319] width 229 height 48
click at [1214, 322] on div "Textbox Add and require additional information" at bounding box center [1221, 319] width 229 height 48
click at [1218, 399] on button "Preview" at bounding box center [1221, 397] width 90 height 28
click at [575, 195] on span "[PERSON_NAME]" at bounding box center [587, 194] width 101 height 17
click at [617, 189] on span "[PERSON_NAME]" at bounding box center [587, 194] width 101 height 17
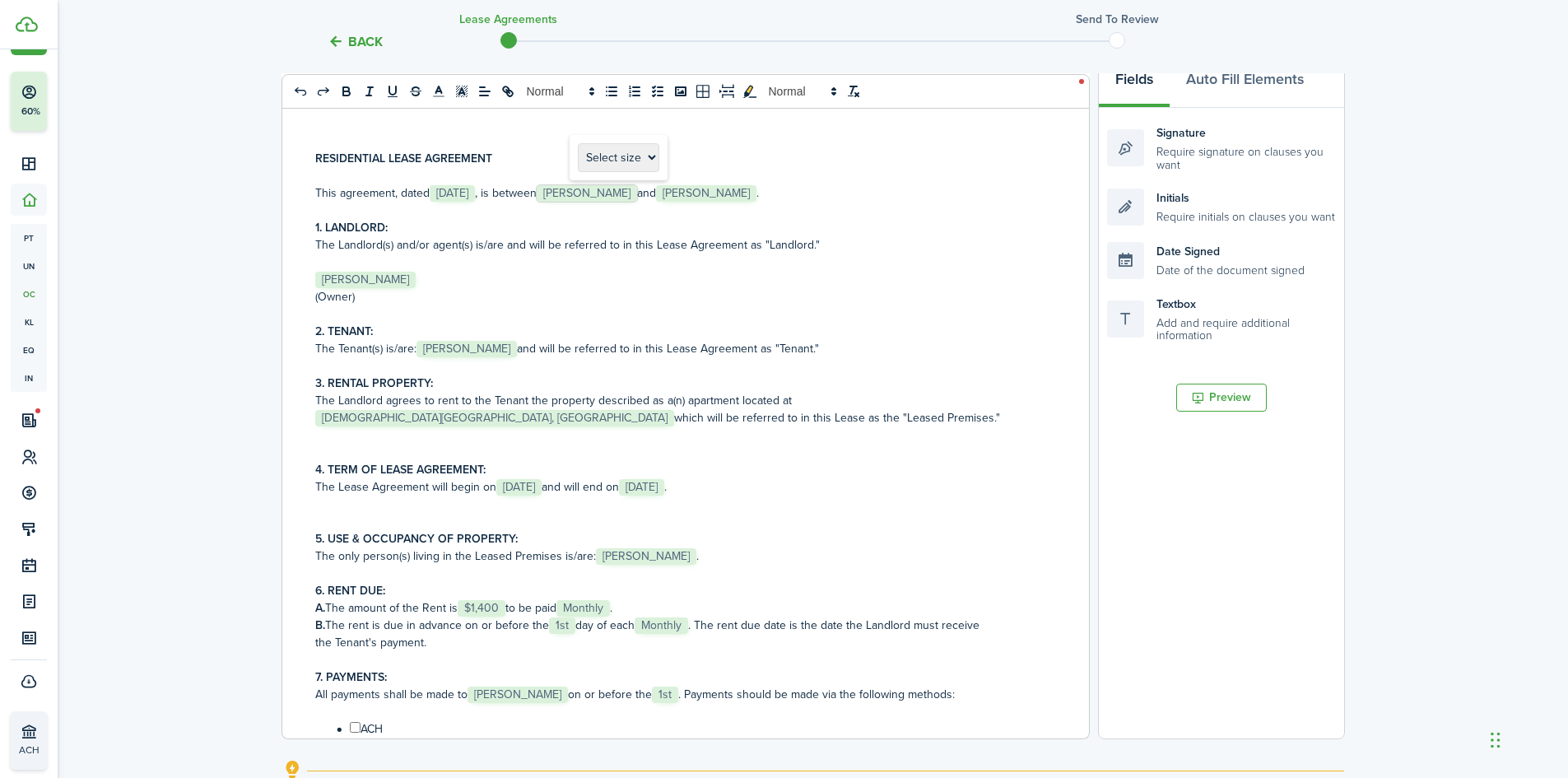
click at [617, 189] on span "[PERSON_NAME]" at bounding box center [587, 194] width 101 height 17
click at [340, 40] on button "Back" at bounding box center [354, 41] width 55 height 18
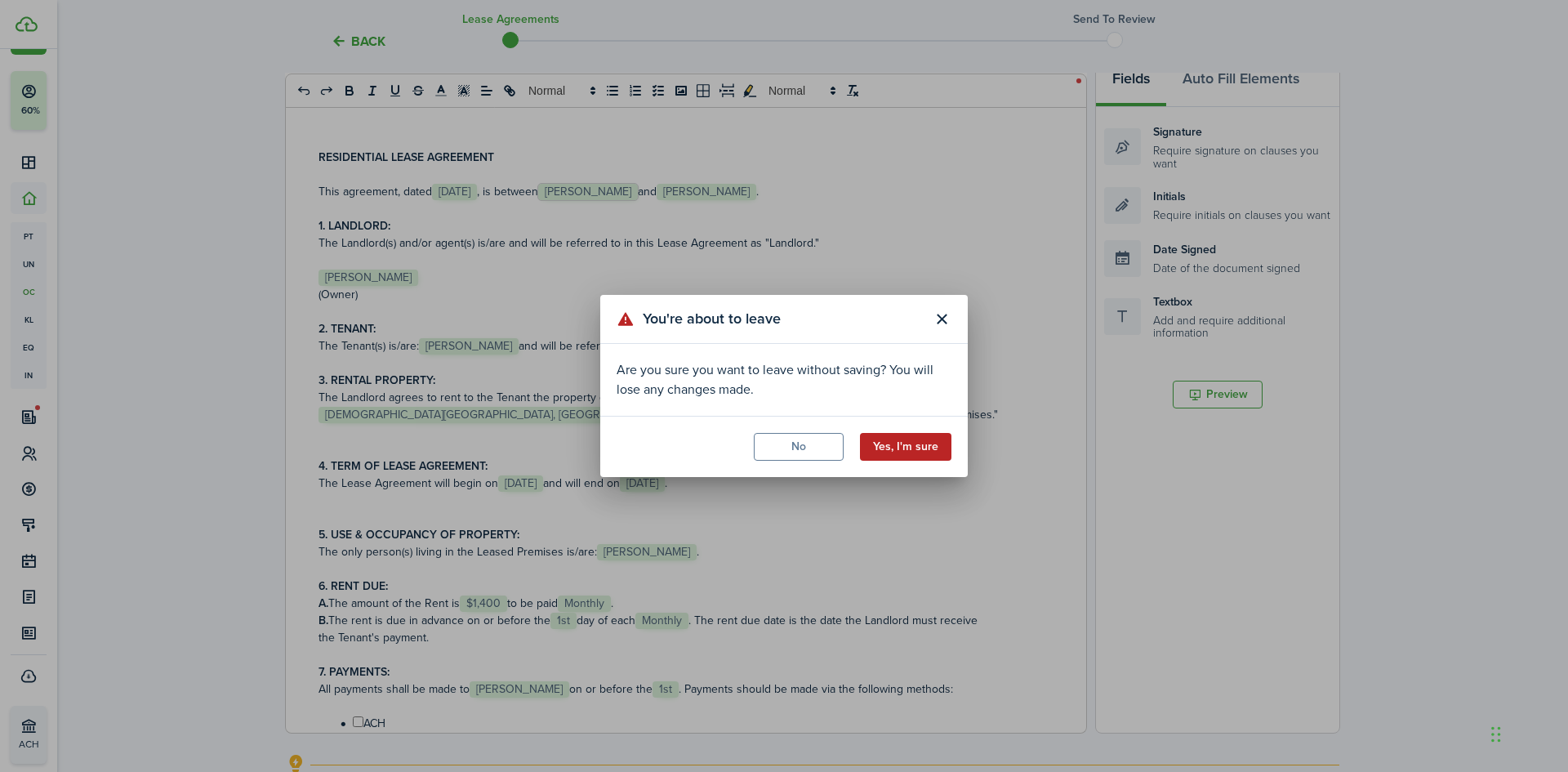
click at [885, 444] on button "Yes, I'm sure" at bounding box center [905, 447] width 92 height 28
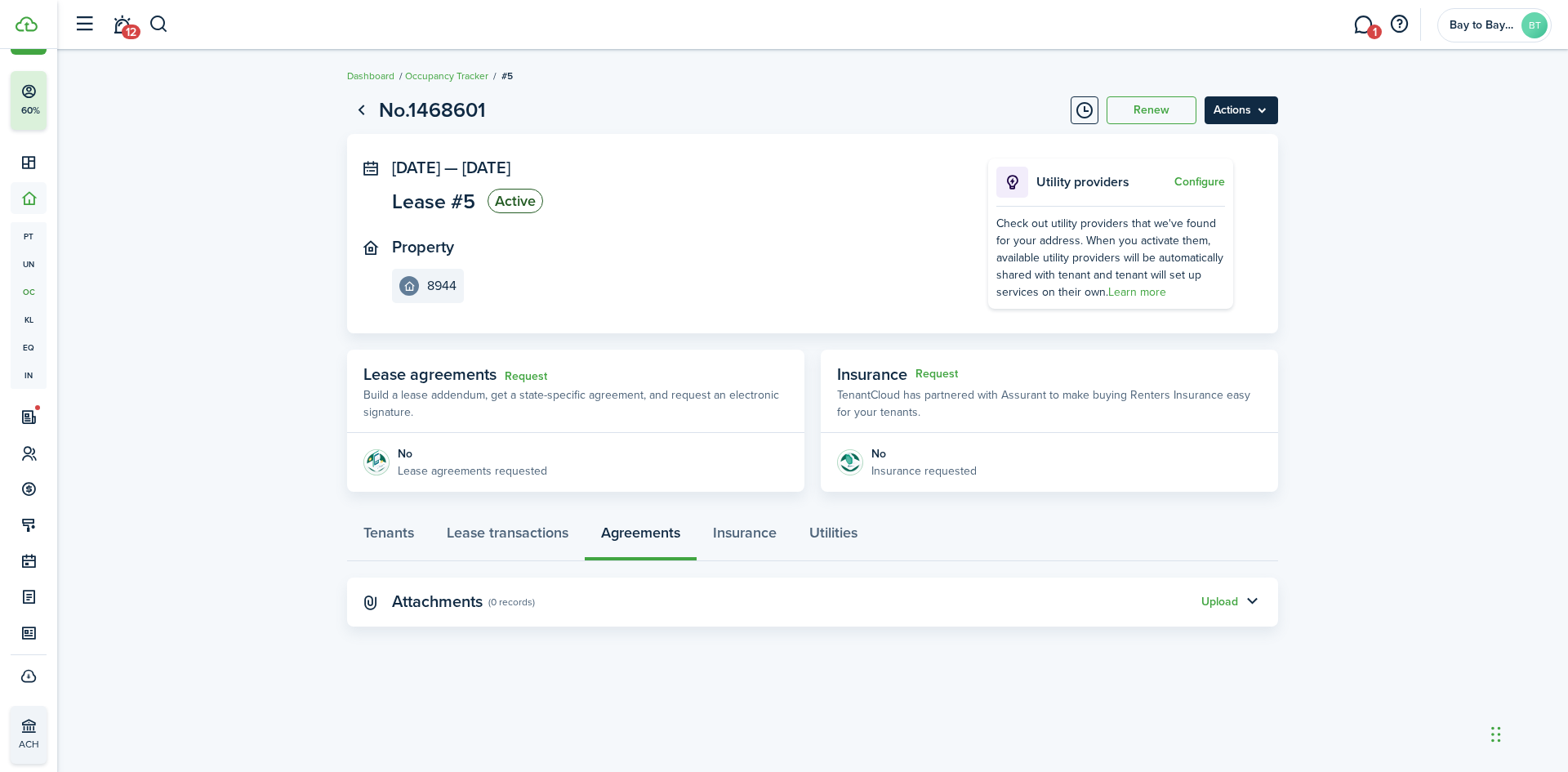
click at [1242, 101] on menu-btn "Actions" at bounding box center [1240, 110] width 73 height 28
click at [908, 138] on panel-main-body "[DATE] — [DATE] Lease #5 Active Property 8944 Utility providers Configure Check…" at bounding box center [813, 233] width 931 height 199
click at [1231, 599] on button "Upload" at bounding box center [1220, 602] width 37 height 13
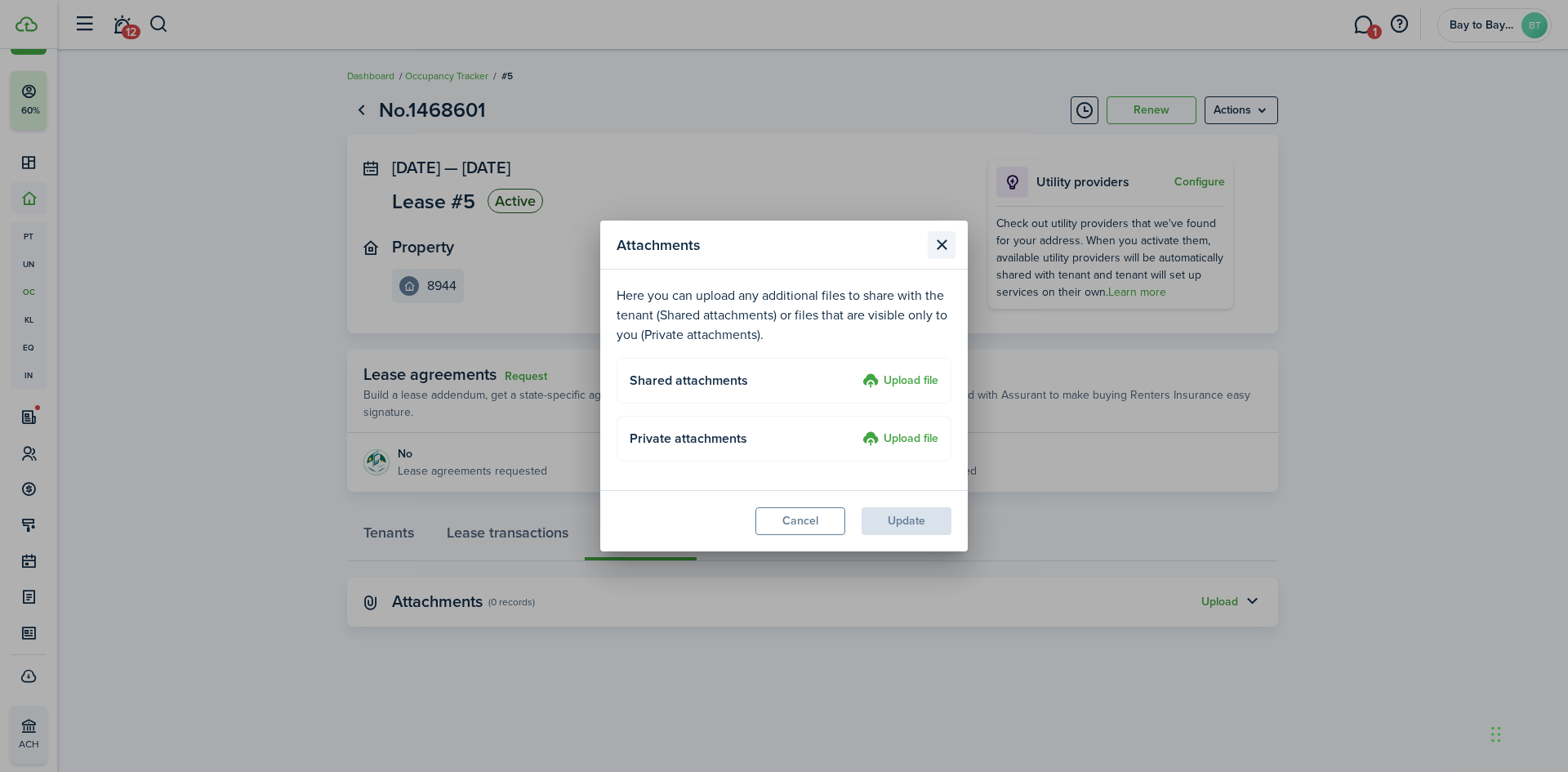
click at [946, 245] on button "Close modal" at bounding box center [941, 245] width 28 height 28
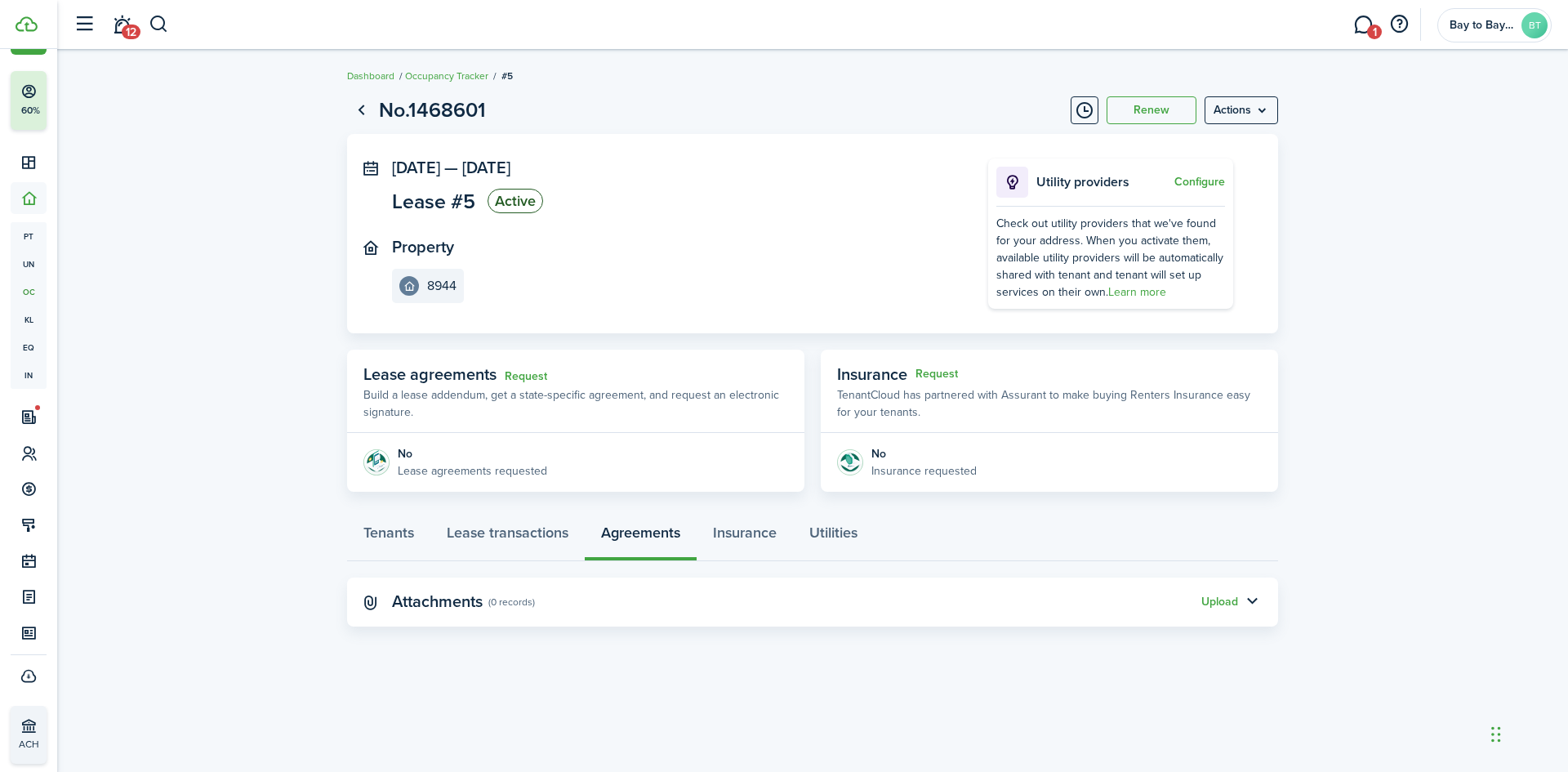
click at [526, 378] on link "Request" at bounding box center [526, 377] width 43 height 13
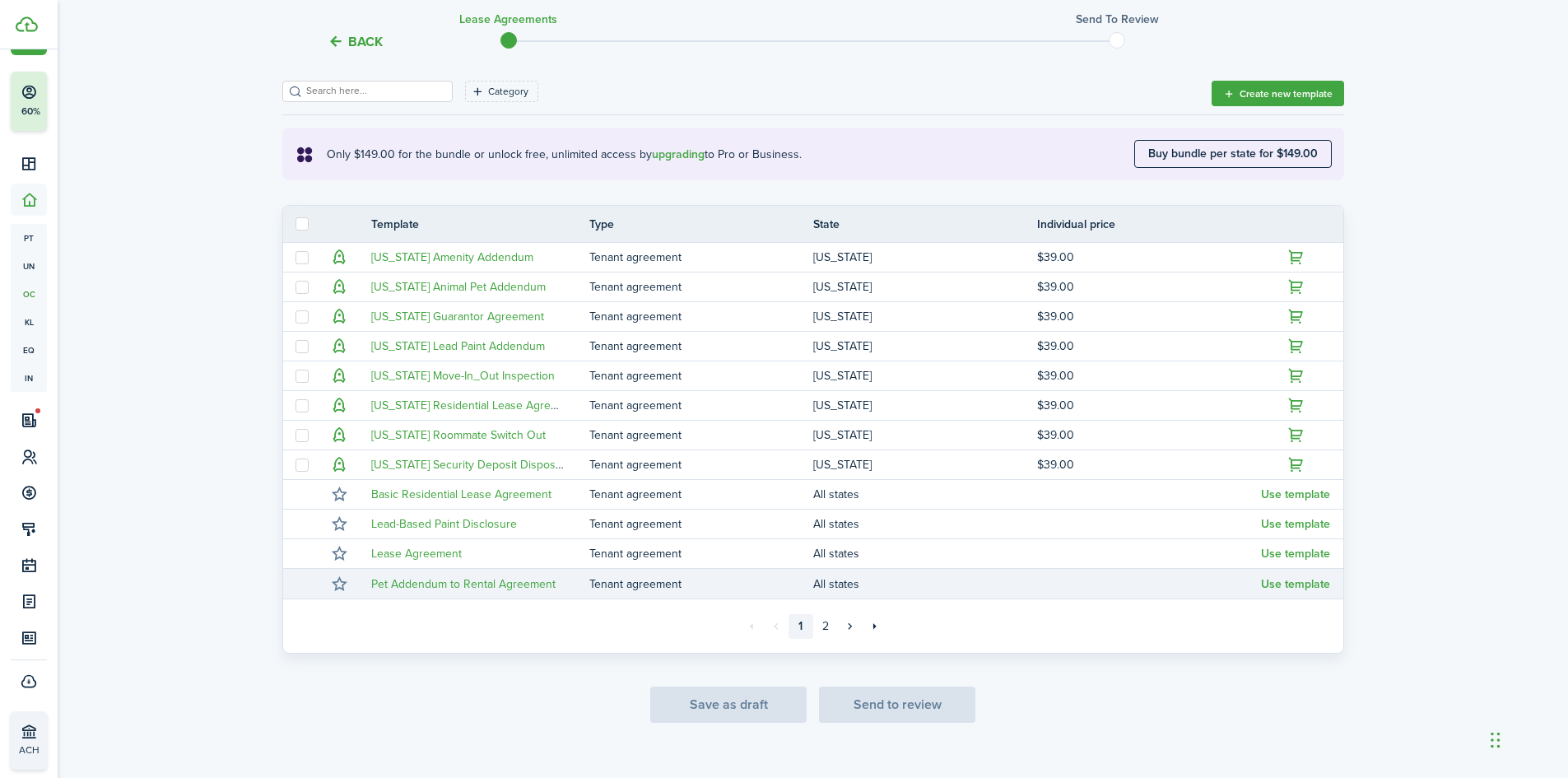
scroll to position [247, 0]
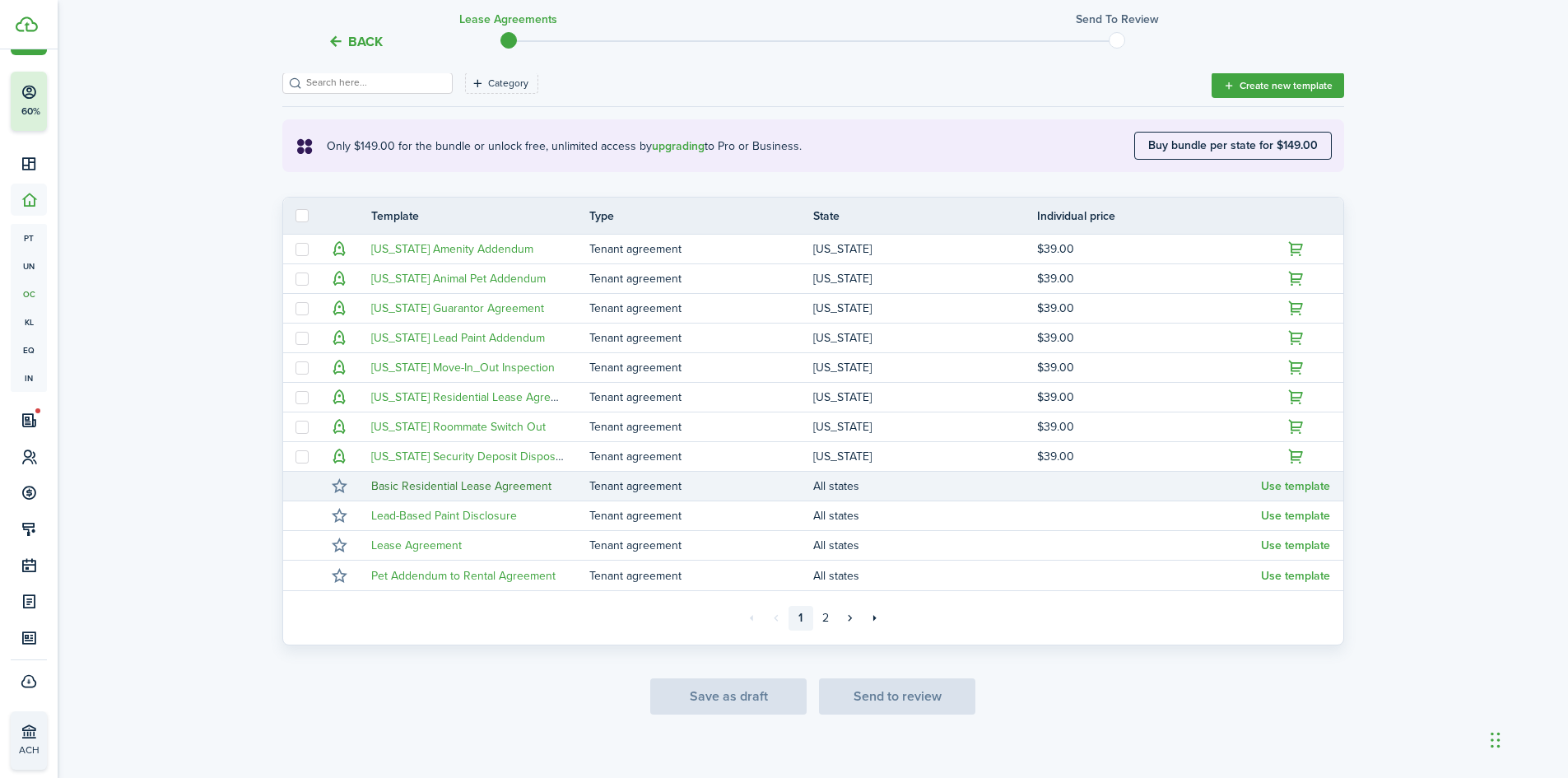
click at [486, 481] on link "Basic Residential Lease Agreement" at bounding box center [461, 486] width 180 height 18
